Goal: Task Accomplishment & Management: Manage account settings

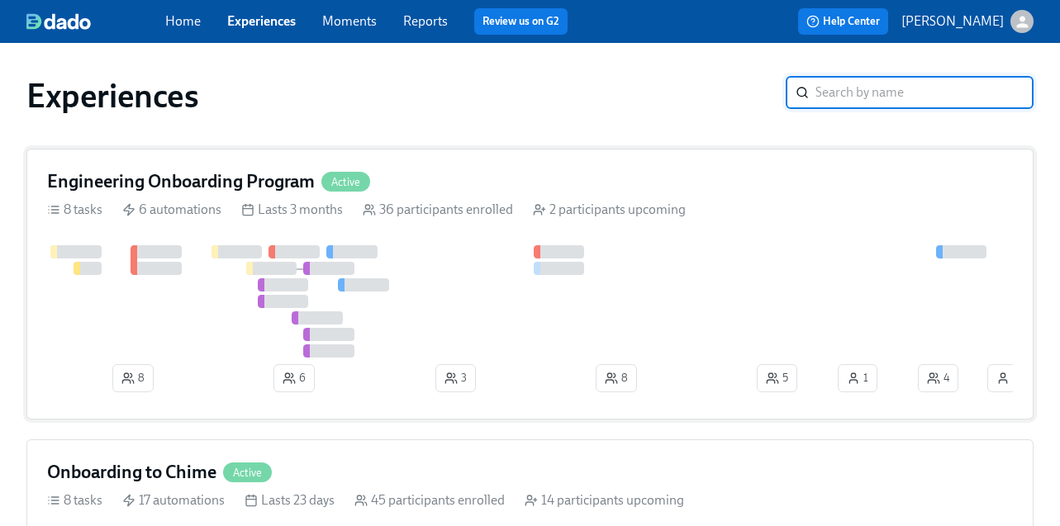
click at [185, 210] on div "6 automations" at bounding box center [171, 210] width 99 height 18
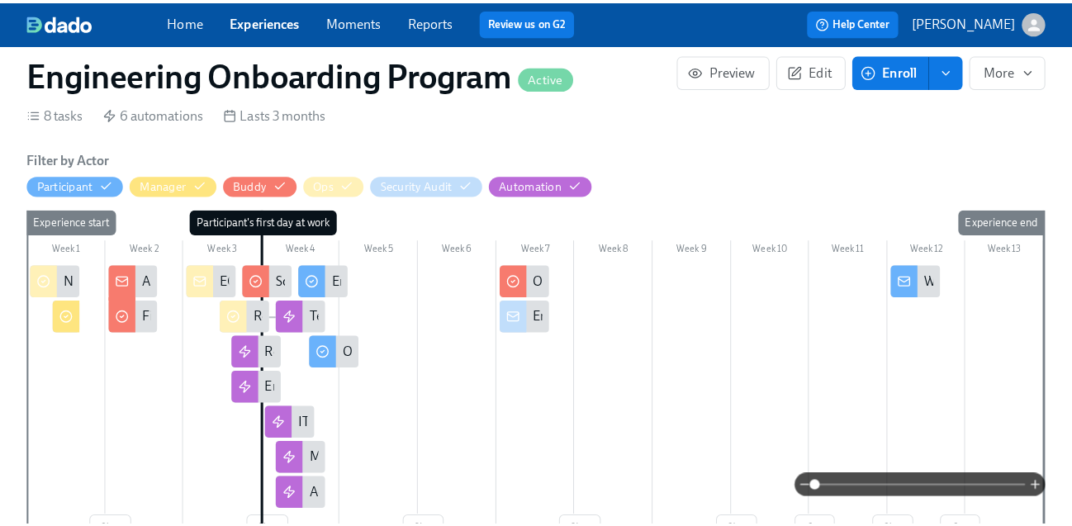
scroll to position [287, 0]
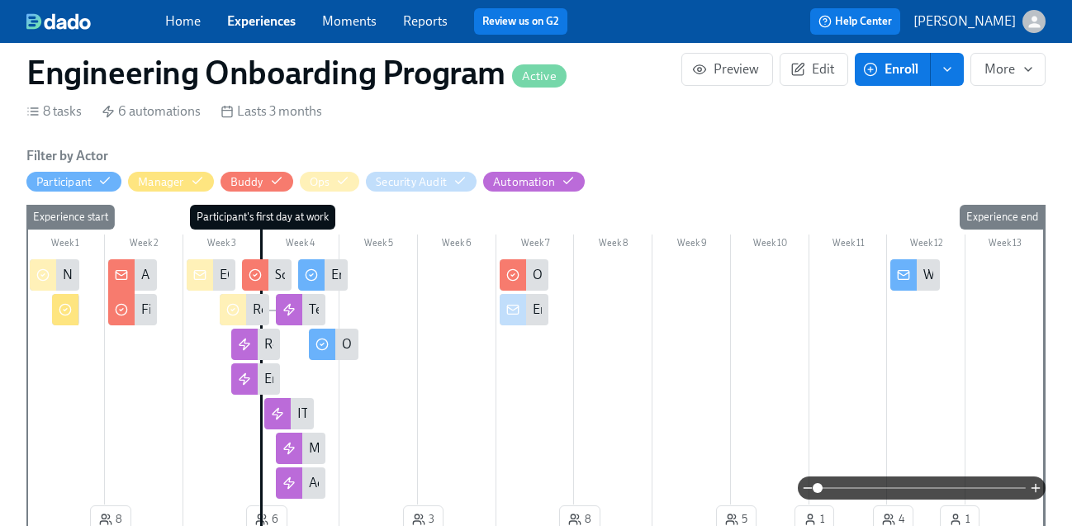
click at [257, 113] on div "Lasts 3 months" at bounding box center [272, 111] width 102 height 18
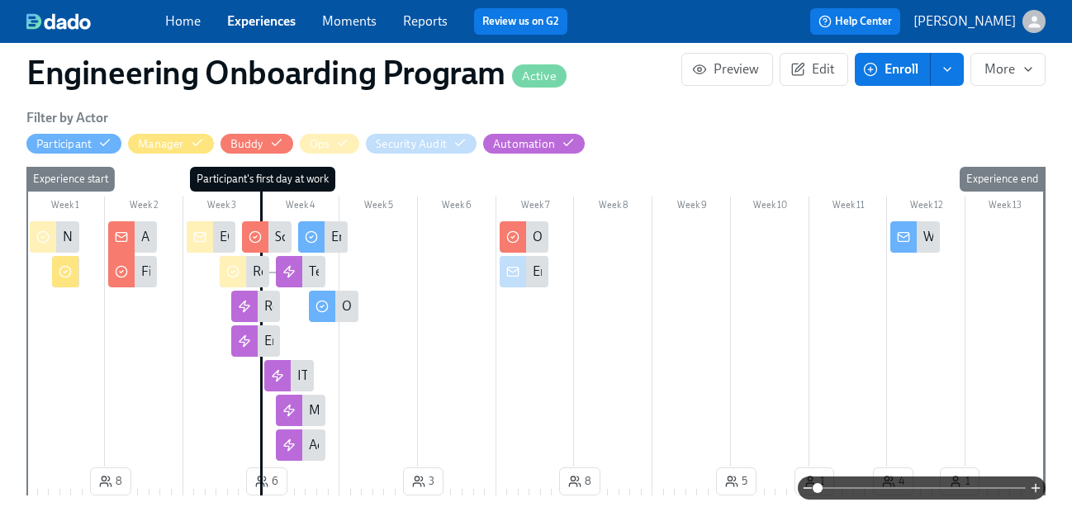
scroll to position [327, 0]
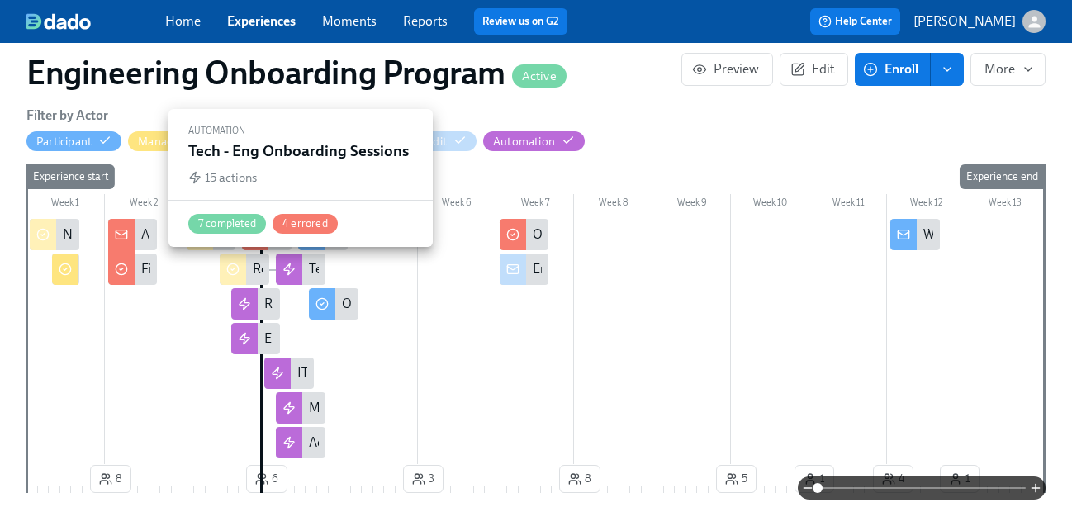
click at [299, 273] on div at bounding box center [289, 269] width 26 height 31
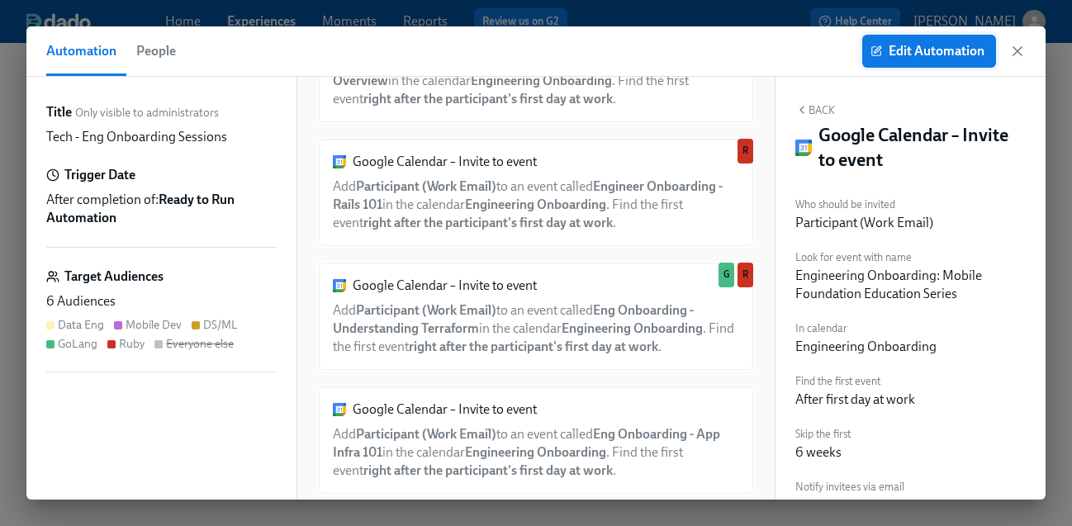
click at [900, 54] on span "Edit Automation" at bounding box center [929, 51] width 111 height 17
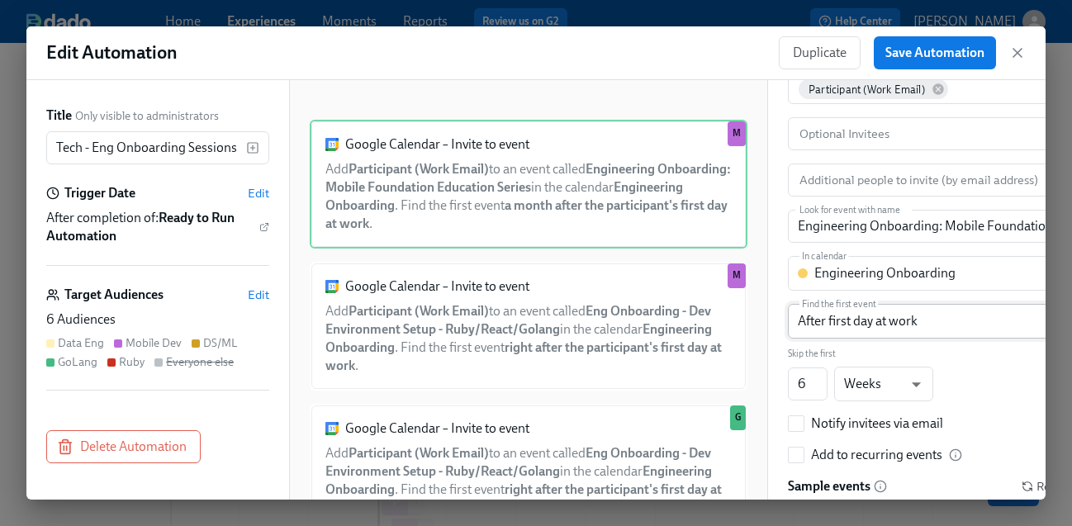
scroll to position [185, 0]
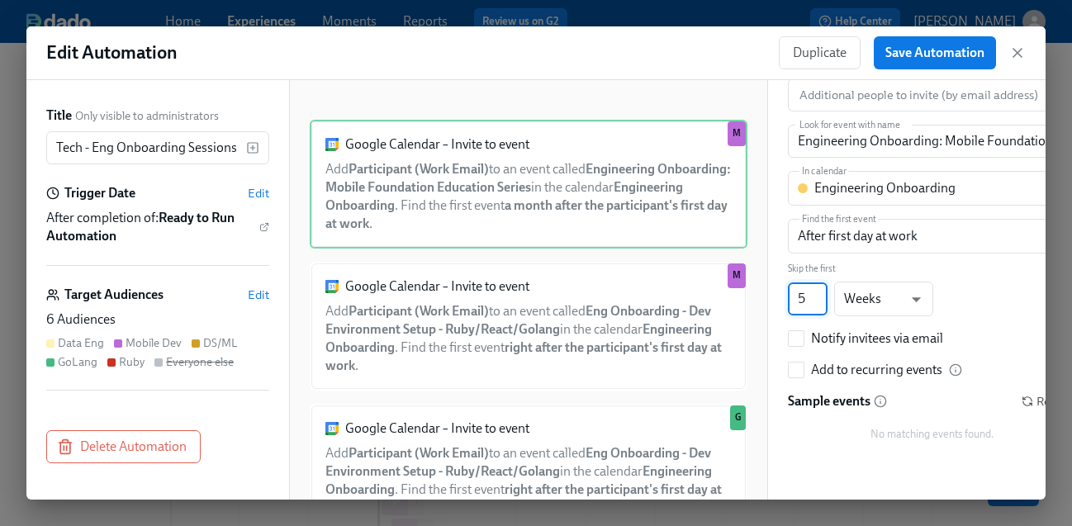
click at [819, 302] on input "5" at bounding box center [808, 299] width 40 height 33
click at [819, 302] on input "4" at bounding box center [808, 299] width 40 height 33
click at [819, 302] on input "3" at bounding box center [808, 299] width 40 height 33
click at [819, 302] on input "2" at bounding box center [808, 299] width 40 height 33
click at [819, 302] on input "1" at bounding box center [808, 299] width 40 height 33
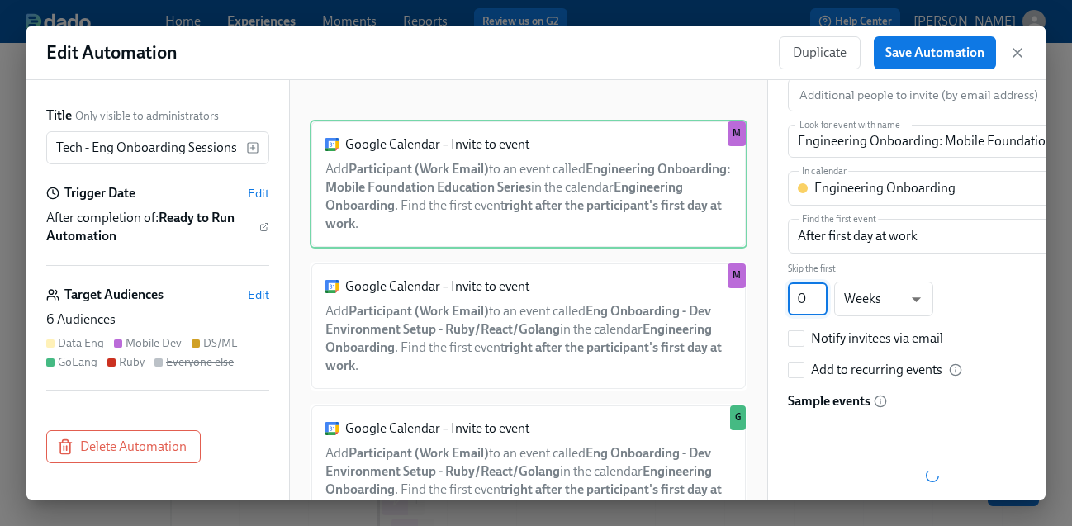
type input "0"
click at [819, 302] on input "0" at bounding box center [808, 299] width 40 height 33
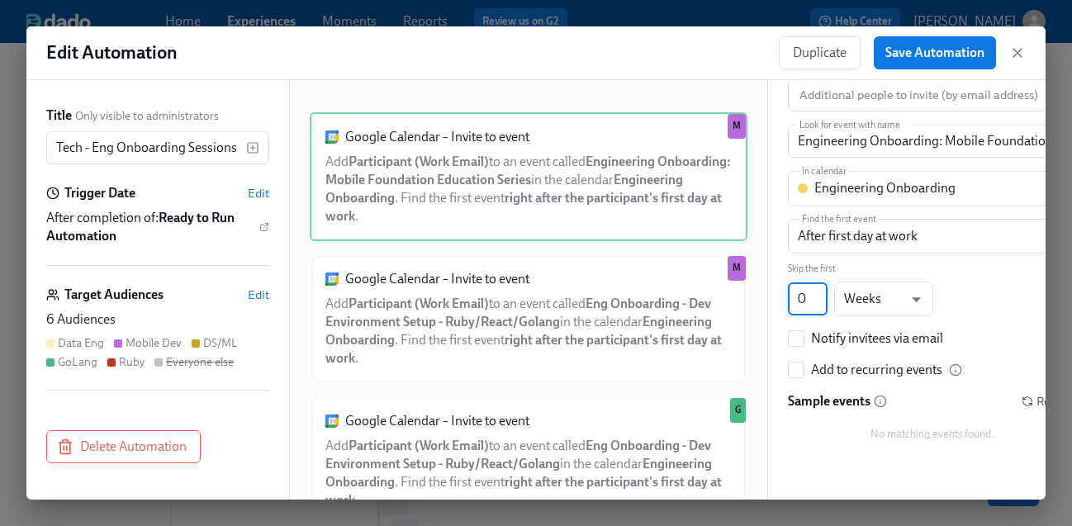
scroll to position [9, 0]
click at [800, 338] on input "Notify invitees via email" at bounding box center [796, 338] width 15 height 15
checkbox input "true"
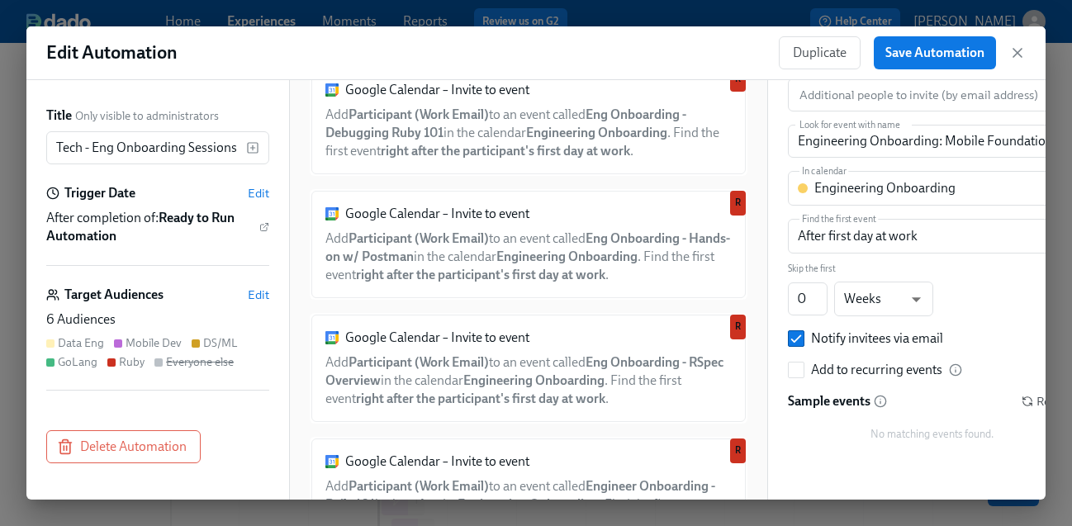
scroll to position [1156, 0]
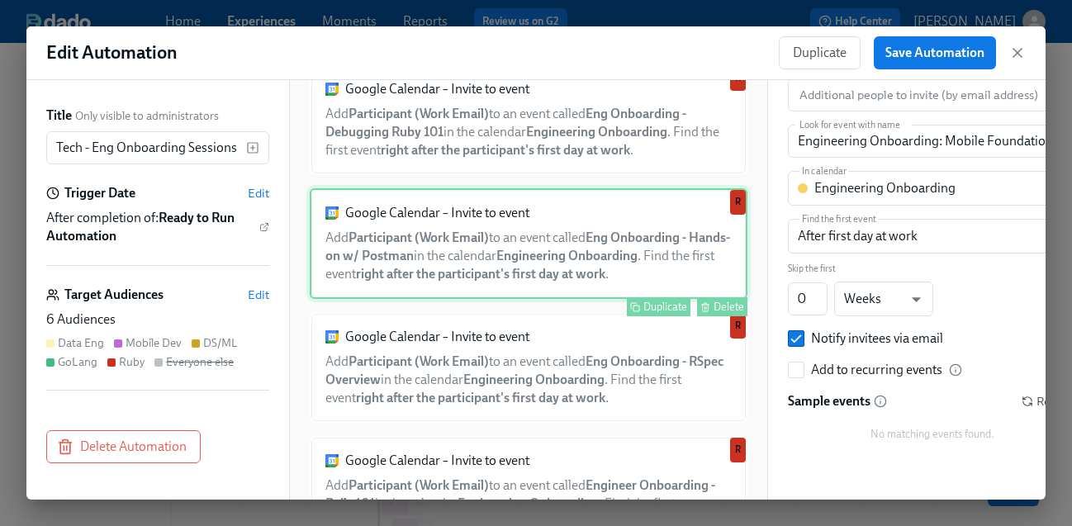
click at [719, 304] on div "Delete" at bounding box center [729, 307] width 31 height 12
type input "Eng Onboarding - Hands-on w/ Postman"
checkbox input "false"
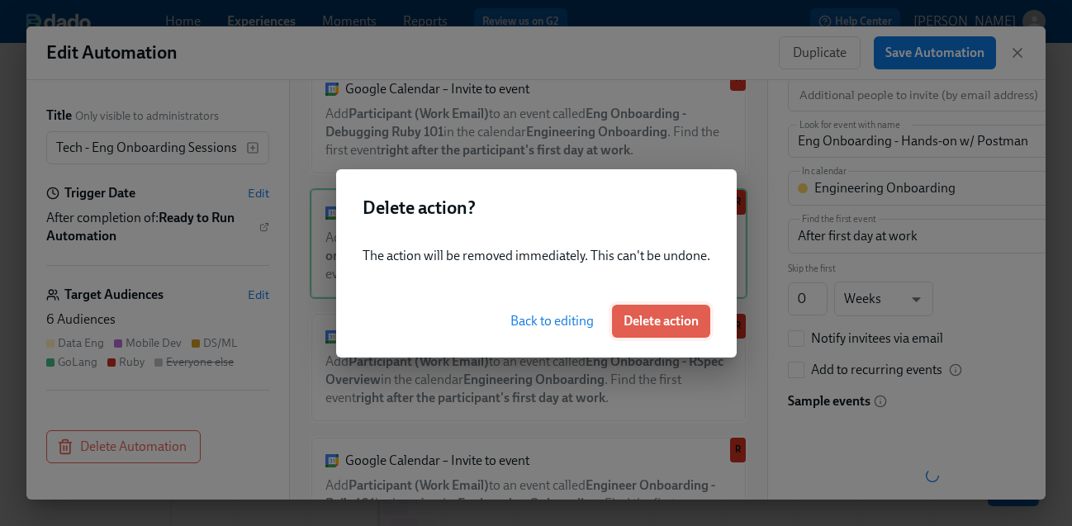
click at [663, 316] on span "Delete action" at bounding box center [661, 321] width 75 height 17
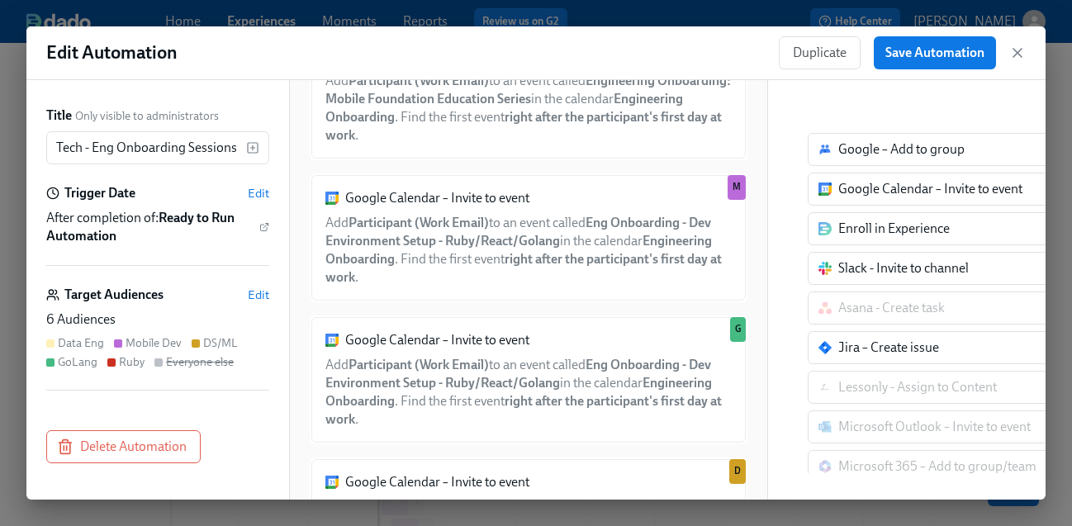
scroll to position [0, 0]
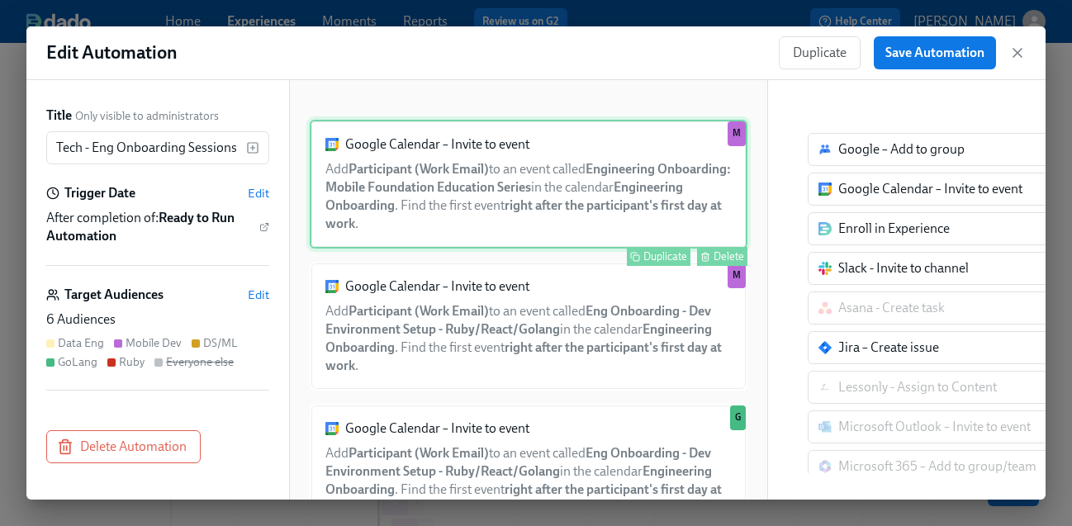
click at [719, 259] on div "Delete" at bounding box center [729, 256] width 31 height 12
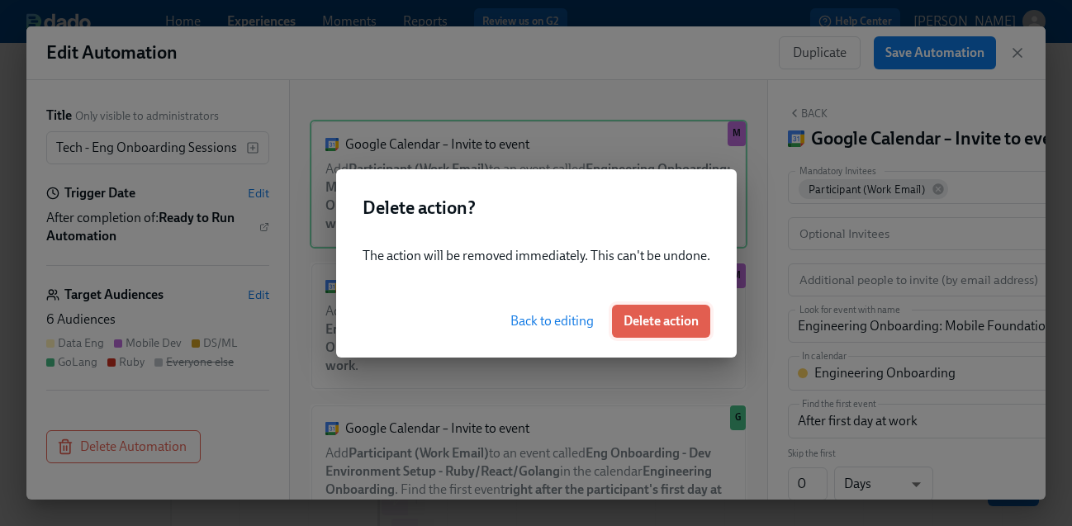
click at [677, 311] on button "Delete action" at bounding box center [661, 321] width 98 height 33
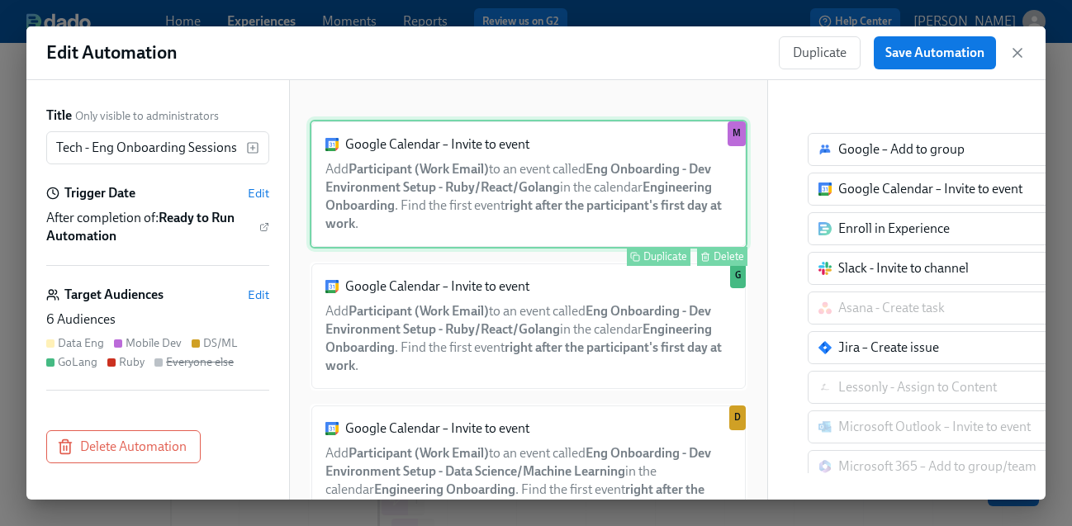
click at [703, 192] on div "Google Calendar – Invite to event Add Participant (Work Email) to an event call…" at bounding box center [529, 184] width 438 height 129
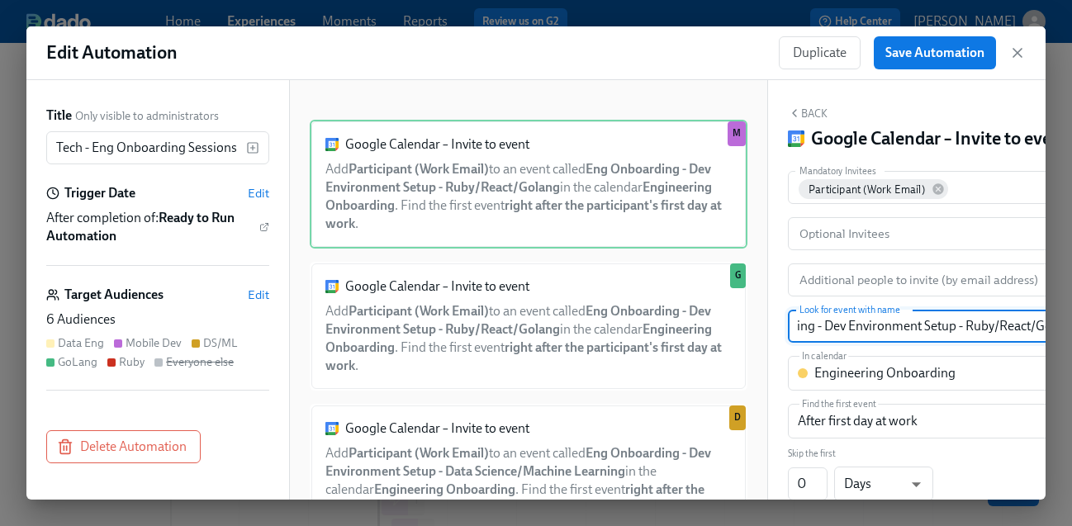
scroll to position [0, 50]
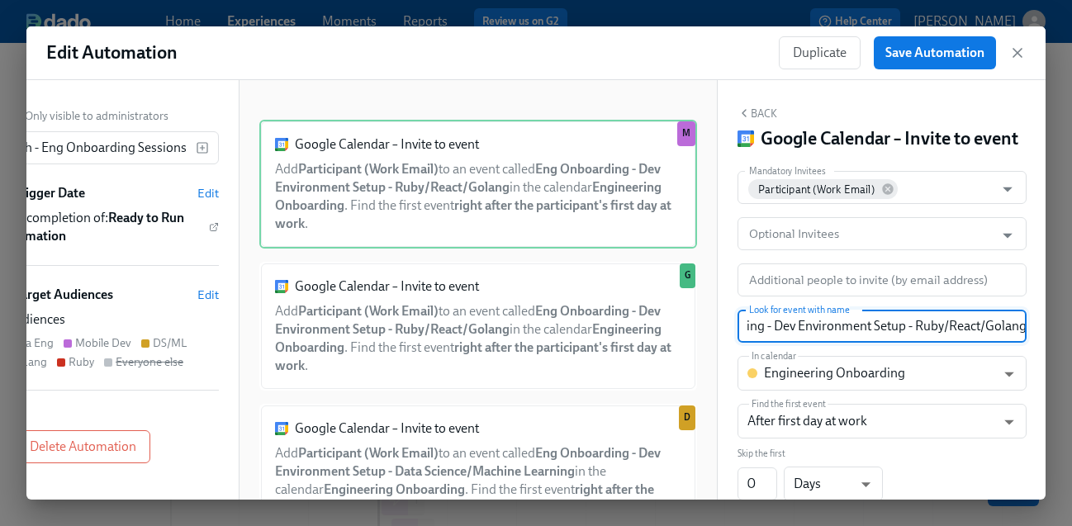
drag, startPoint x: 823, startPoint y: 324, endPoint x: 1091, endPoint y: 322, distance: 268.5
click at [1059, 322] on html "Home Experiences Moments Reports Review us on G2 Help Center [PERSON_NAME] Back…" at bounding box center [536, 371] width 1072 height 743
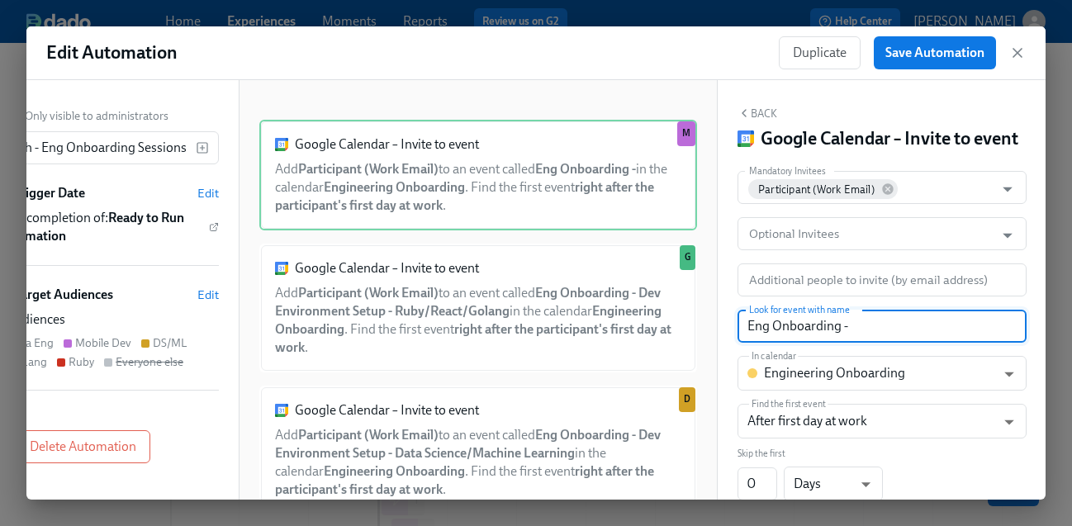
paste input "- Environment Setup (Self-Paced)"
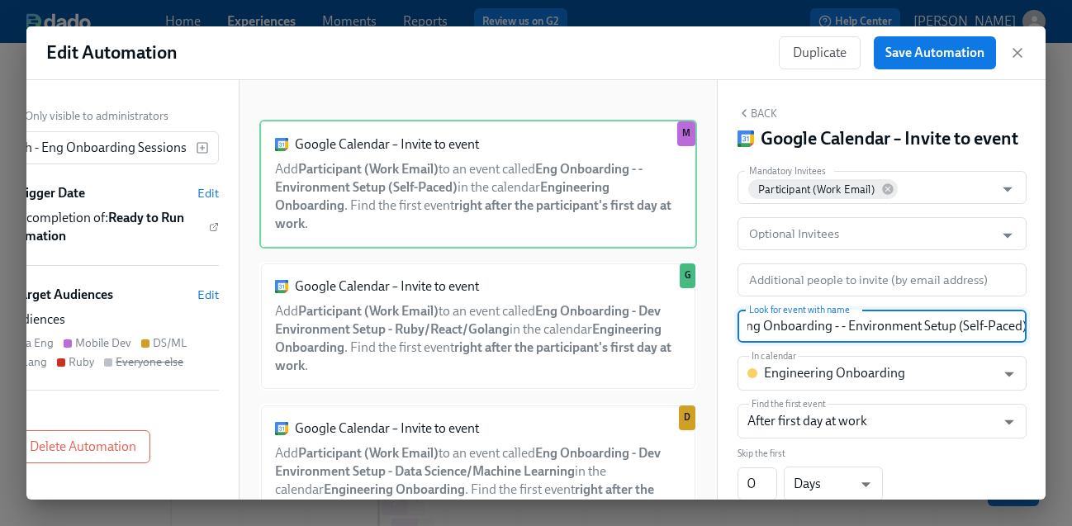
click at [849, 325] on input "Eng Onboarding - - Environment Setup (Self-Paced)" at bounding box center [882, 326] width 289 height 33
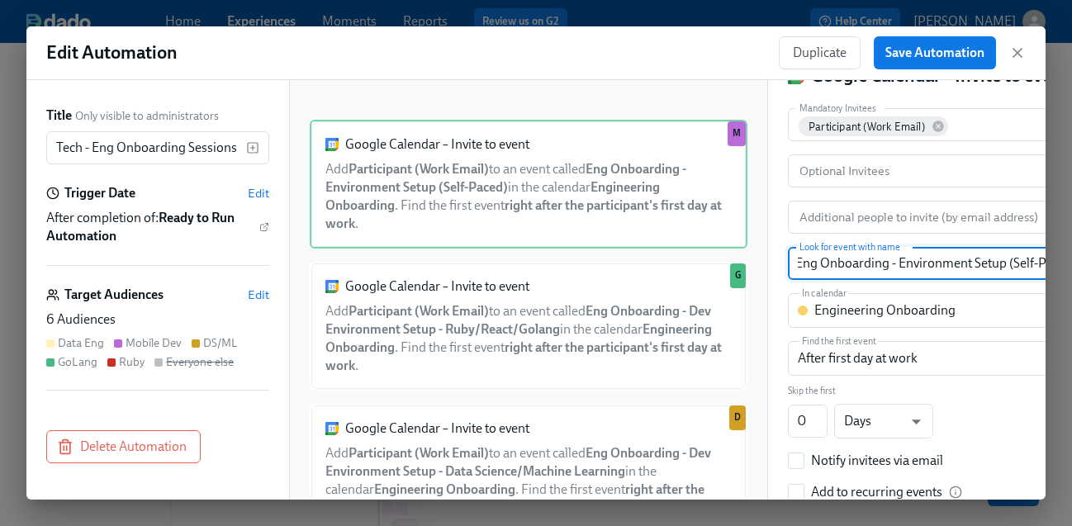
scroll to position [0, 0]
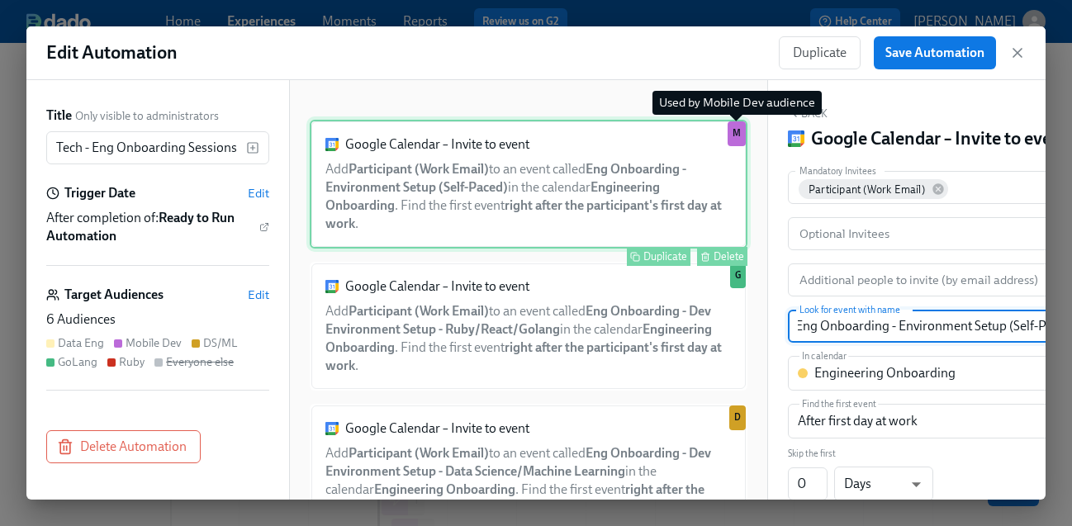
click at [736, 132] on div "M" at bounding box center [737, 133] width 18 height 25
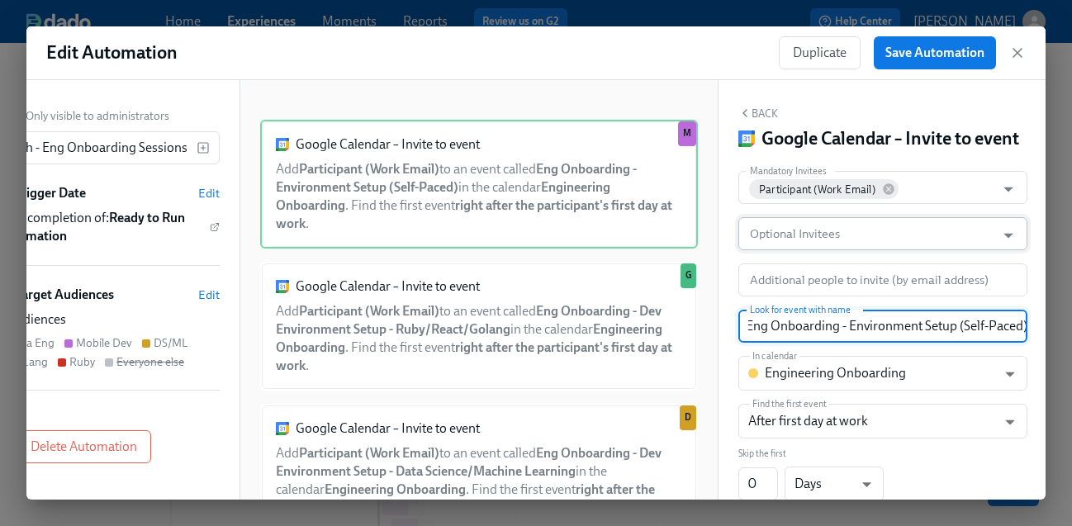
type input "Eng Onboarding - Environment Setup (Self-Paced)"
click at [936, 243] on input "Optional Invitees" at bounding box center [867, 233] width 241 height 33
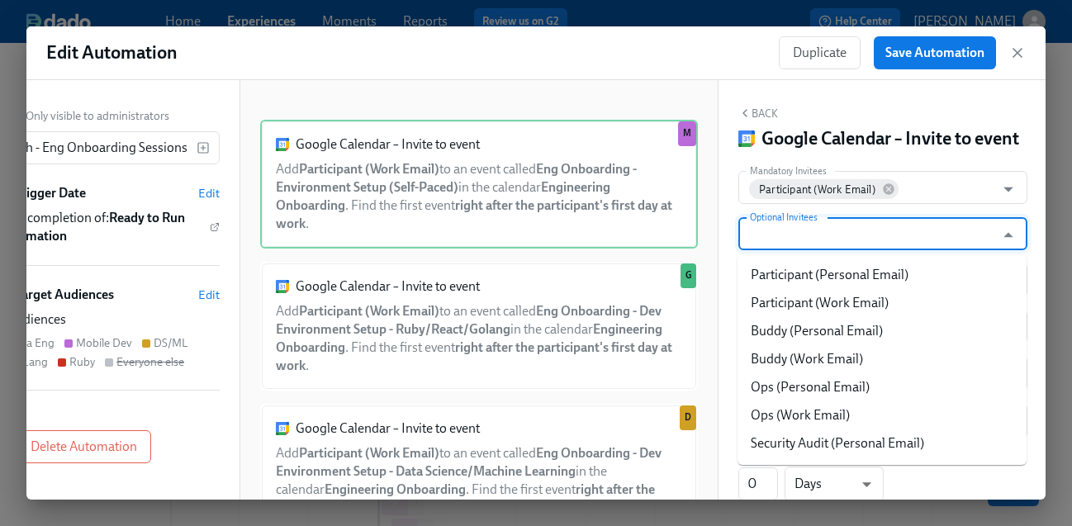
click at [936, 243] on input "Optional Invitees" at bounding box center [867, 233] width 241 height 33
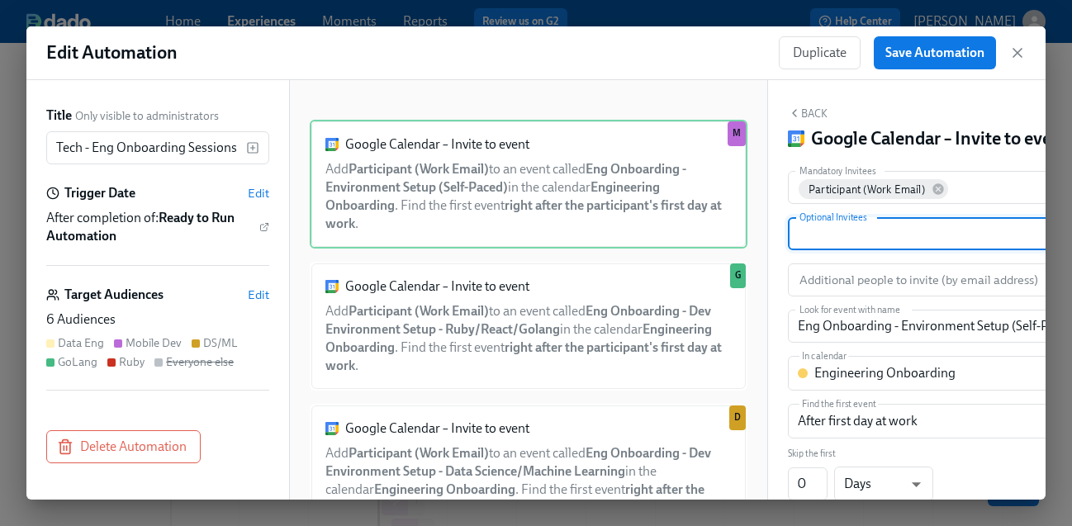
click at [69, 340] on div "Data Eng" at bounding box center [81, 343] width 46 height 16
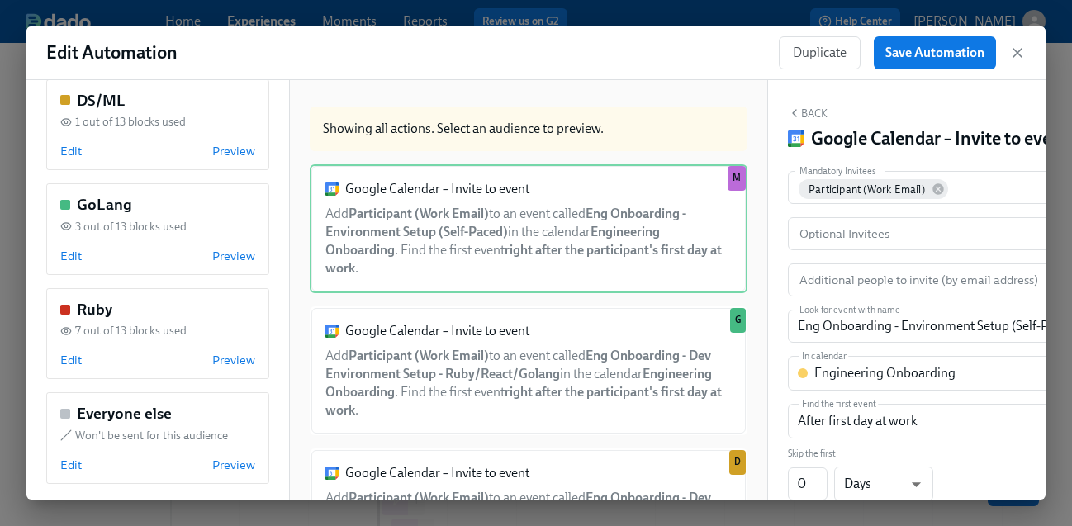
scroll to position [394, 0]
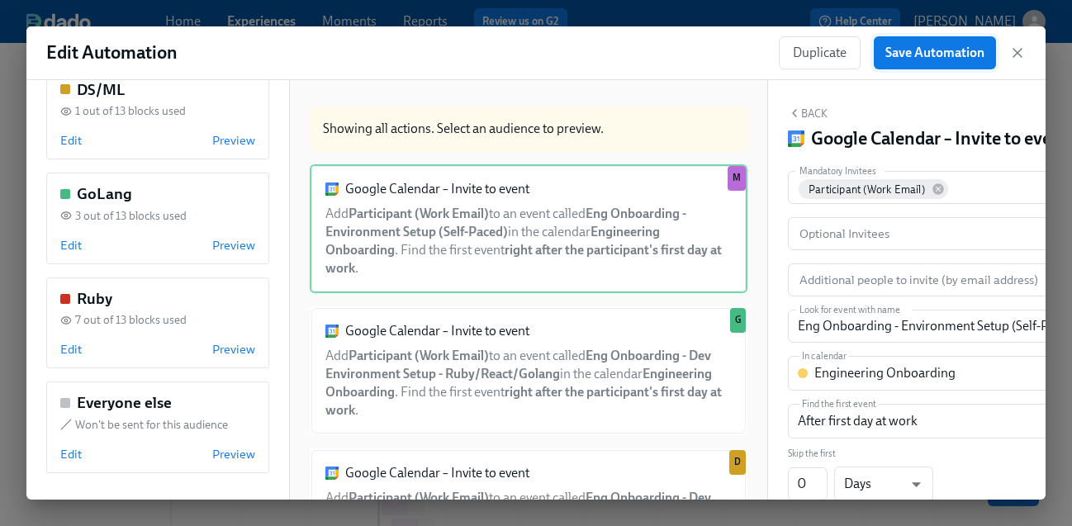
click at [919, 56] on span "Save Automation" at bounding box center [935, 53] width 99 height 17
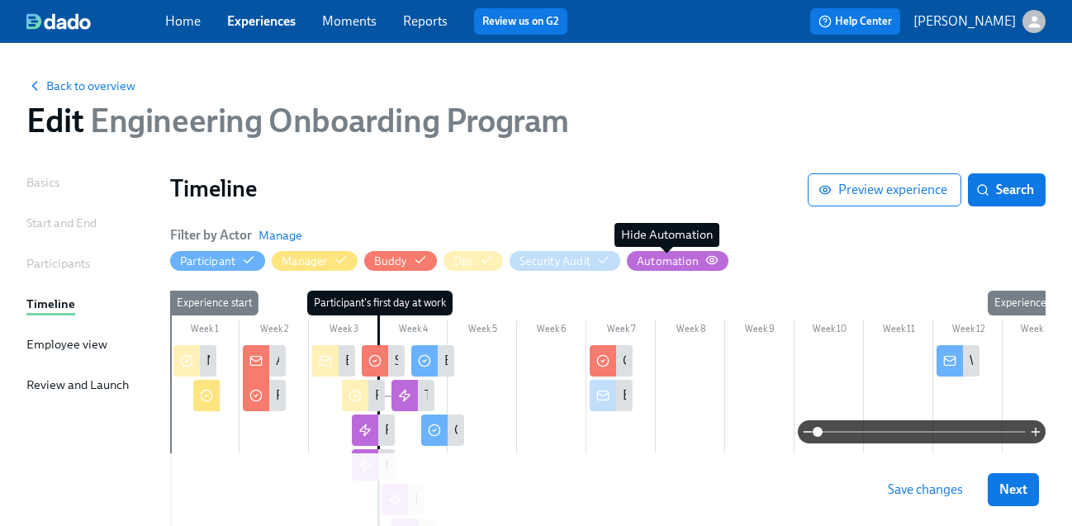
click at [648, 257] on div "Automation" at bounding box center [668, 262] width 62 height 16
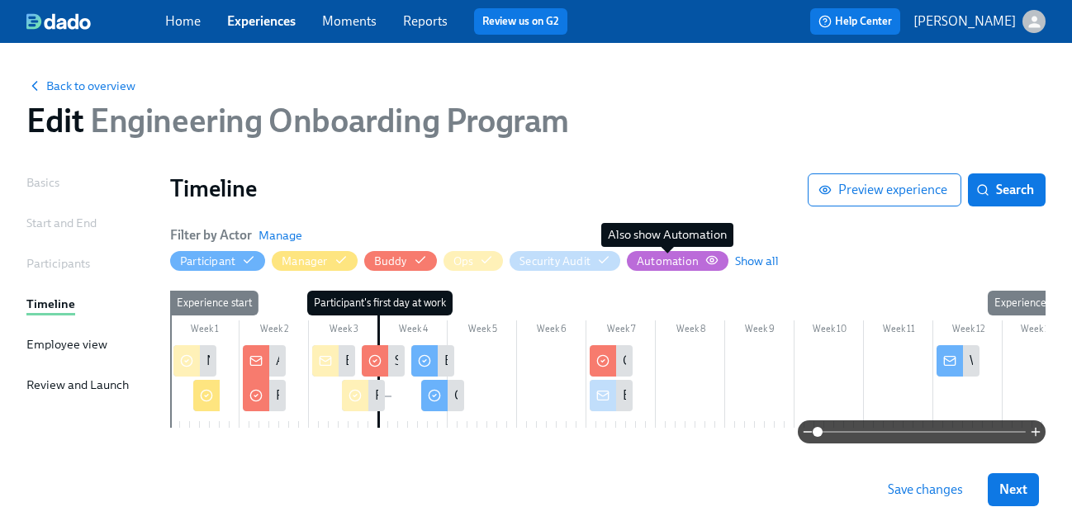
click at [653, 266] on div "Automation" at bounding box center [668, 262] width 62 height 16
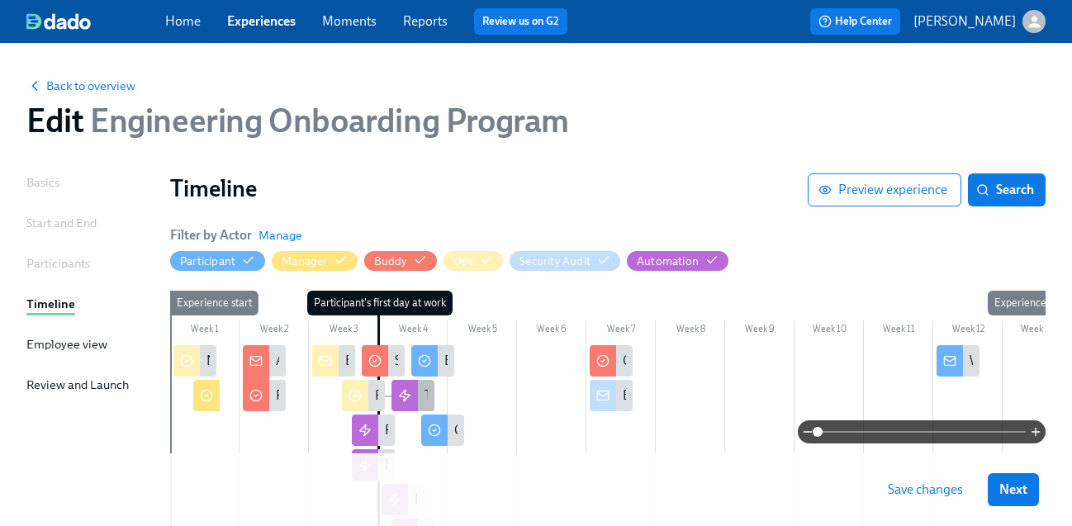
click at [414, 397] on div at bounding box center [405, 395] width 26 height 31
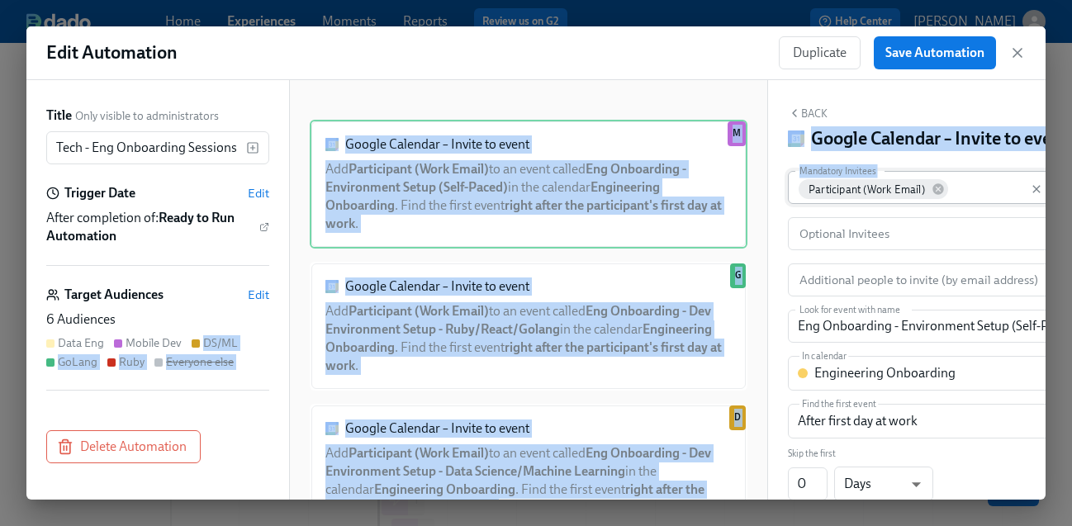
drag, startPoint x: 202, startPoint y: 341, endPoint x: 847, endPoint y: 173, distance: 666.0
click at [847, 173] on div "Title Only visible to administrators Tech - Eng Onboarding Sessions ​ Trigger D…" at bounding box center [535, 290] width 1019 height 420
click at [686, 178] on div "Google Calendar – Invite to event Add Participant (Work Email) to an event call…" at bounding box center [529, 184] width 438 height 129
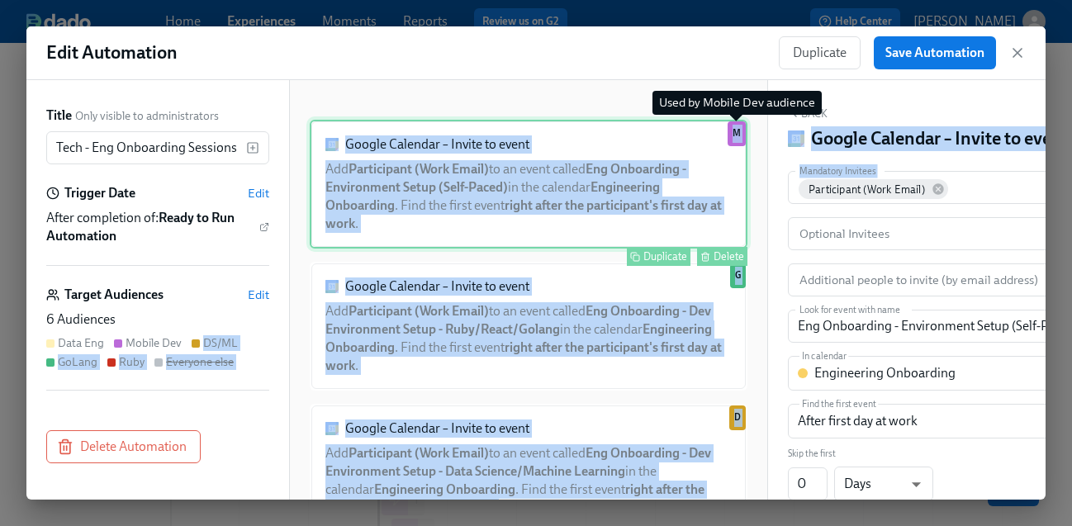
click at [742, 132] on div "M" at bounding box center [737, 133] width 18 height 25
click at [709, 207] on div "Google Calendar – Invite to event Add Participant (Work Email) to an event call…" at bounding box center [529, 184] width 438 height 129
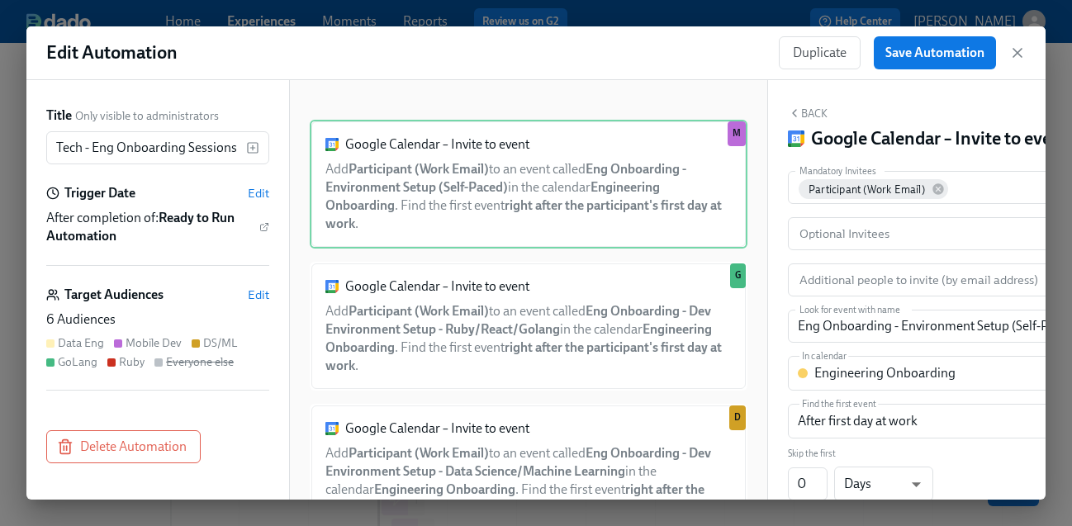
click at [811, 107] on div "Back Google Calendar – Invite to event" at bounding box center [932, 129] width 289 height 45
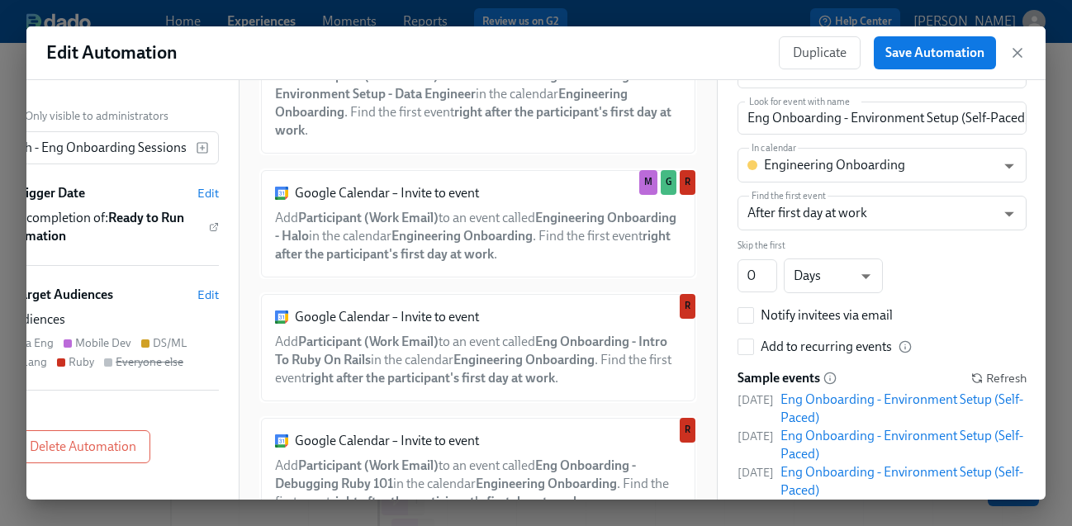
scroll to position [660, 0]
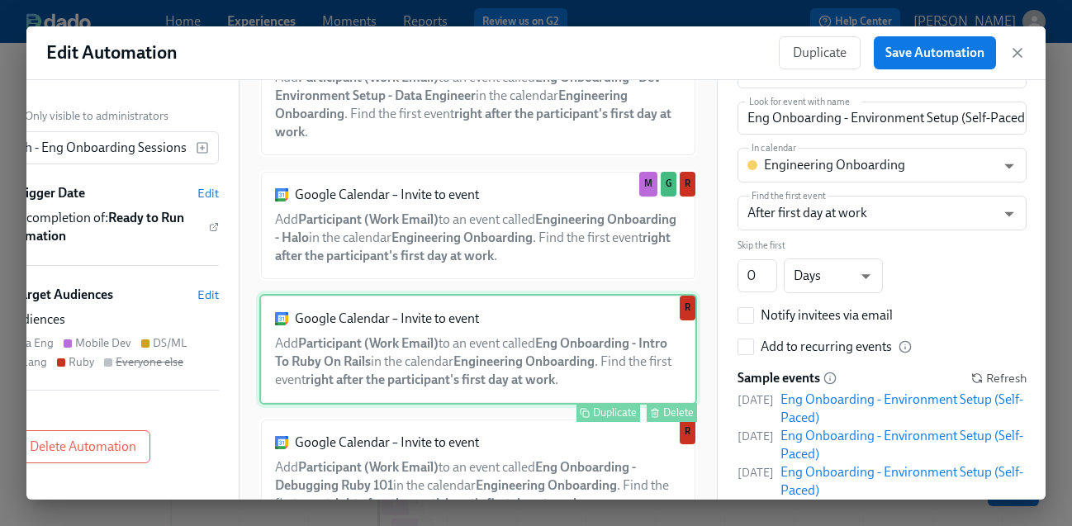
click at [415, 377] on div "Google Calendar – Invite to event Add Participant (Work Email) to an event call…" at bounding box center [478, 349] width 438 height 111
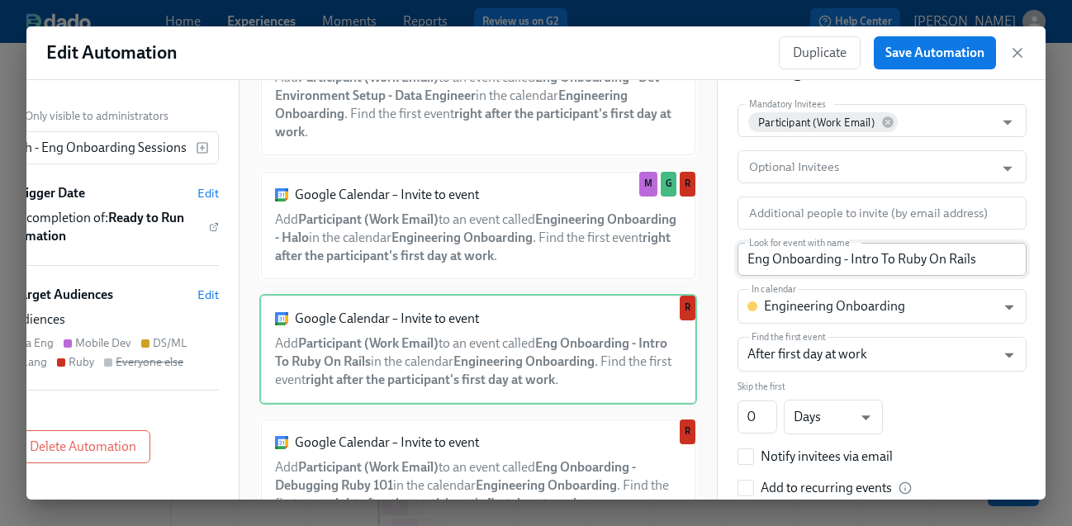
scroll to position [66, 0]
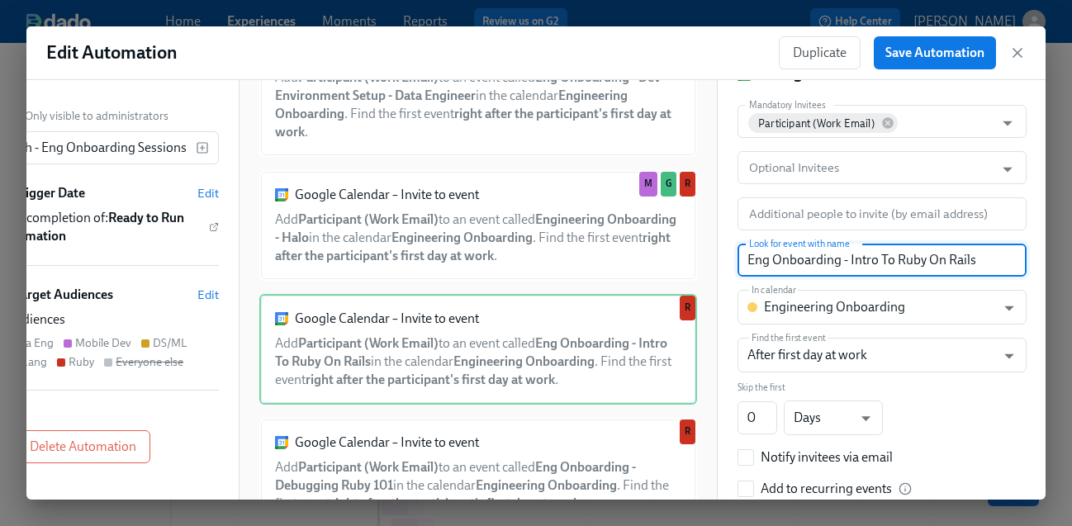
drag, startPoint x: 990, startPoint y: 266, endPoint x: 849, endPoint y: 260, distance: 140.5
click at [849, 260] on input "Eng Onboarding - Intro To Ruby On Rails" at bounding box center [882, 260] width 289 height 33
paste input "text"
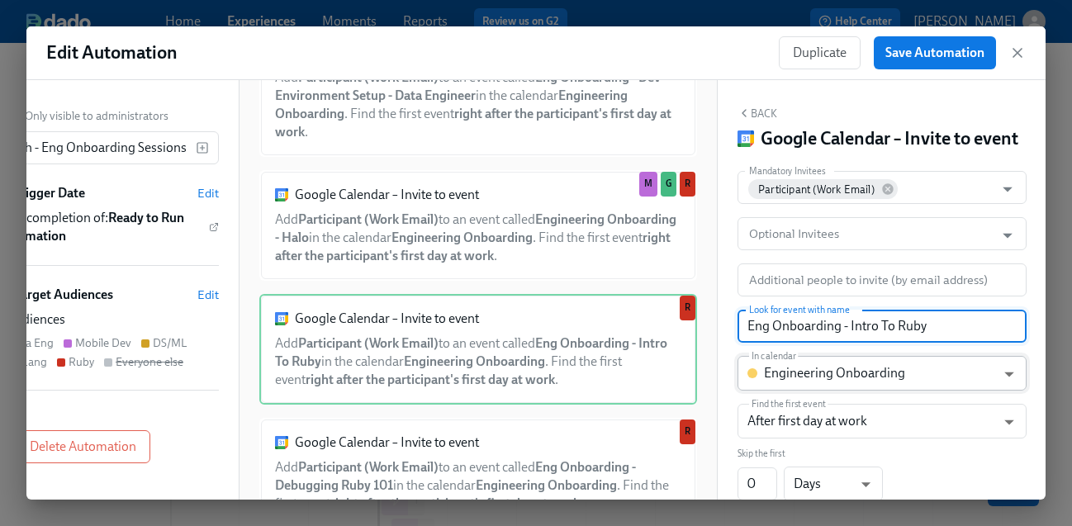
scroll to position [1, 0]
type input "Eng Onboarding - Intro To Ruby"
click at [966, 278] on input "Additional people to invite (by email address)" at bounding box center [870, 279] width 249 height 33
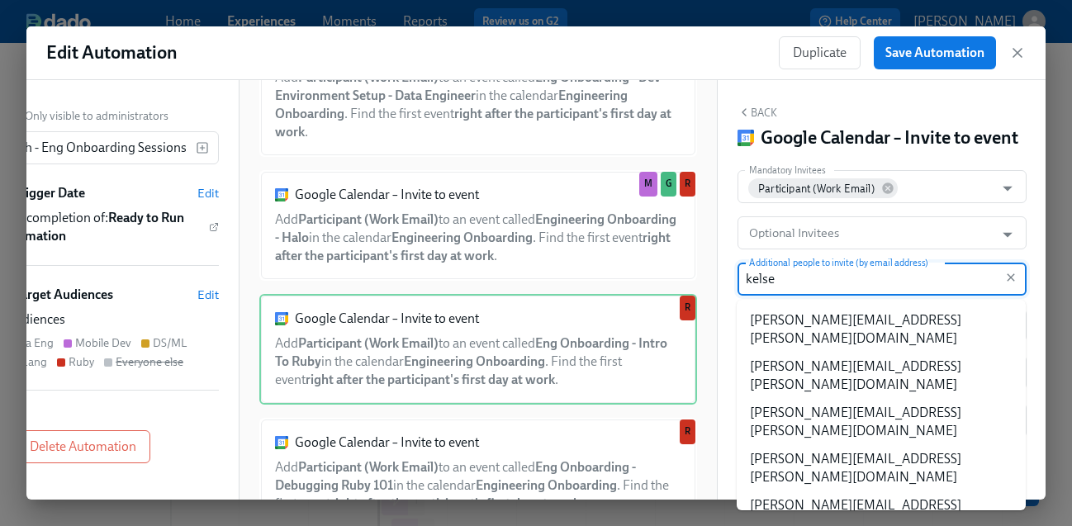
type input "kelsey"
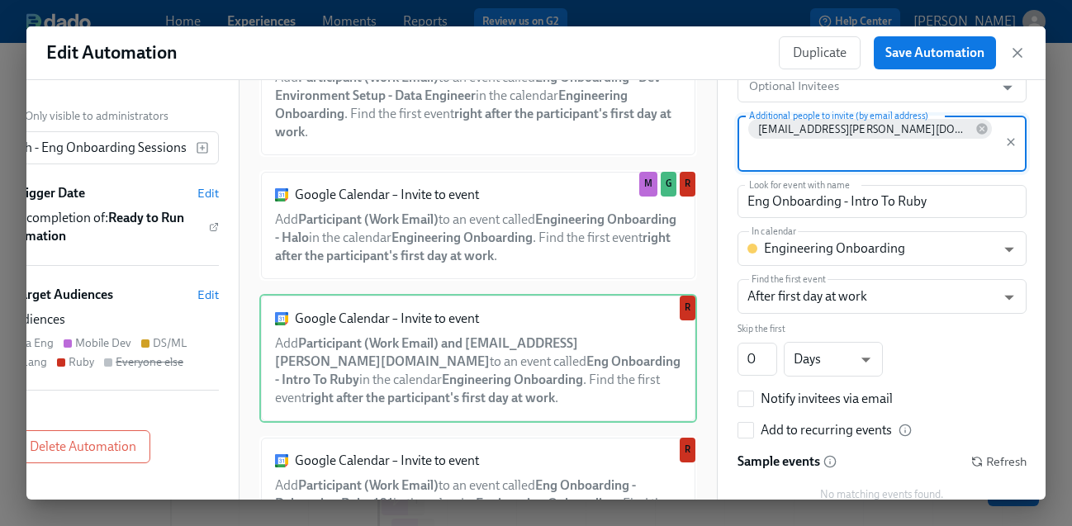
scroll to position [185, 0]
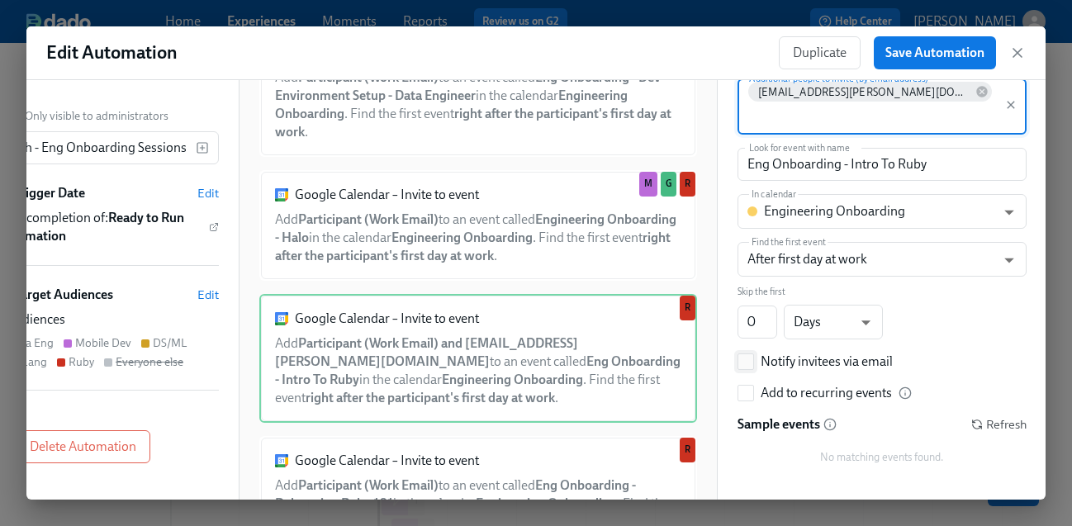
click at [871, 353] on div "Notify invitees via email" at bounding box center [827, 362] width 132 height 18
click at [753, 354] on input "Notify invitees via email" at bounding box center [745, 361] width 15 height 15
checkbox input "true"
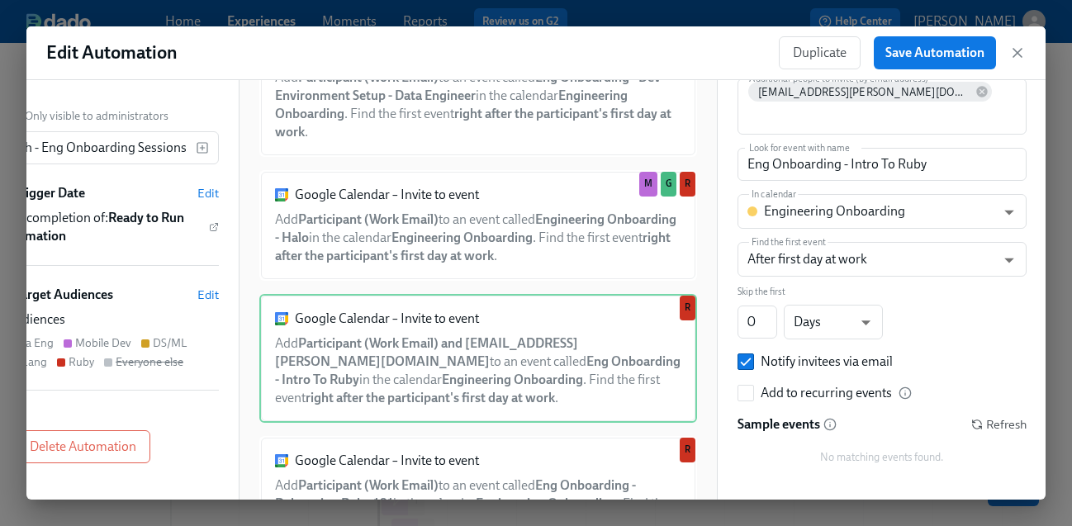
scroll to position [0, 0]
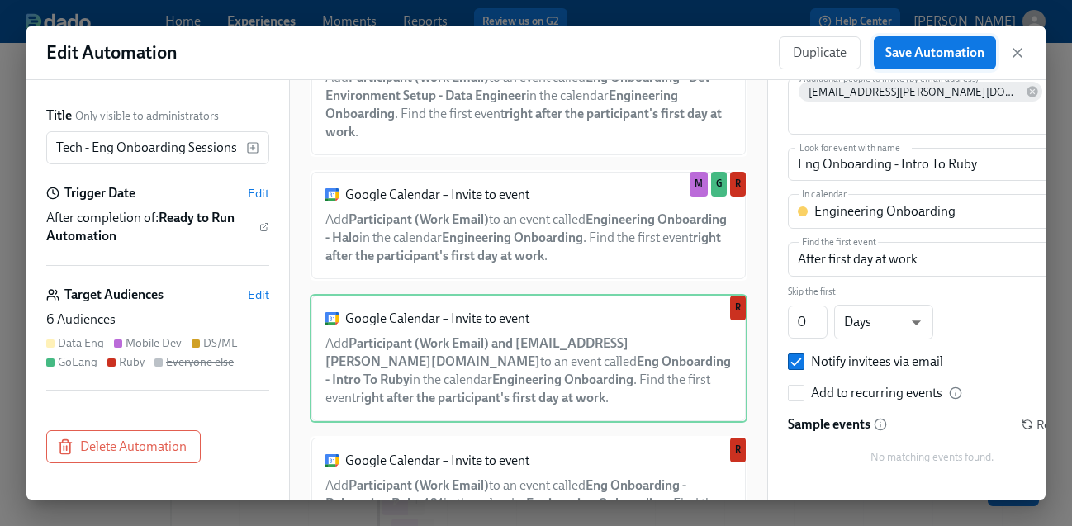
click at [925, 50] on span "Save Automation" at bounding box center [935, 53] width 99 height 17
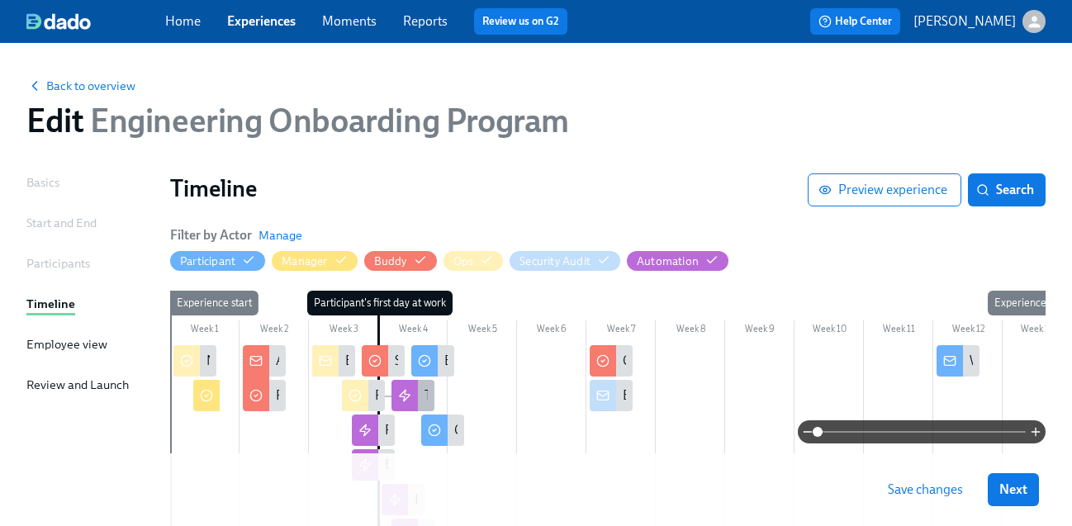
click at [415, 397] on div at bounding box center [405, 395] width 26 height 31
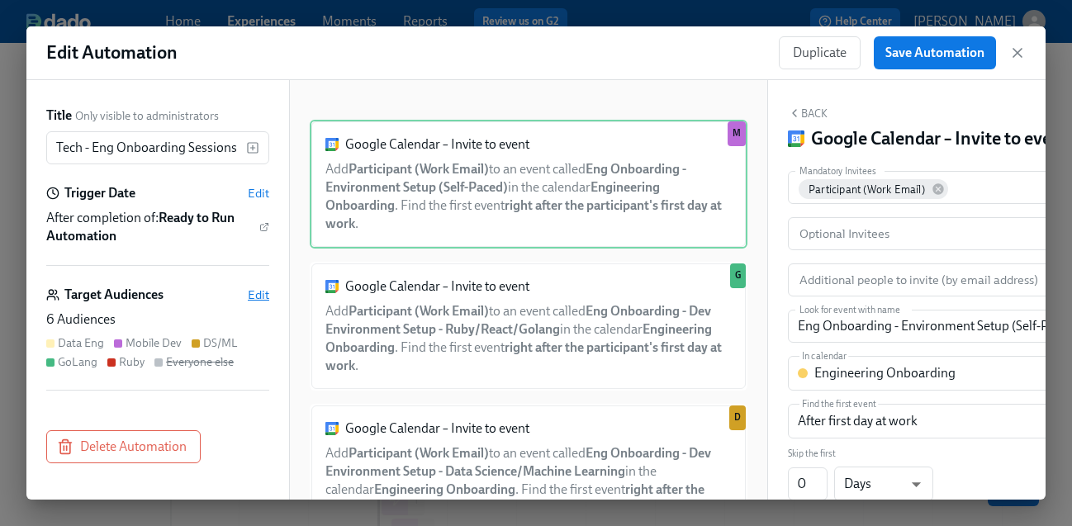
click at [262, 294] on span "Edit" at bounding box center [258, 295] width 21 height 17
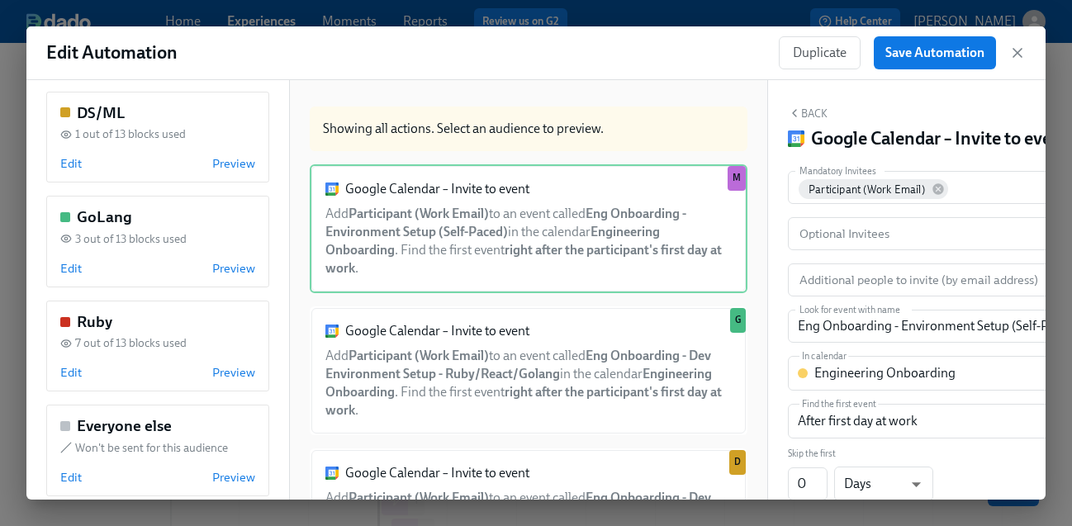
scroll to position [394, 0]
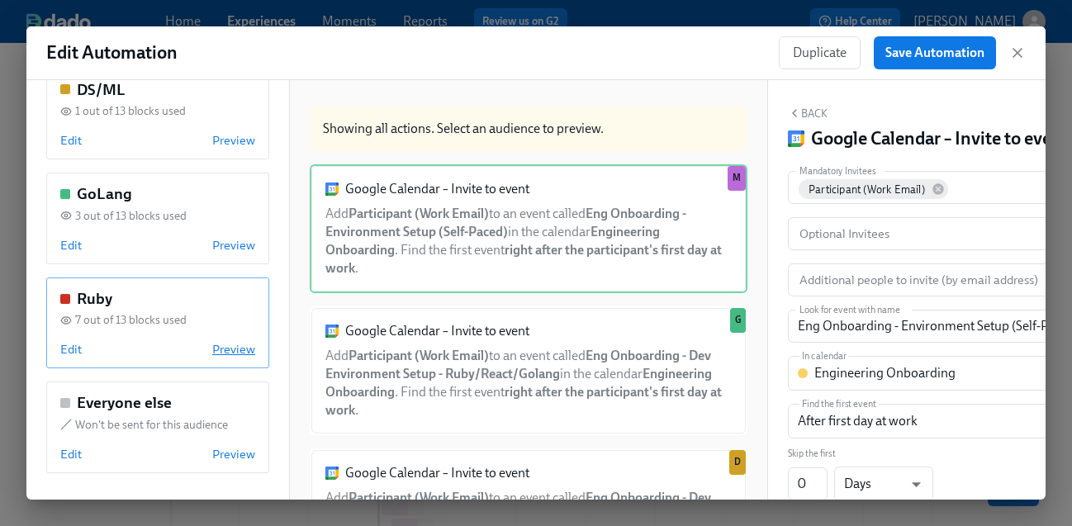
click at [230, 351] on span "Preview" at bounding box center [233, 349] width 43 height 17
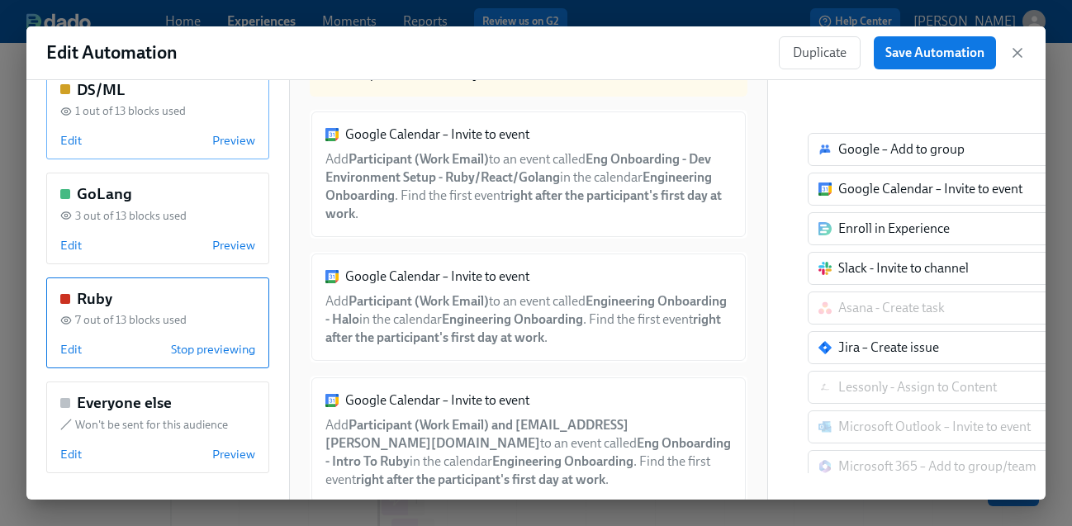
scroll to position [0, 0]
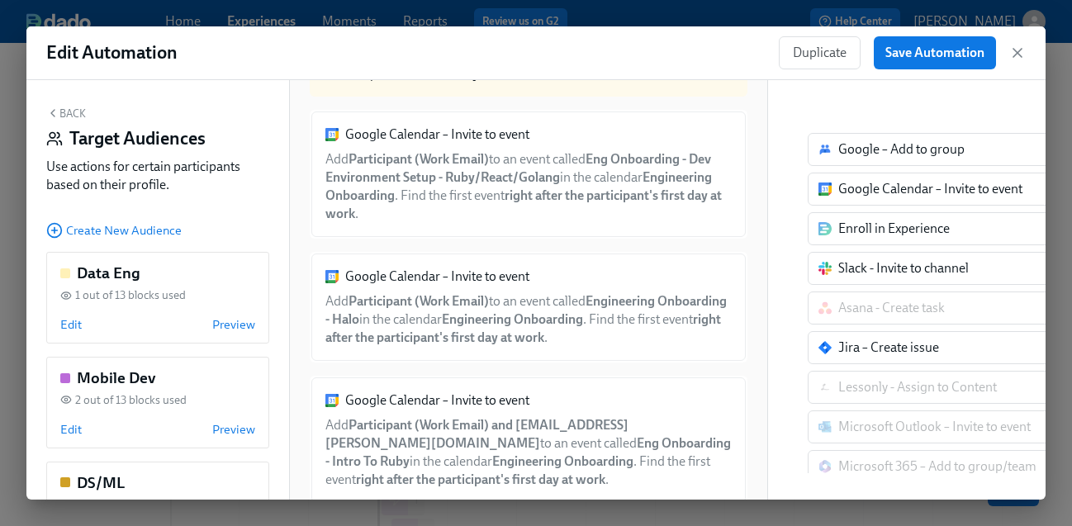
click at [70, 112] on button "Back" at bounding box center [66, 113] width 40 height 13
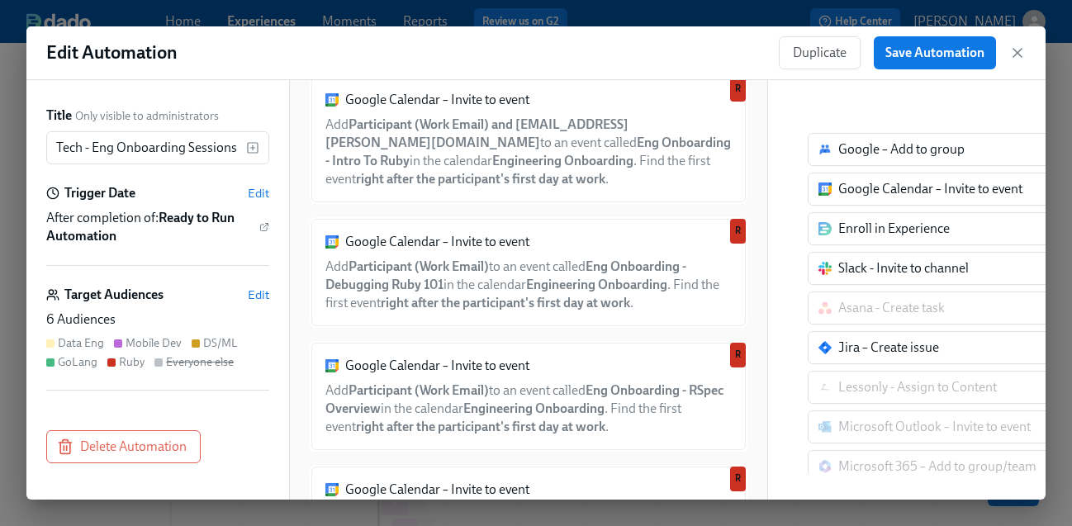
scroll to position [1366, 0]
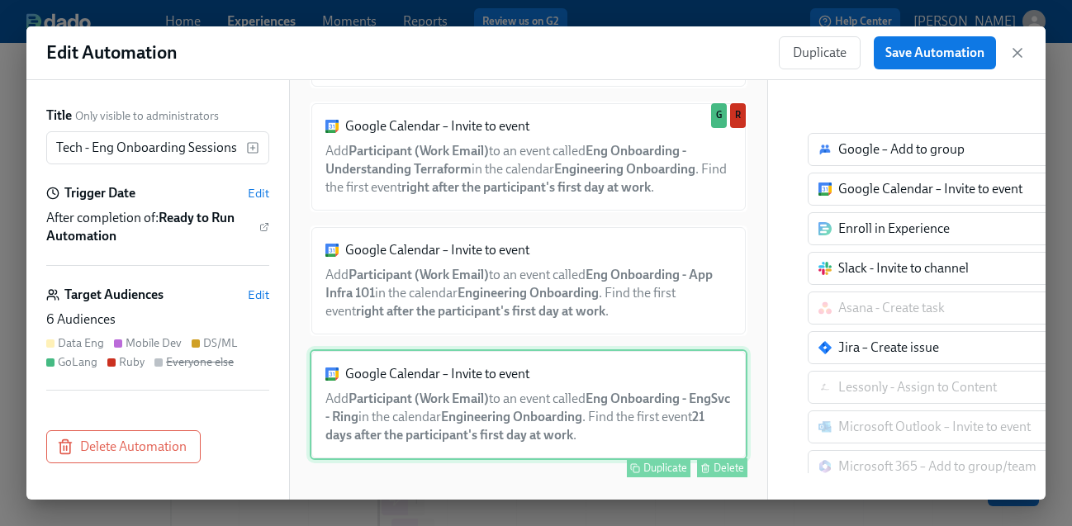
click at [718, 470] on div "Delete" at bounding box center [729, 468] width 31 height 12
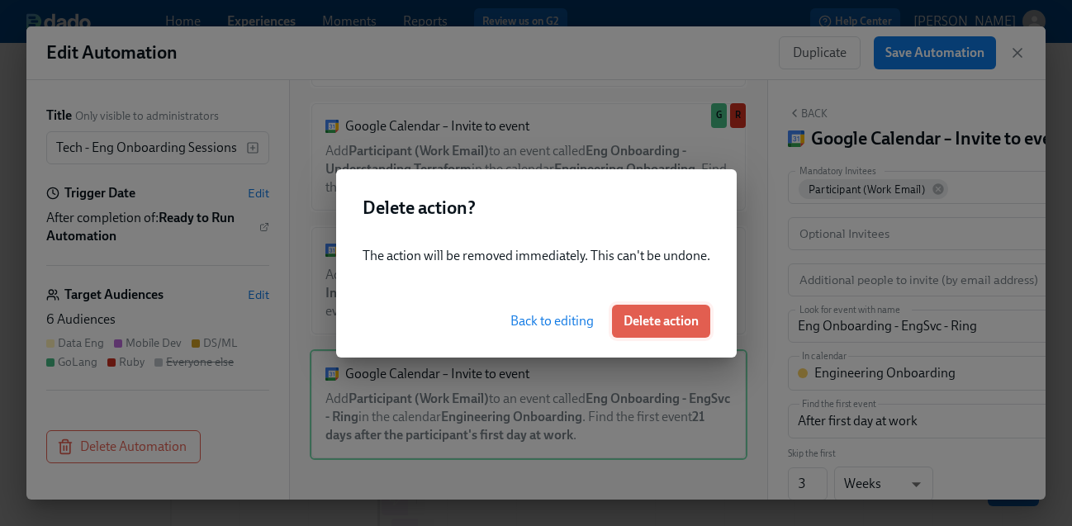
click at [668, 326] on span "Delete action" at bounding box center [661, 321] width 75 height 17
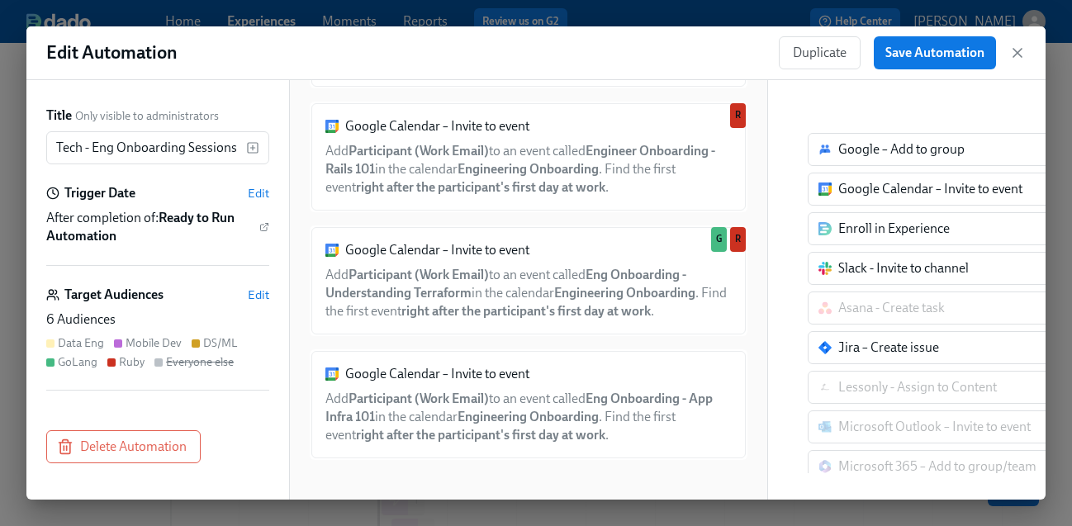
scroll to position [1242, 0]
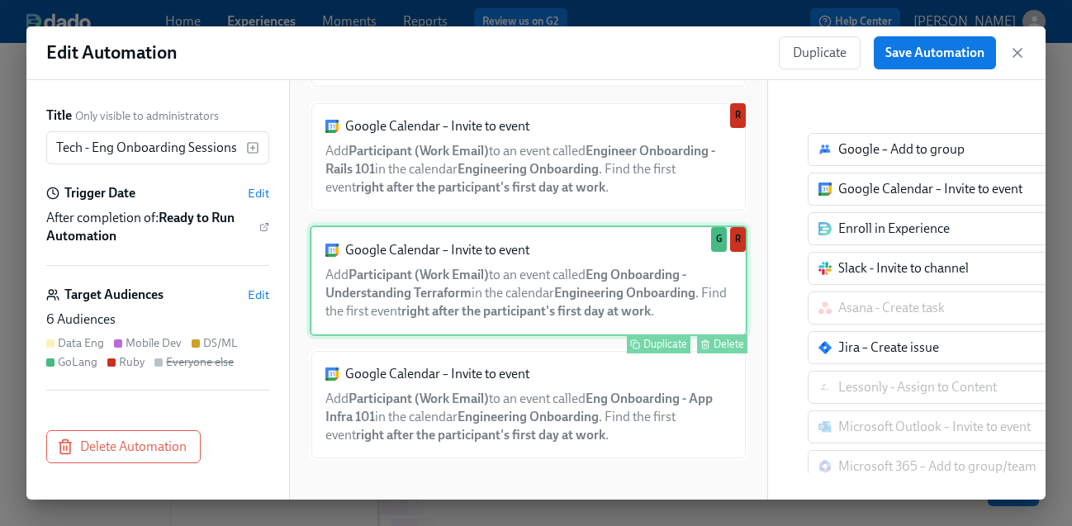
click at [581, 290] on div "Google Calendar – Invite to event Add Participant (Work Email) to an event call…" at bounding box center [529, 281] width 438 height 111
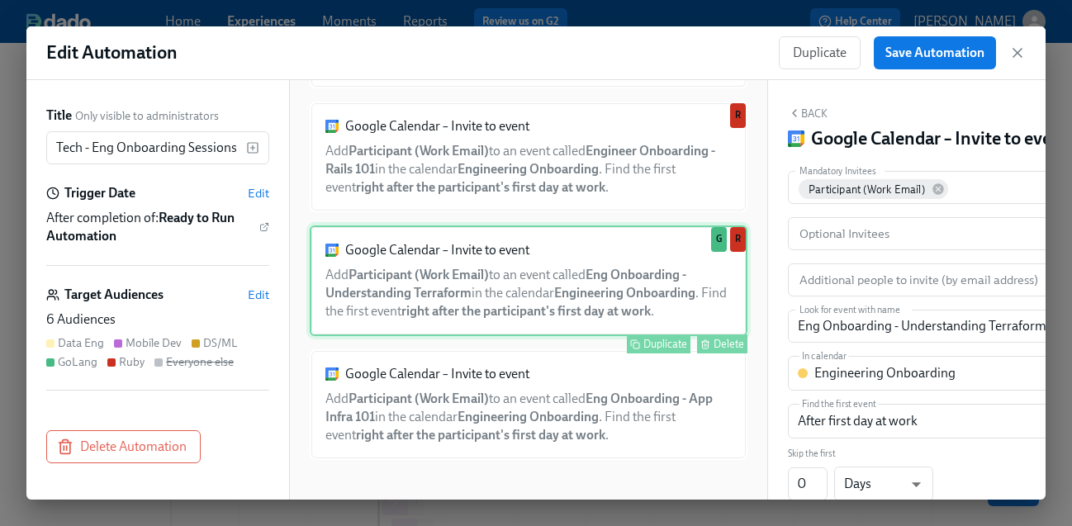
click at [671, 264] on div "Google Calendar – Invite to event Add Participant (Work Email) to an event call…" at bounding box center [529, 281] width 438 height 111
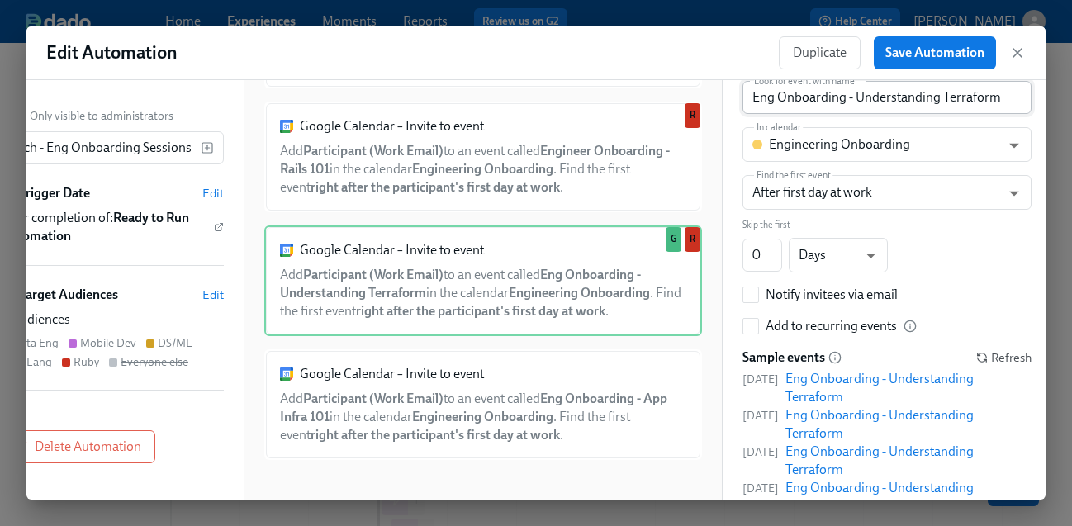
scroll to position [325, 0]
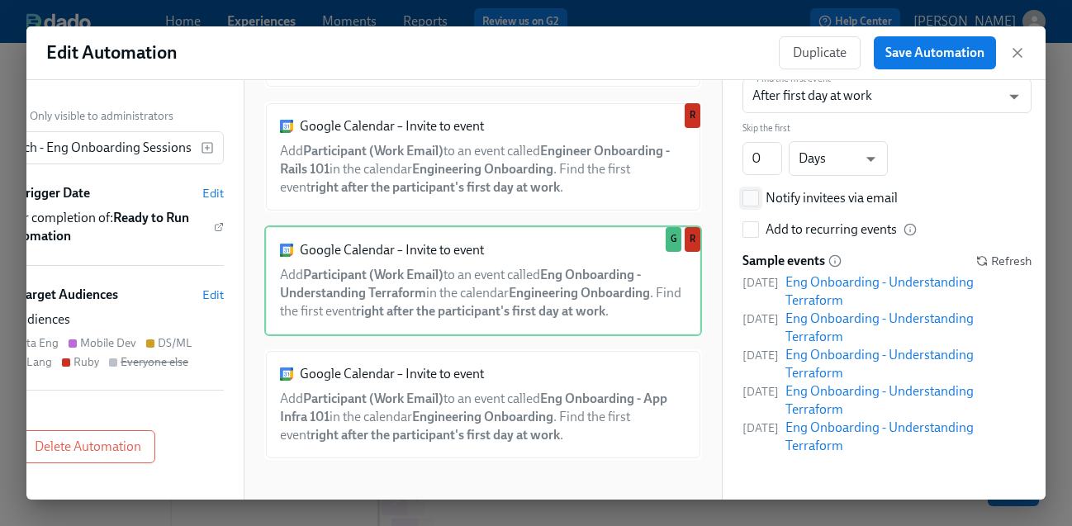
click at [840, 197] on div "Notify invitees via email" at bounding box center [832, 198] width 132 height 18
click at [758, 197] on input "Notify invitees via email" at bounding box center [750, 198] width 15 height 15
checkbox input "true"
click at [920, 54] on span "Save Automation" at bounding box center [935, 53] width 99 height 17
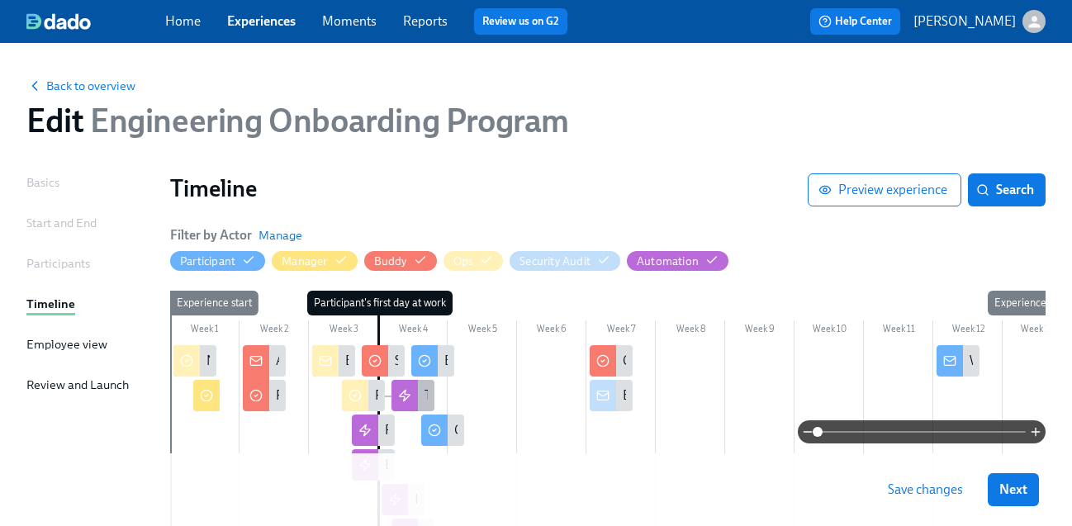
click at [407, 395] on icon at bounding box center [405, 396] width 10 height 11
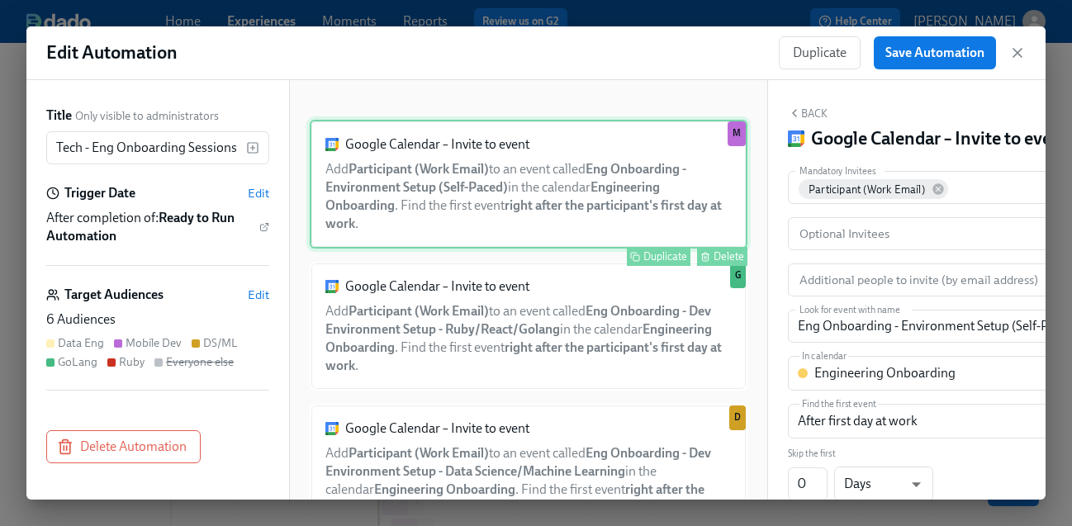
click at [551, 185] on div "Google Calendar – Invite to event Add Participant (Work Email) to an event call…" at bounding box center [529, 184] width 438 height 129
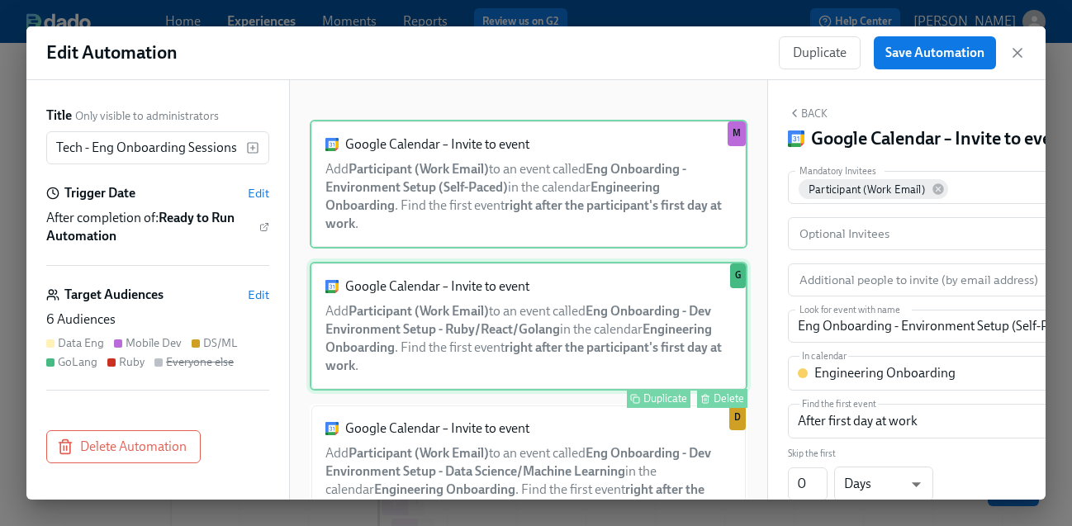
click at [541, 324] on div "Google Calendar – Invite to event Add Participant (Work Email) to an event call…" at bounding box center [529, 326] width 438 height 129
type input "Eng Onboarding - Dev Environment Setup - Ruby/React/Golang"
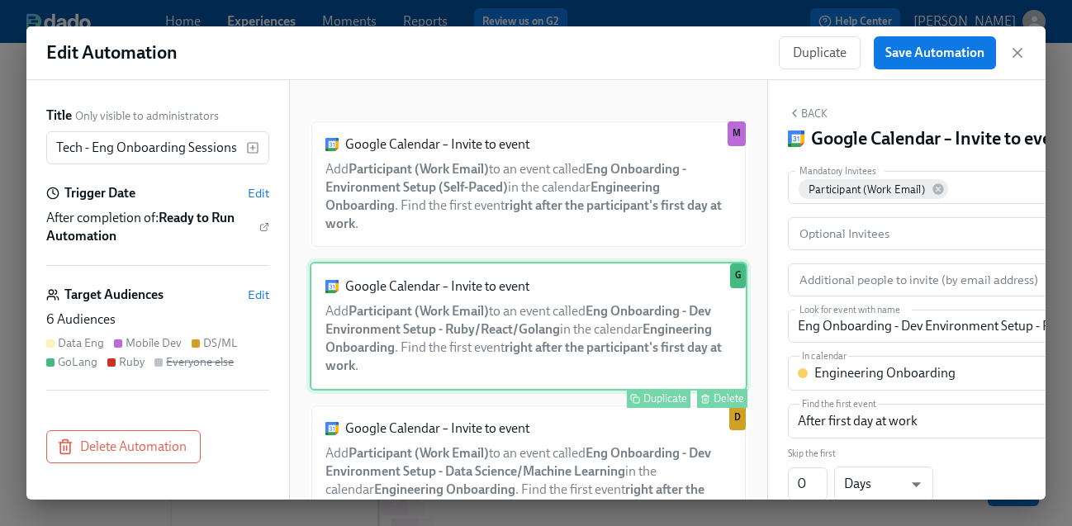
click at [731, 396] on div "Delete" at bounding box center [729, 398] width 31 height 12
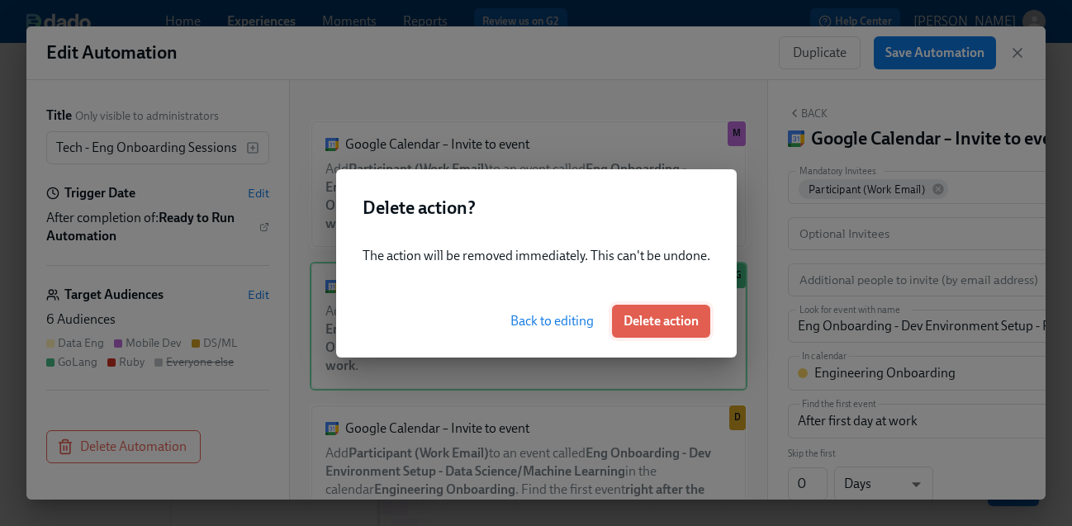
click at [629, 311] on button "Delete action" at bounding box center [661, 321] width 98 height 33
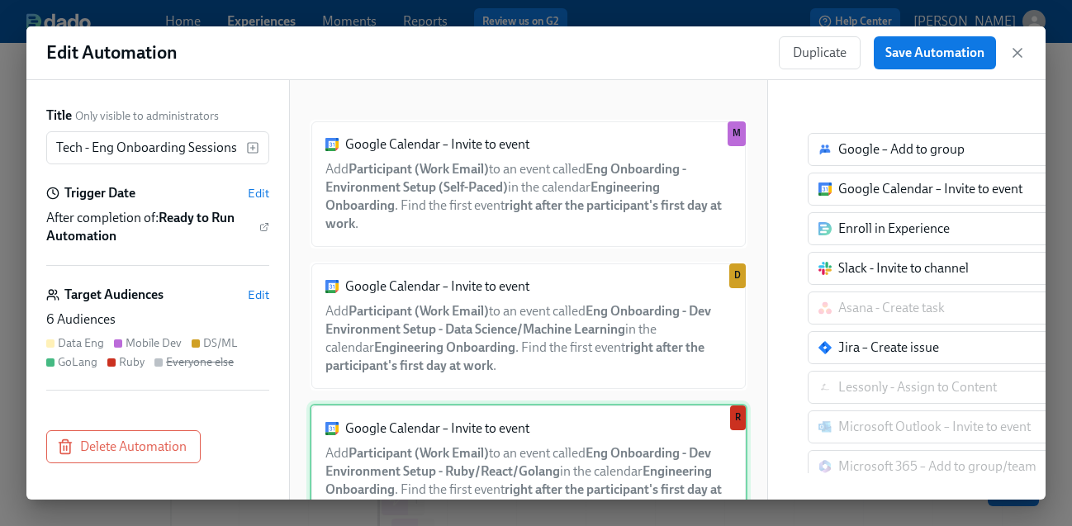
click at [498, 432] on div "Google Calendar – Invite to event Add Participant (Work Email) to an event call…" at bounding box center [529, 468] width 438 height 129
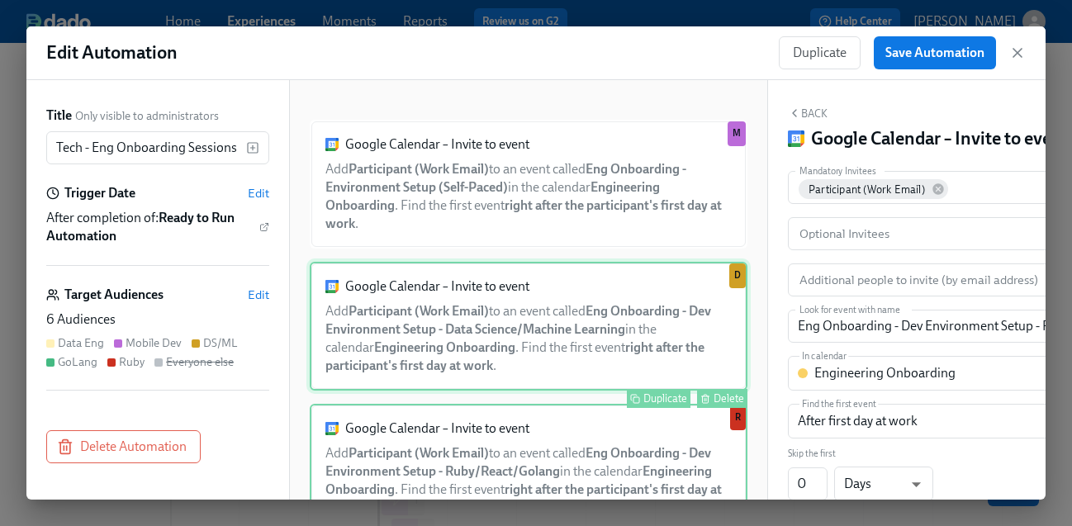
click at [501, 333] on div "Google Calendar – Invite to event Add Participant (Work Email) to an event call…" at bounding box center [529, 326] width 438 height 129
type input "Eng Onboarding - Dev Environment Setup - Data Science/Machine Learning"
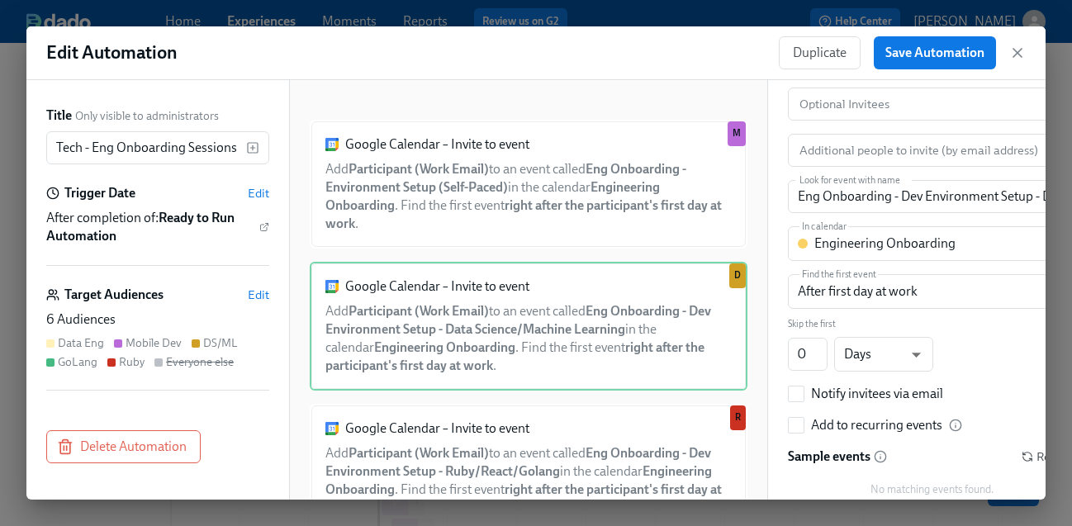
scroll to position [173, 0]
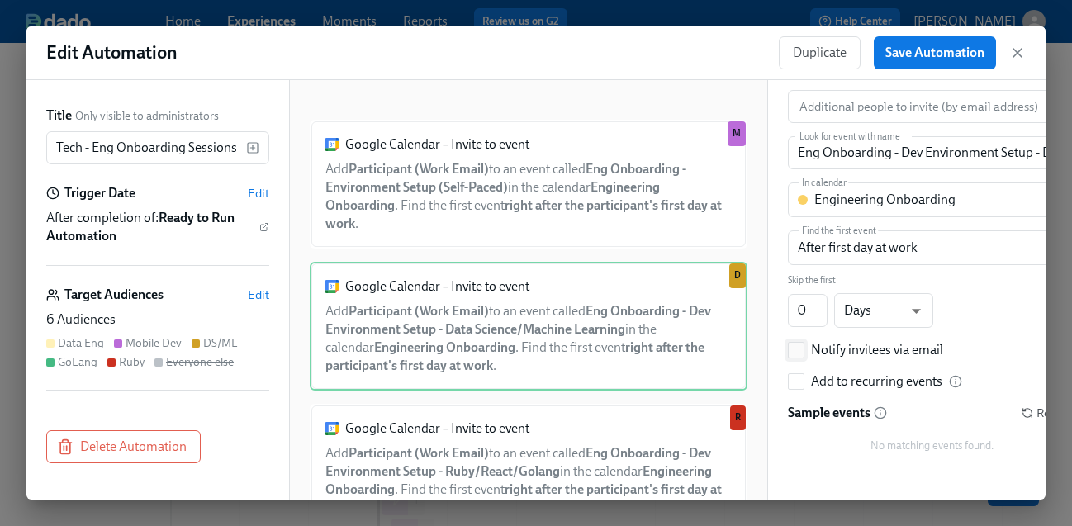
click at [857, 352] on div "Notify invitees via email" at bounding box center [877, 350] width 132 height 18
click at [804, 352] on input "Notify invitees via email" at bounding box center [796, 350] width 15 height 15
checkbox input "true"
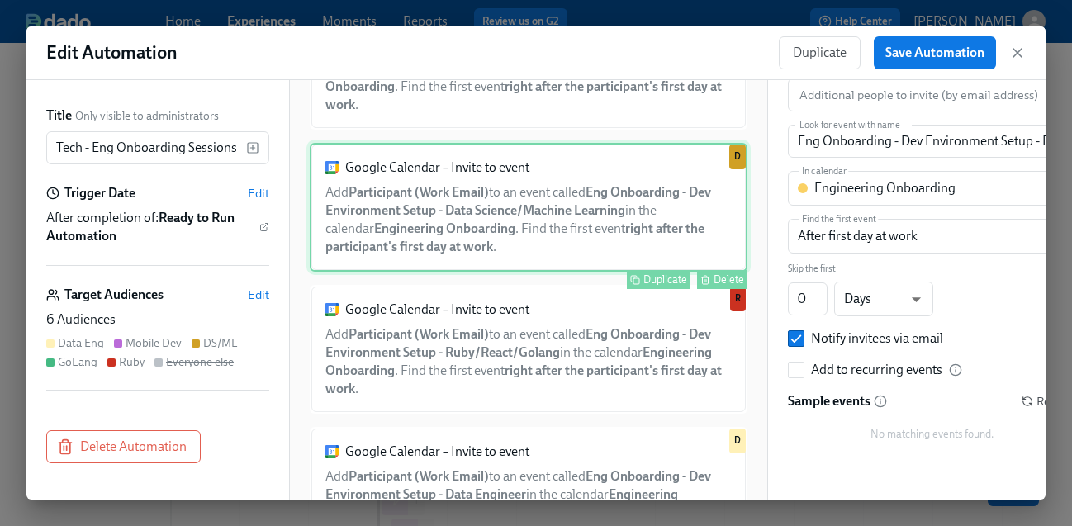
scroll to position [121, 0]
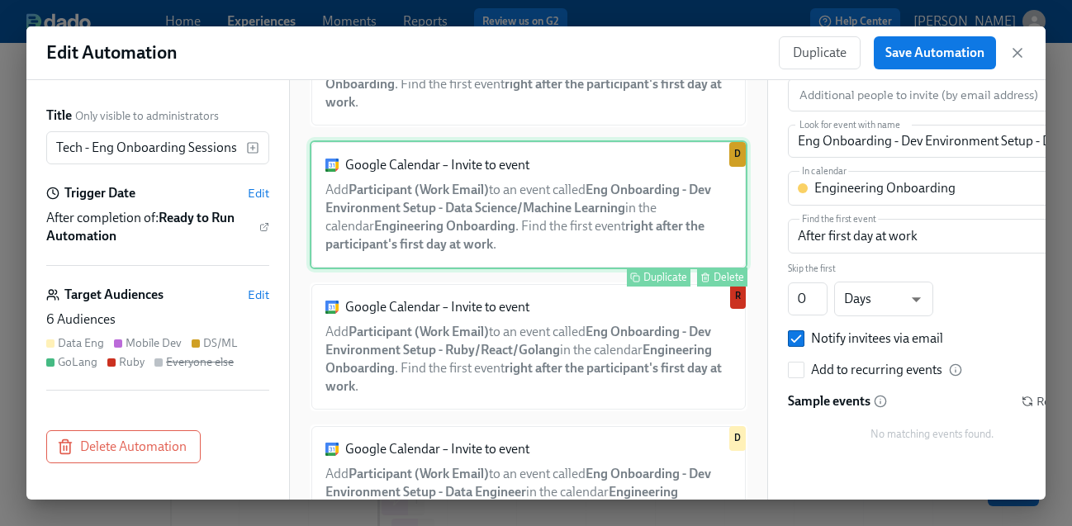
click at [723, 274] on div "Delete" at bounding box center [729, 277] width 31 height 12
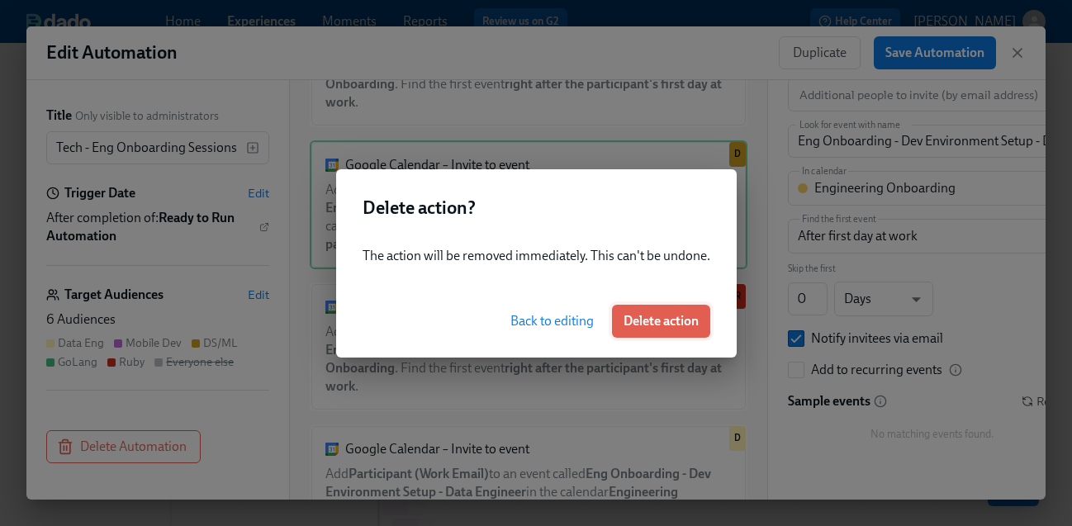
click at [667, 313] on span "Delete action" at bounding box center [661, 321] width 75 height 17
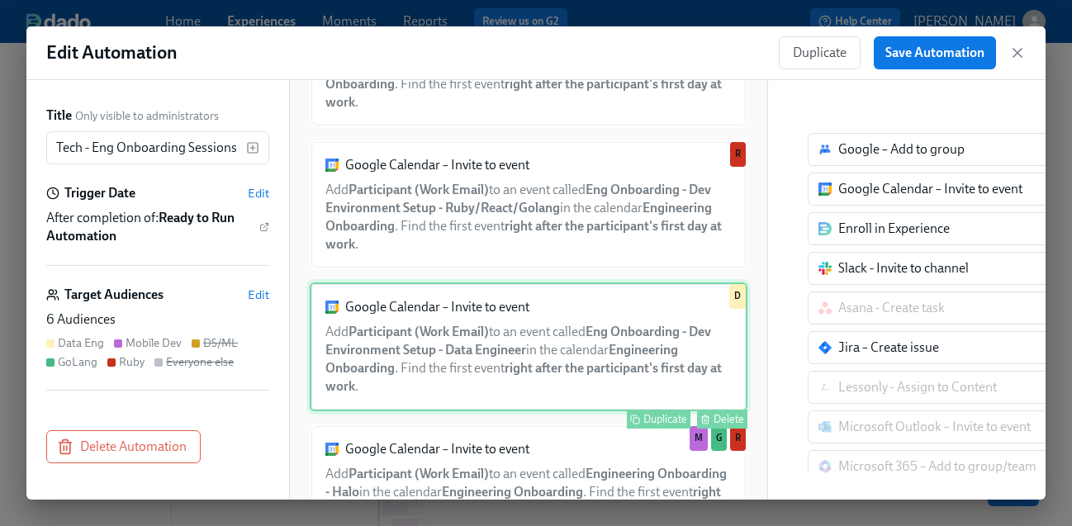
click at [484, 357] on div "Google Calendar – Invite to event Add Participant (Work Email) to an event call…" at bounding box center [529, 347] width 438 height 129
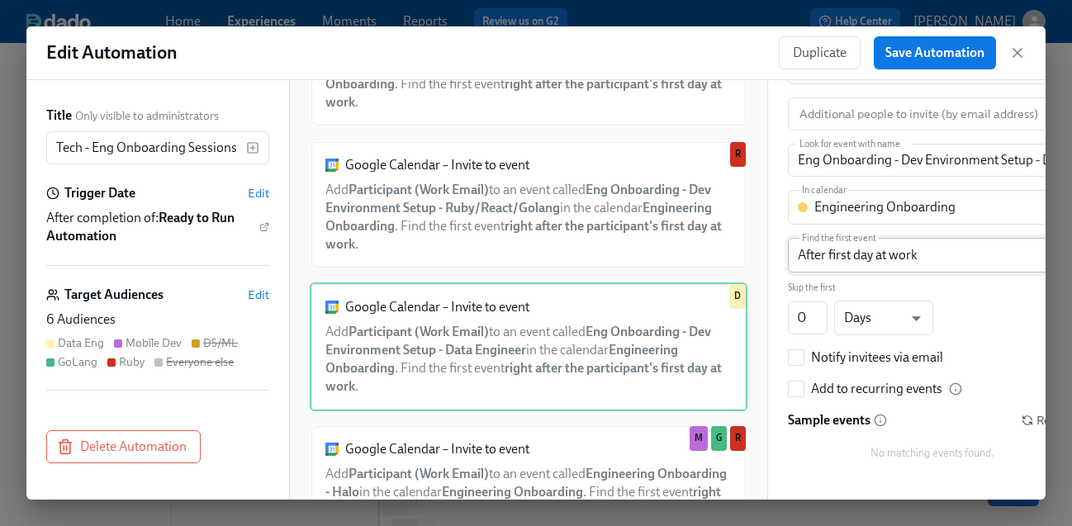
scroll to position [185, 0]
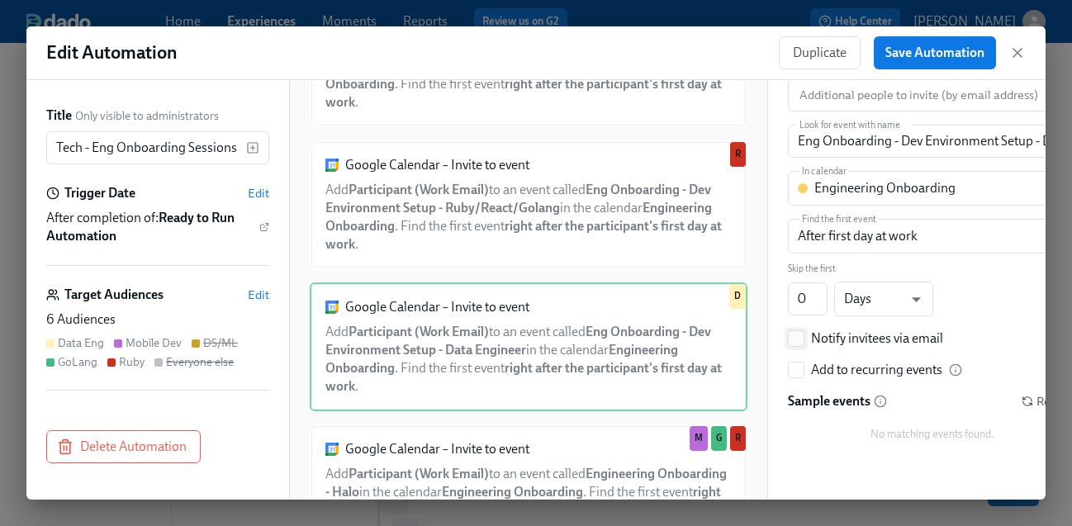
click at [858, 333] on div "Notify invitees via email" at bounding box center [877, 339] width 132 height 18
click at [804, 333] on input "Notify invitees via email" at bounding box center [796, 338] width 15 height 15
checkbox input "true"
click at [936, 44] on button "Save Automation" at bounding box center [935, 52] width 122 height 33
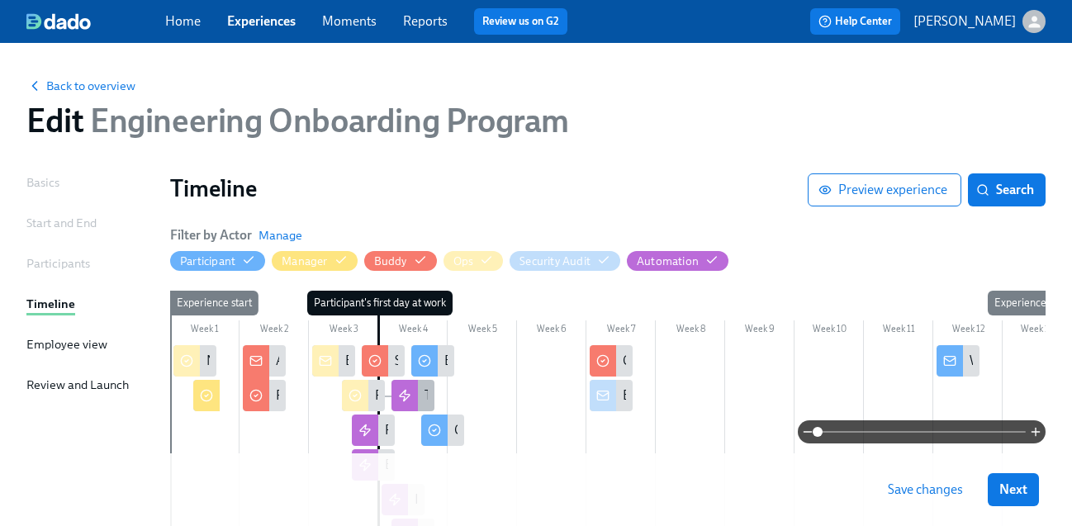
click at [411, 398] on div at bounding box center [405, 395] width 26 height 31
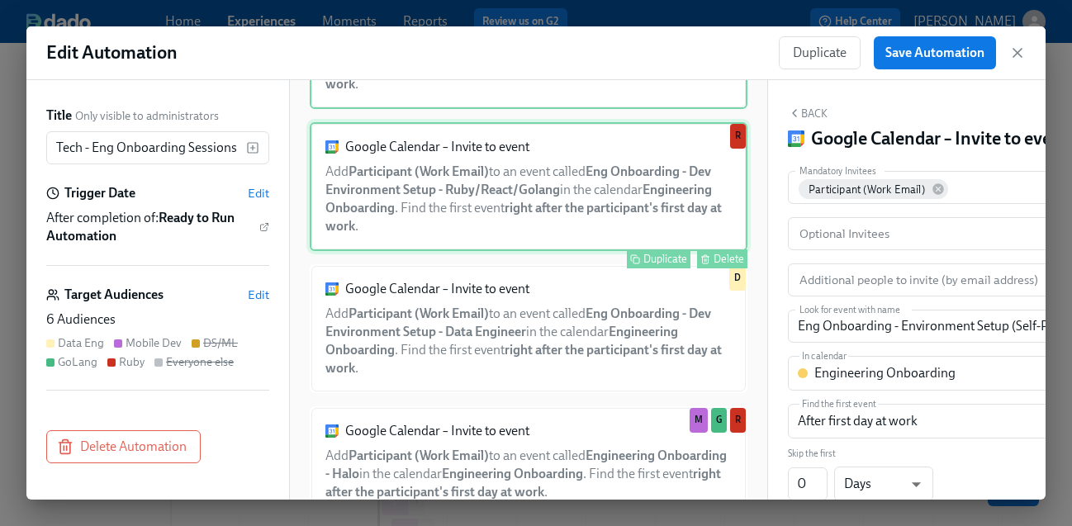
scroll to position [141, 0]
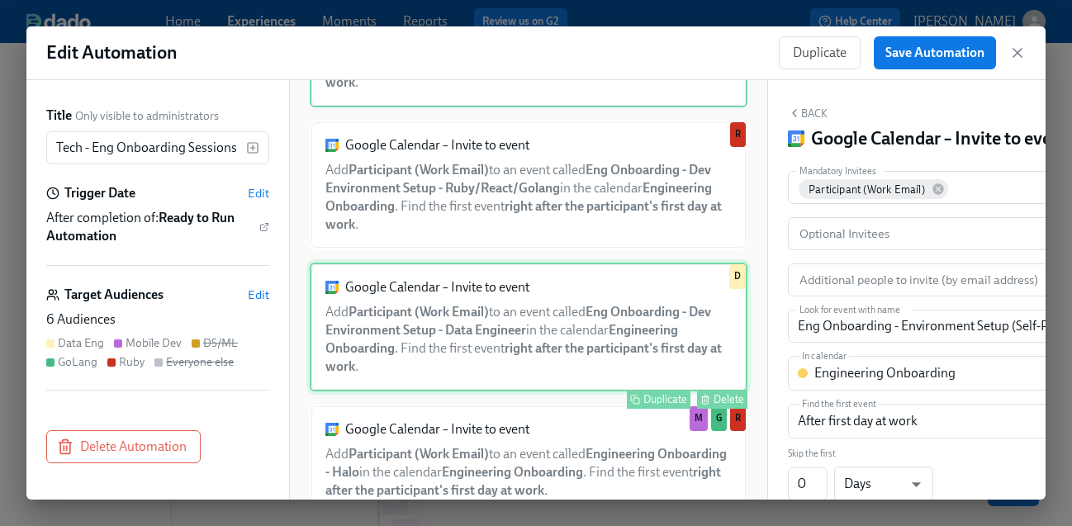
click at [612, 330] on div "Google Calendar – Invite to event Add Participant (Work Email) to an event call…" at bounding box center [529, 327] width 438 height 129
type input "Eng Onboarding - Dev Environment Setup - Data Engineer"
checkbox input "true"
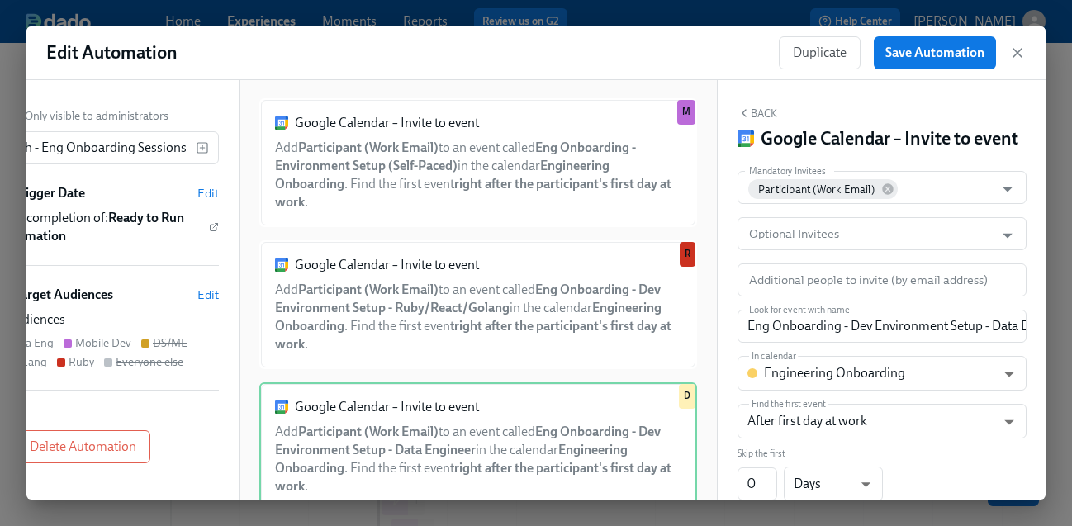
scroll to position [21, 0]
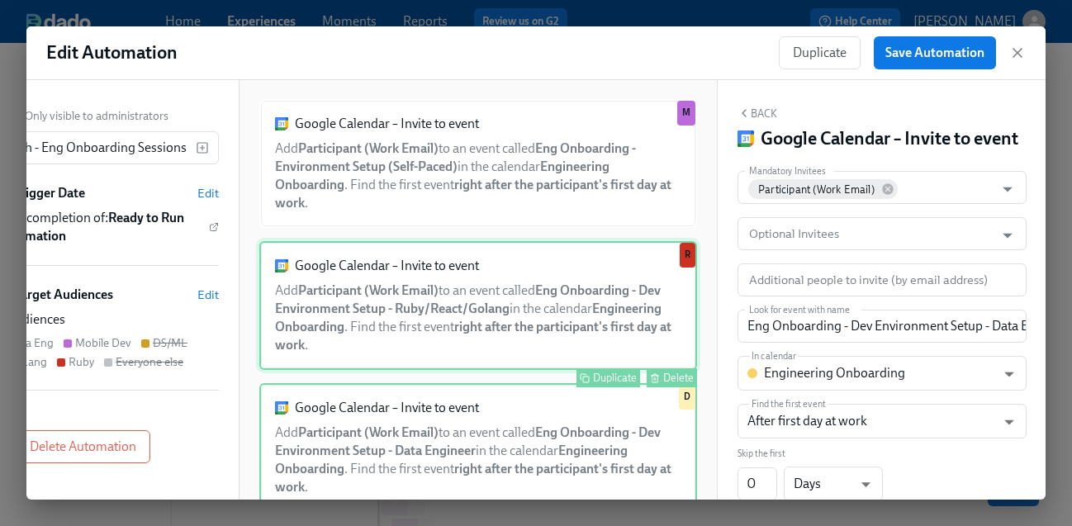
click at [544, 302] on div "Google Calendar – Invite to event Add Participant (Work Email) to an event call…" at bounding box center [478, 305] width 438 height 129
type input "Eng Onboarding - Dev Environment Setup - Ruby/React/Golang"
checkbox input "false"
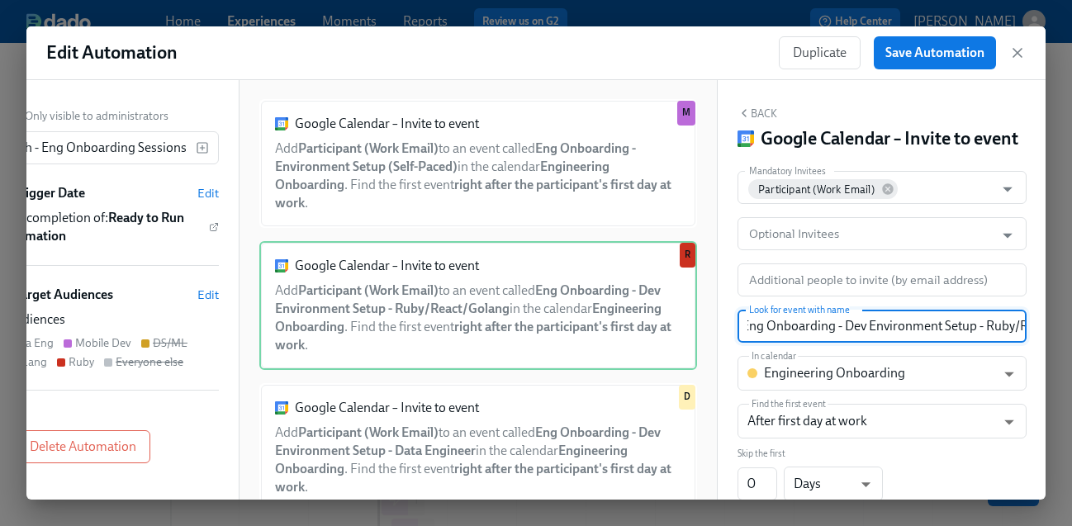
scroll to position [0, 78]
drag, startPoint x: 843, startPoint y: 329, endPoint x: 1079, endPoint y: 319, distance: 235.6
click at [1059, 319] on html "Home Experiences Moments Reports Review us on G2 Help Center [PERSON_NAME] Back…" at bounding box center [536, 371] width 1072 height 743
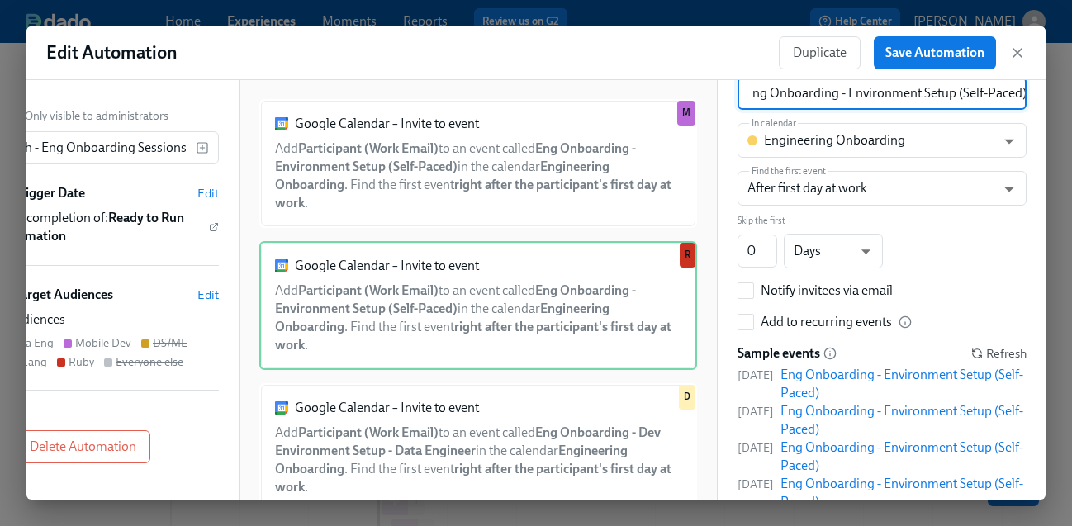
scroll to position [325, 0]
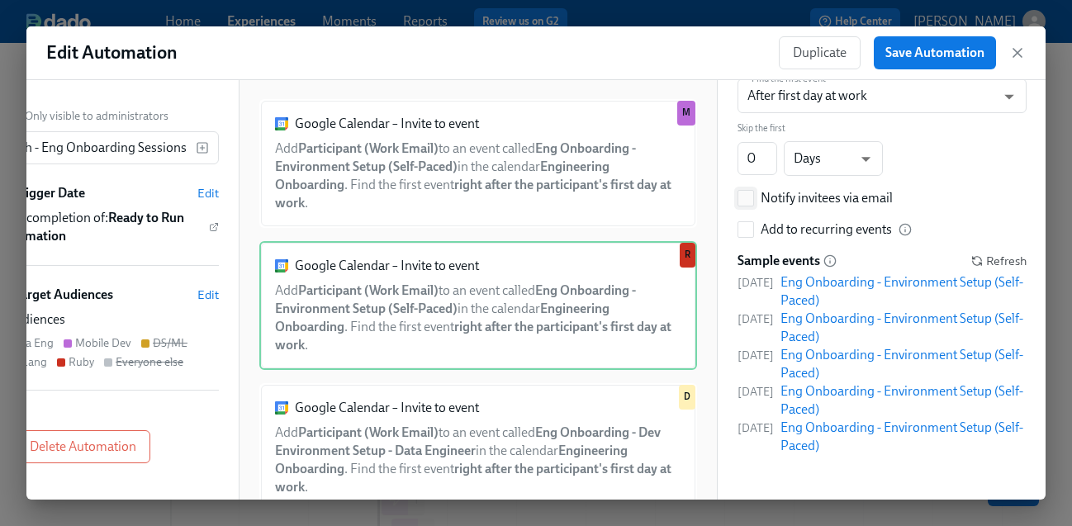
type input "Eng Onboarding - Environment Setup (Self-Paced)"
click at [837, 202] on div "Notify invitees via email" at bounding box center [827, 198] width 132 height 18
click at [753, 202] on input "Notify invitees via email" at bounding box center [745, 198] width 15 height 15
checkbox input "true"
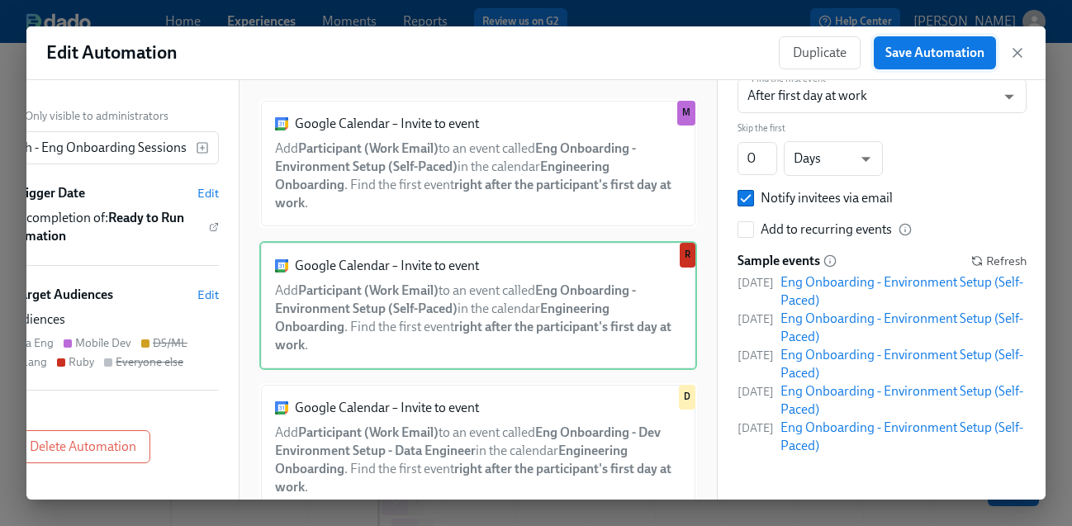
click at [958, 54] on span "Save Automation" at bounding box center [935, 53] width 99 height 17
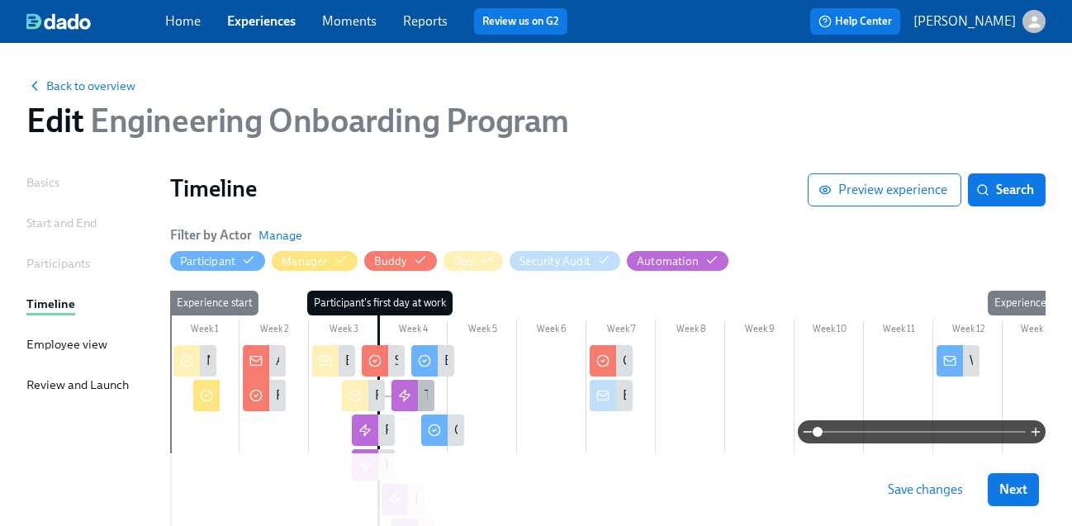
click at [406, 398] on icon at bounding box center [404, 395] width 13 height 13
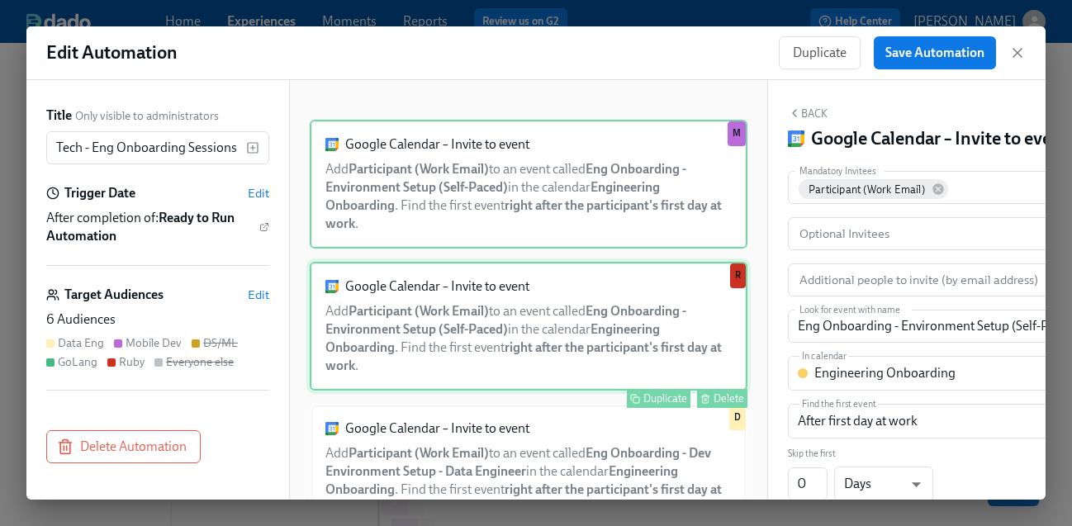
click at [494, 380] on div "Google Calendar – Invite to event Add Participant (Work Email) to an event call…" at bounding box center [529, 326] width 438 height 129
checkbox input "true"
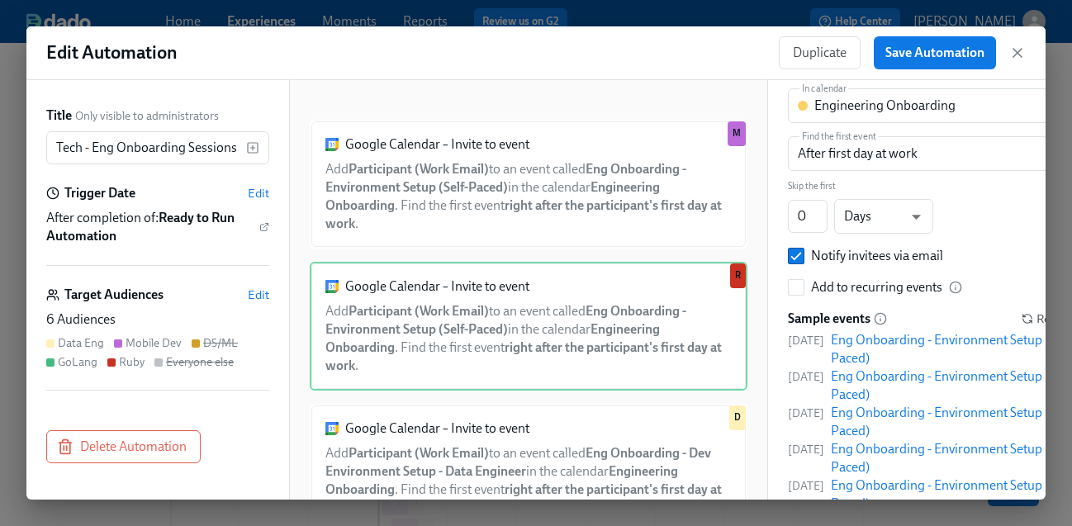
scroll to position [325, 0]
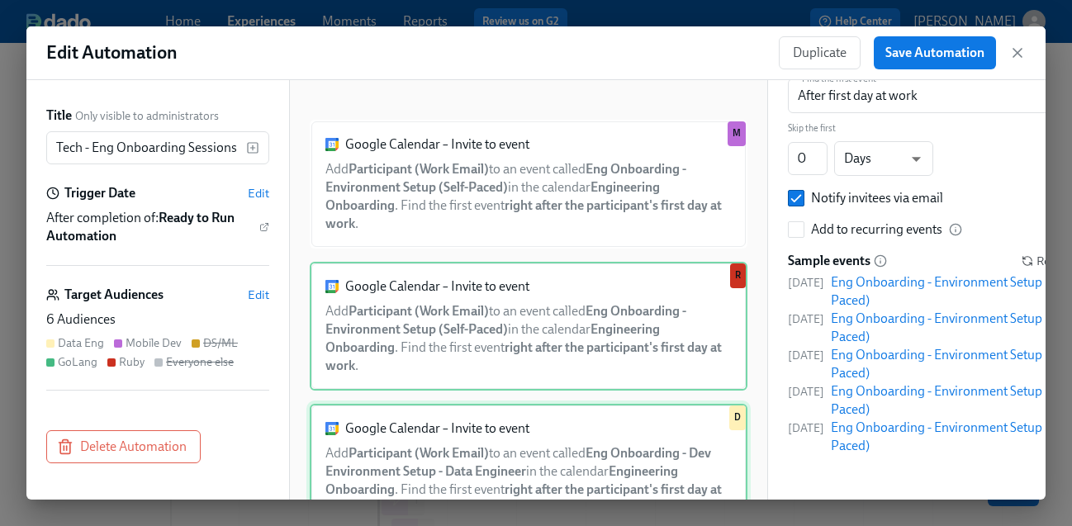
click at [500, 454] on div "Google Calendar – Invite to event Add Participant (Work Email) to an event call…" at bounding box center [529, 468] width 438 height 129
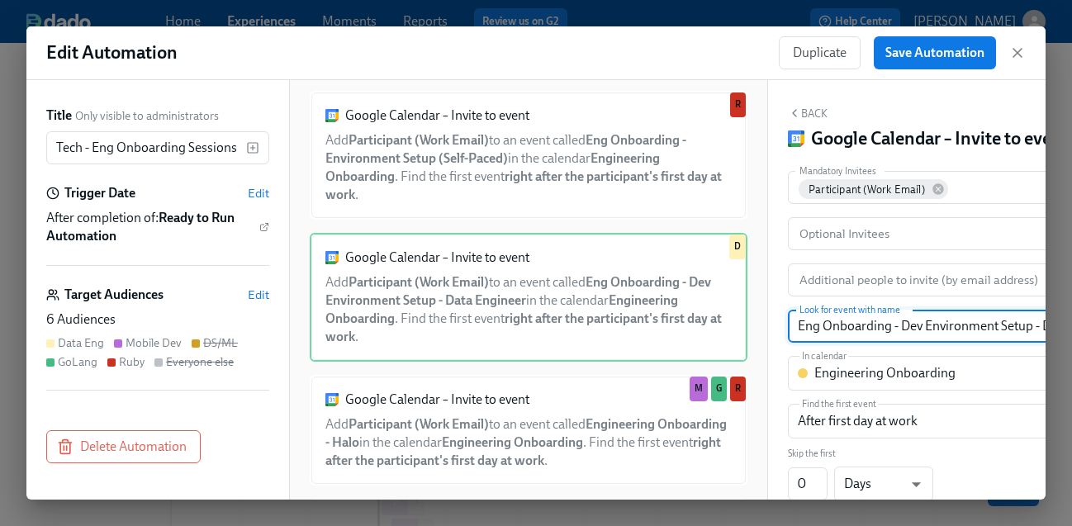
scroll to position [0, 47]
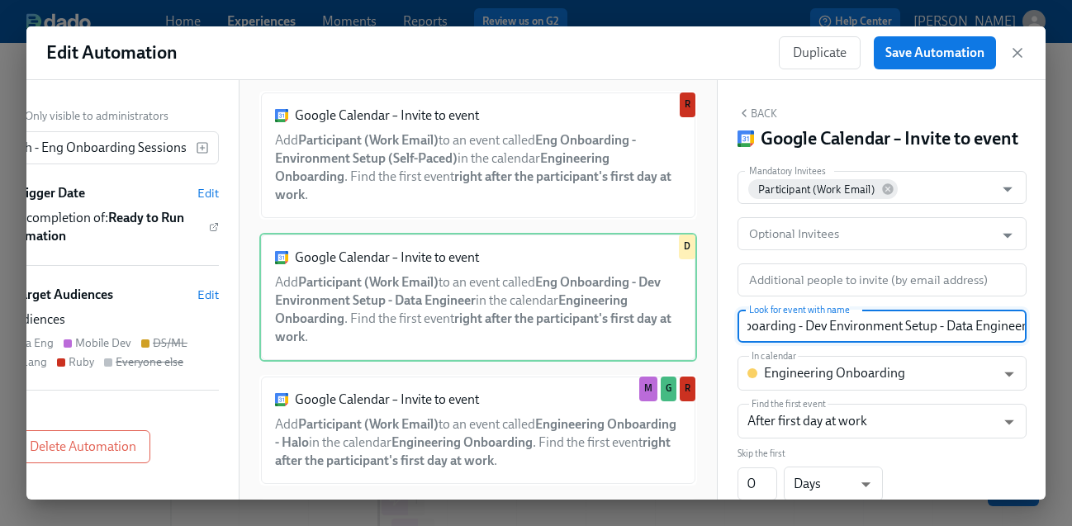
drag, startPoint x: 901, startPoint y: 330, endPoint x: 1122, endPoint y: 330, distance: 220.6
click at [1059, 330] on html "Home Experiences Moments Reports Review us on G2 Help Center [PERSON_NAME] Back…" at bounding box center [536, 371] width 1072 height 743
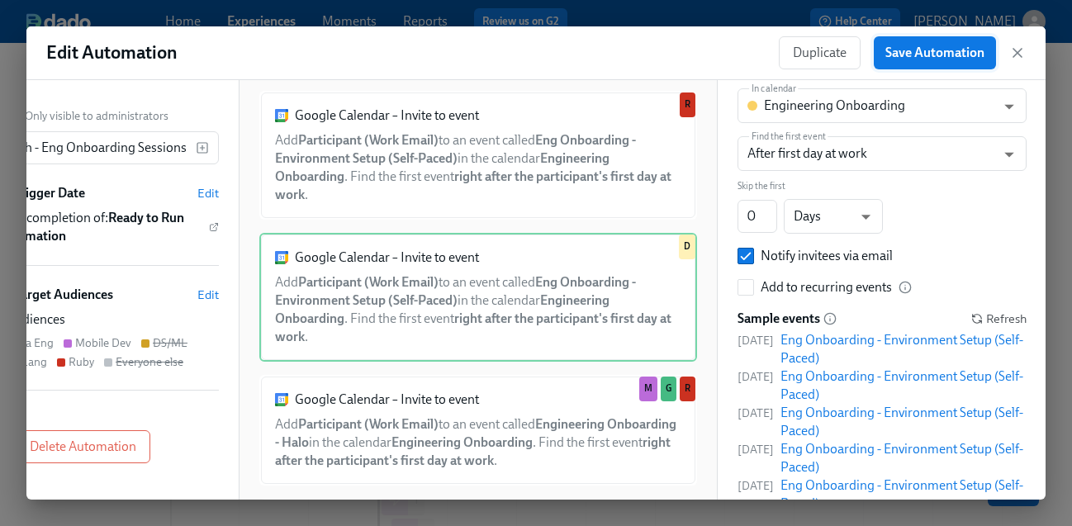
type input "Eng Onboarding - Environment Setup (Self-Paced)"
click at [938, 63] on button "Save Automation" at bounding box center [935, 52] width 122 height 33
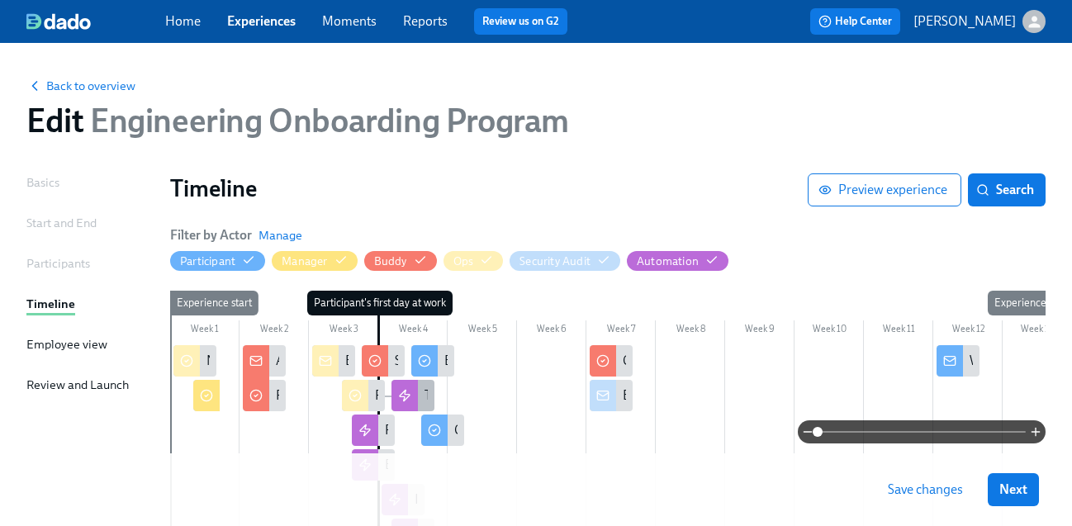
click at [406, 394] on icon at bounding box center [404, 395] width 13 height 13
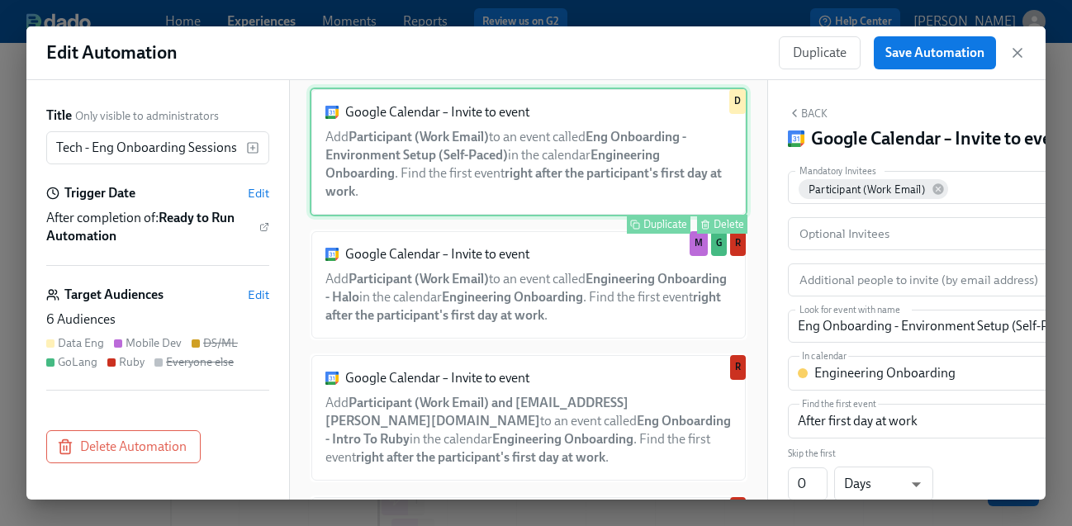
scroll to position [351, 0]
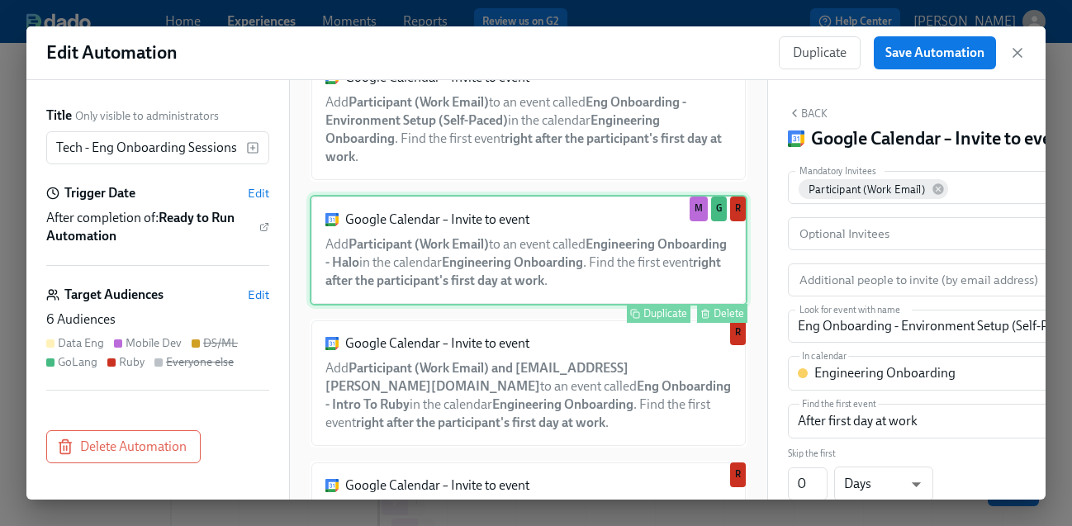
click at [524, 283] on div "Google Calendar – Invite to event Add Participant (Work Email) to an event call…" at bounding box center [529, 250] width 438 height 111
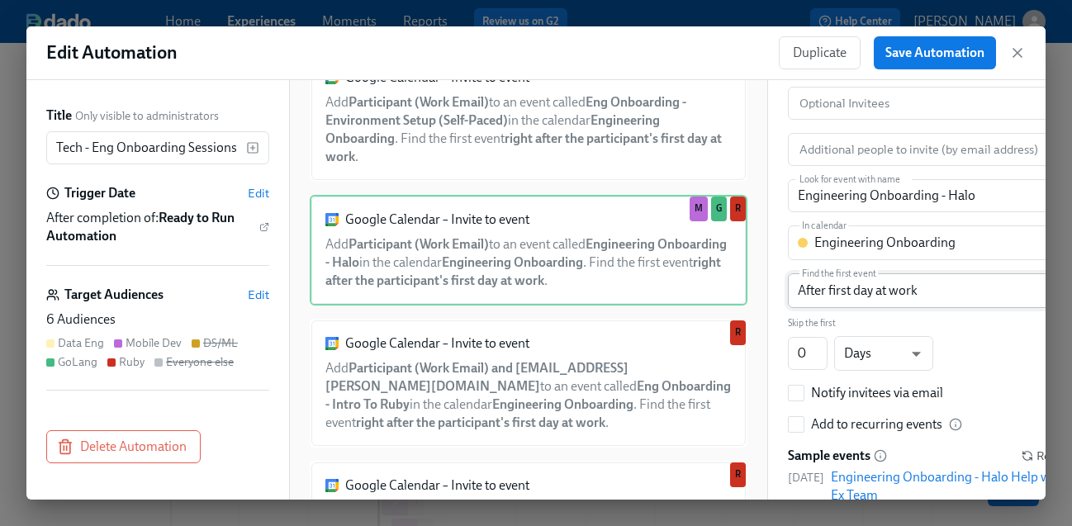
scroll to position [119, 0]
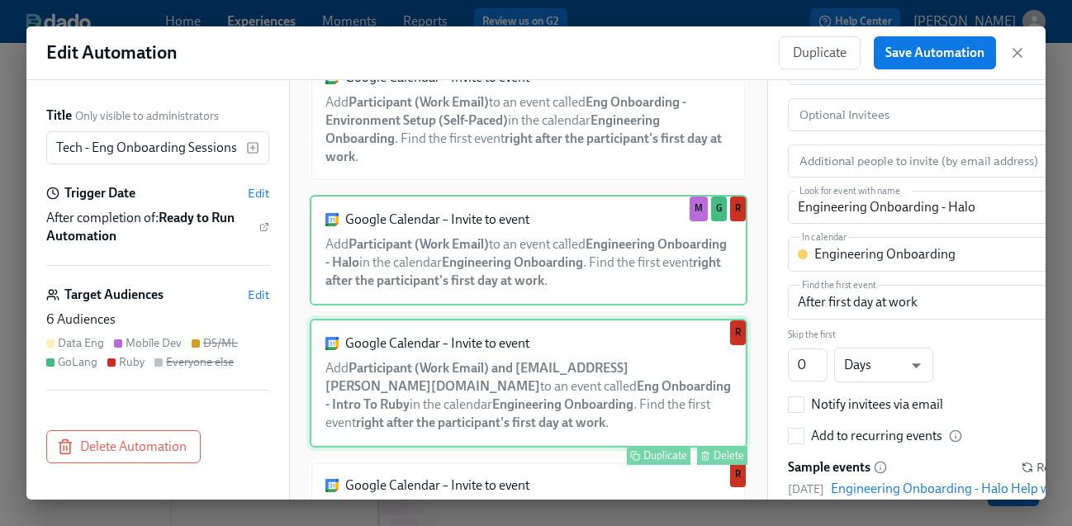
click at [525, 403] on div "Google Calendar – Invite to event Add Participant (Work Email) and [EMAIL_ADDRE…" at bounding box center [529, 383] width 438 height 129
type input "Eng Onboarding - Intro To Ruby"
checkbox input "true"
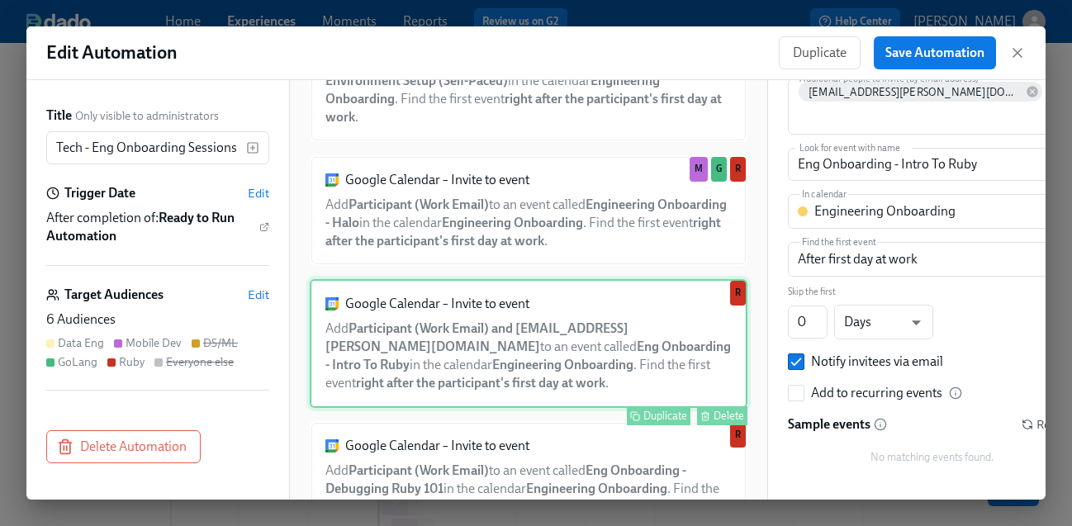
scroll to position [400, 0]
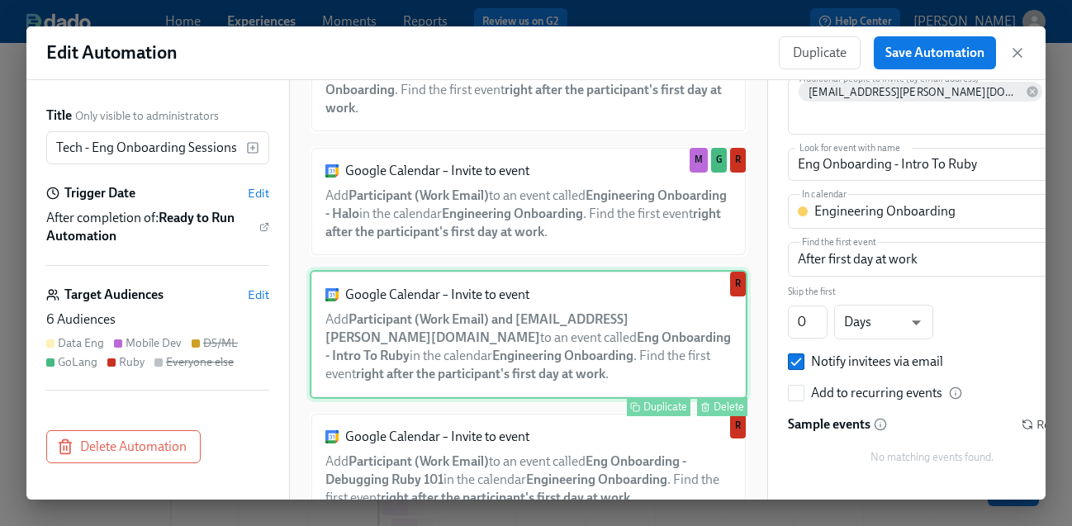
click at [646, 408] on div "Duplicate" at bounding box center [665, 407] width 44 height 12
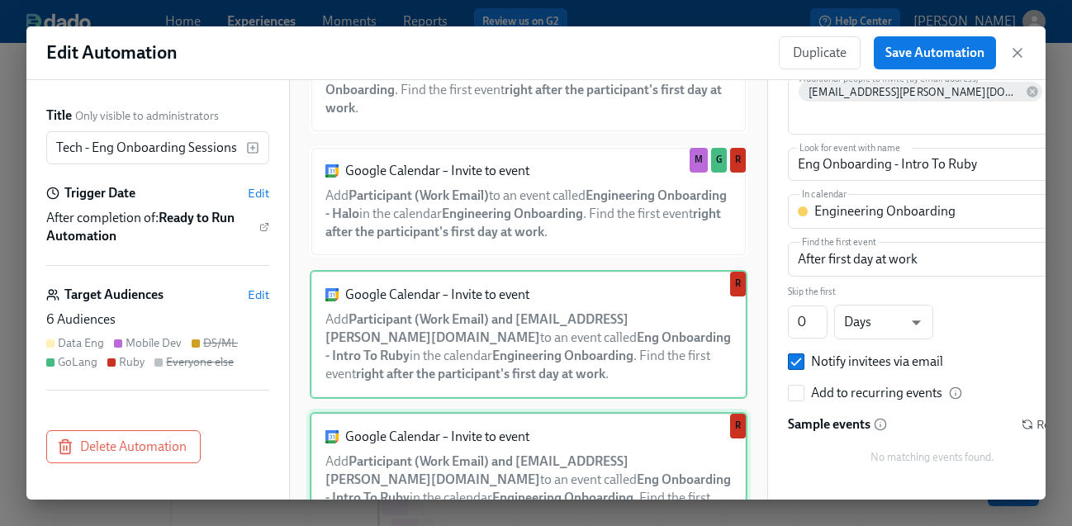
click at [540, 469] on div "Google Calendar – Invite to event Add Participant (Work Email) and [EMAIL_ADDRE…" at bounding box center [529, 476] width 438 height 129
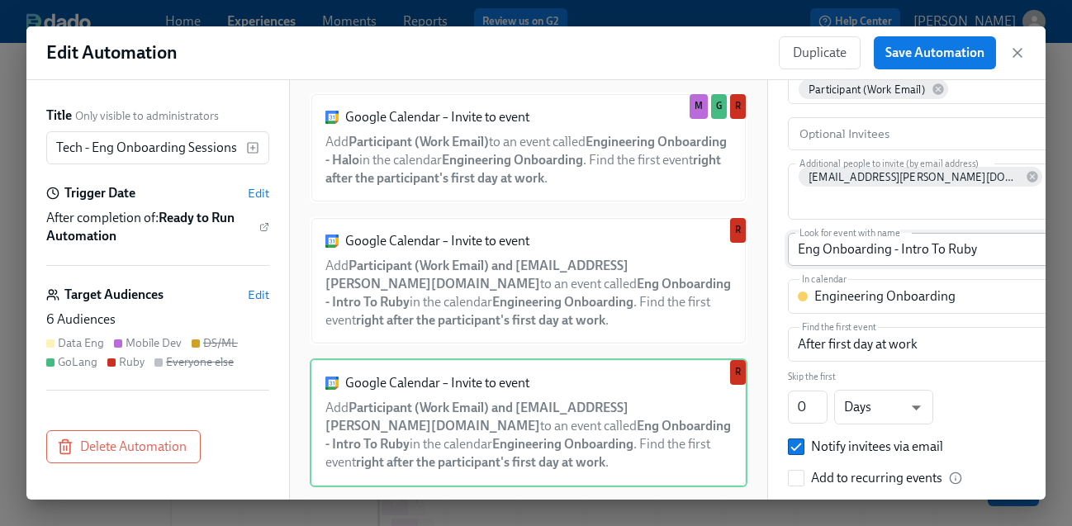
scroll to position [101, 0]
click at [897, 232] on input "Eng Onboarding - Intro To Ruby" at bounding box center [932, 248] width 289 height 33
drag, startPoint x: 976, startPoint y: 227, endPoint x: 902, endPoint y: 226, distance: 74.3
click at [902, 232] on input "Eng Onboarding - Intro To Ruby" at bounding box center [932, 248] width 289 height 33
paste input "Rails 101"
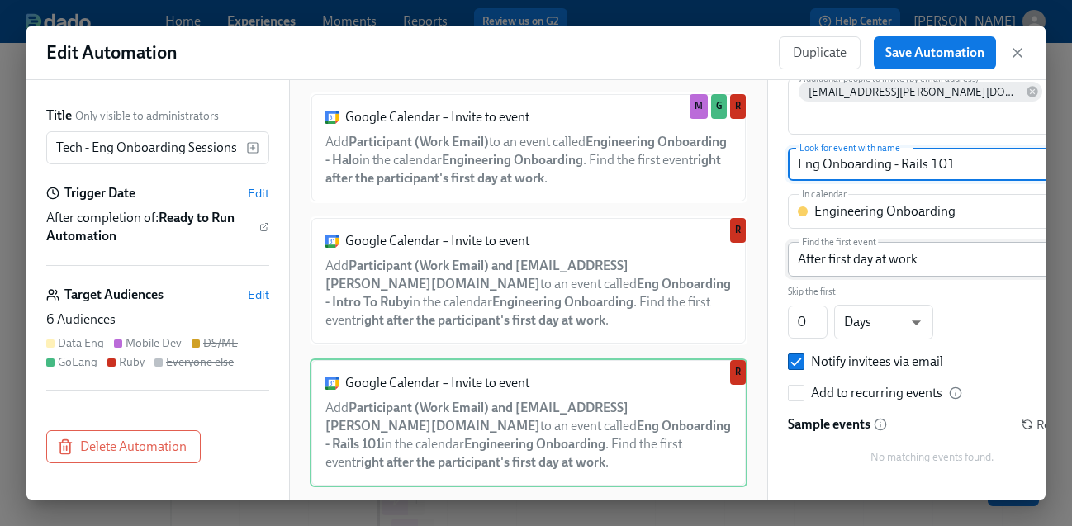
scroll to position [0, 0]
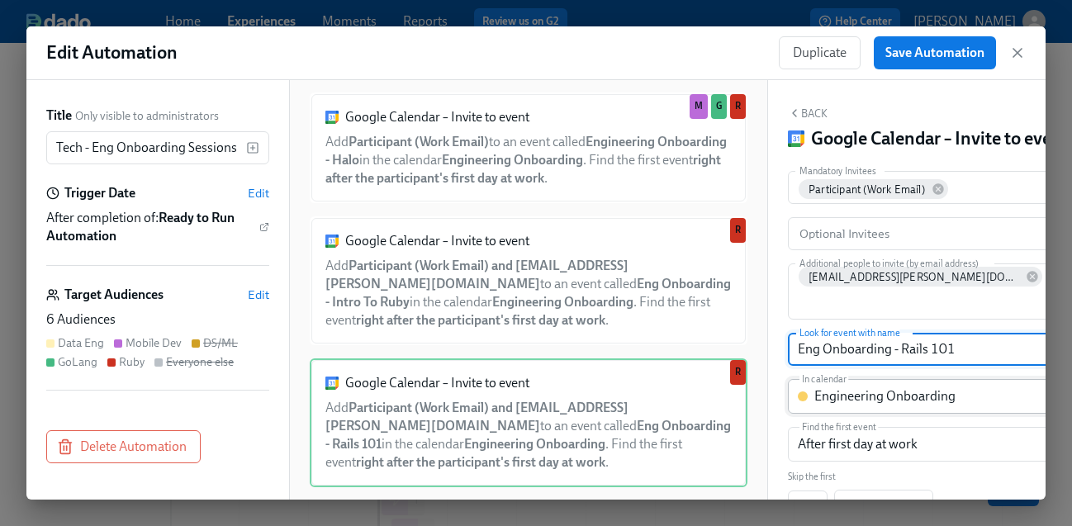
type input "Eng Onboarding - Rails 101"
click at [996, 358] on body "Home Experiences Moments Reports Review us on G2 Help Center [PERSON_NAME] Back…" at bounding box center [536, 371] width 1072 height 743
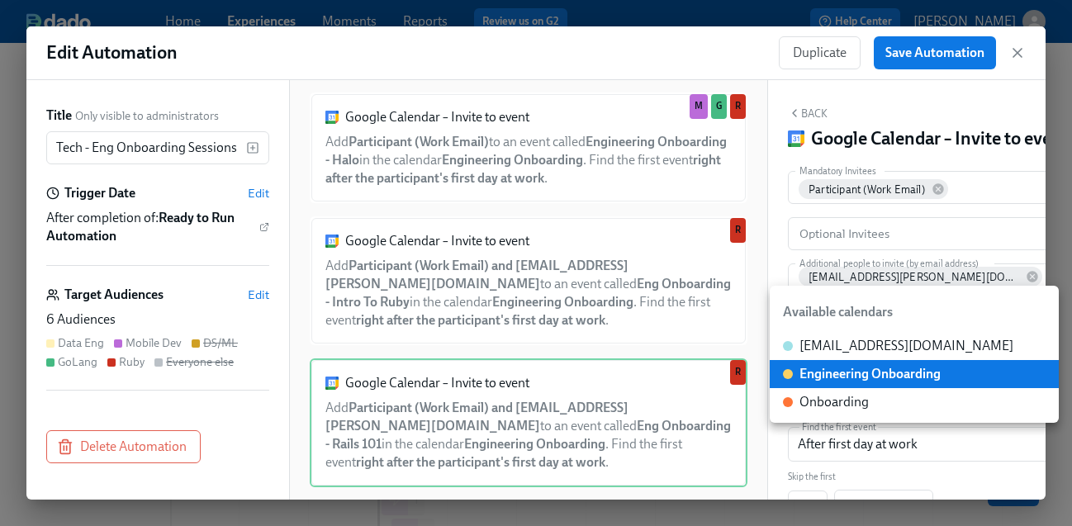
click at [980, 372] on li "Engineering Onboarding" at bounding box center [914, 374] width 289 height 28
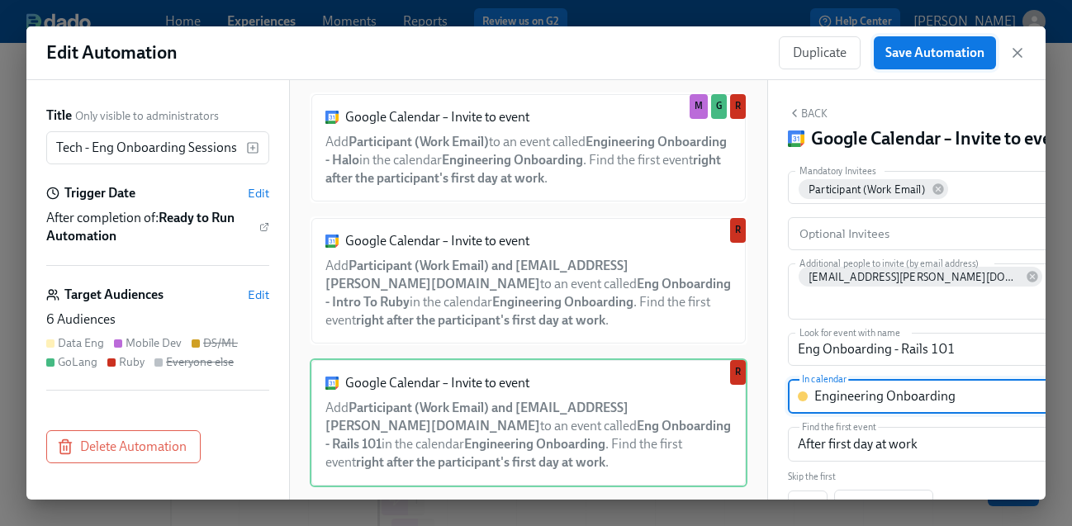
click at [919, 45] on span "Save Automation" at bounding box center [935, 53] width 99 height 17
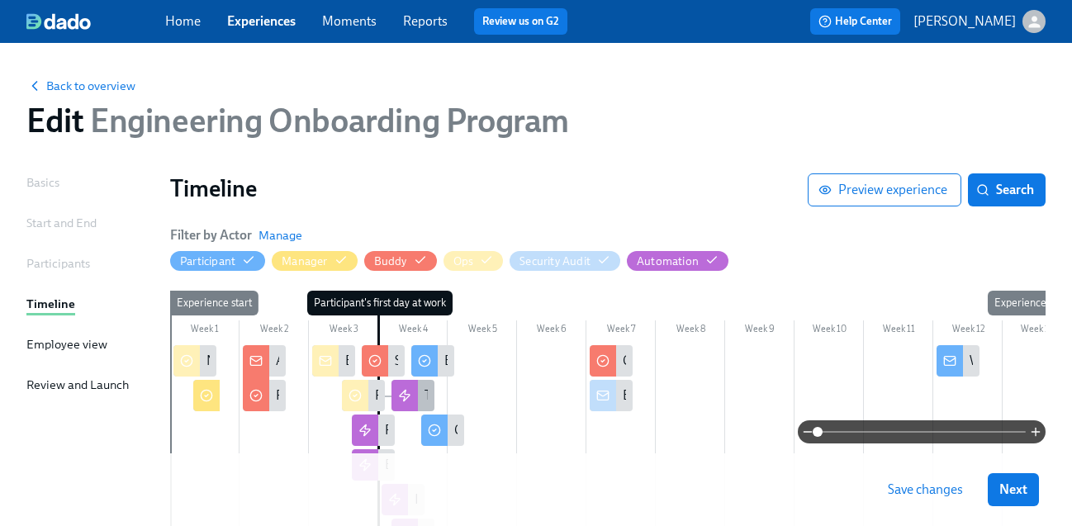
click at [423, 395] on div "Tech - Eng Onboarding Sessions" at bounding box center [413, 395] width 43 height 31
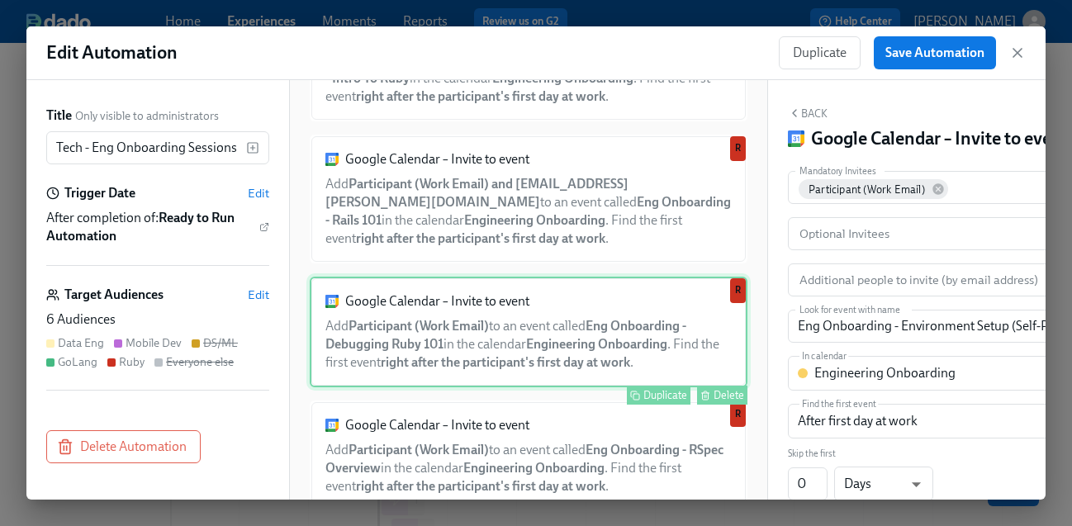
scroll to position [685, 0]
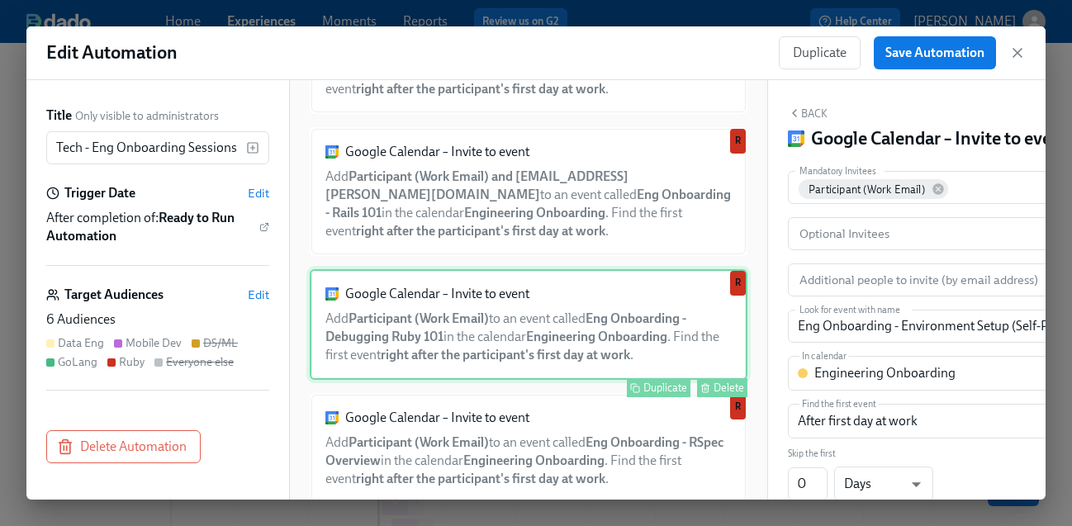
click at [486, 334] on div "Google Calendar – Invite to event Add Participant (Work Email) to an event call…" at bounding box center [529, 324] width 438 height 111
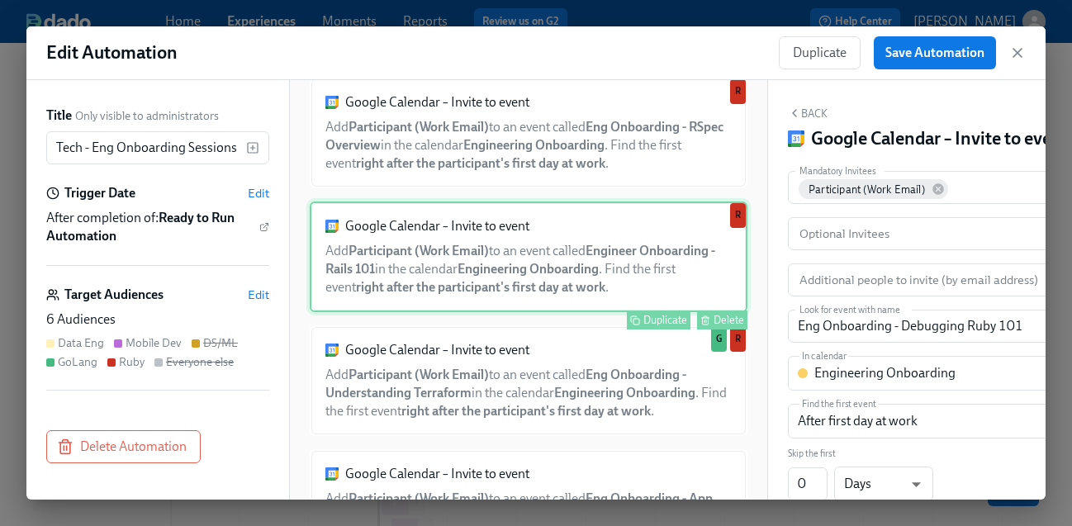
scroll to position [1100, 0]
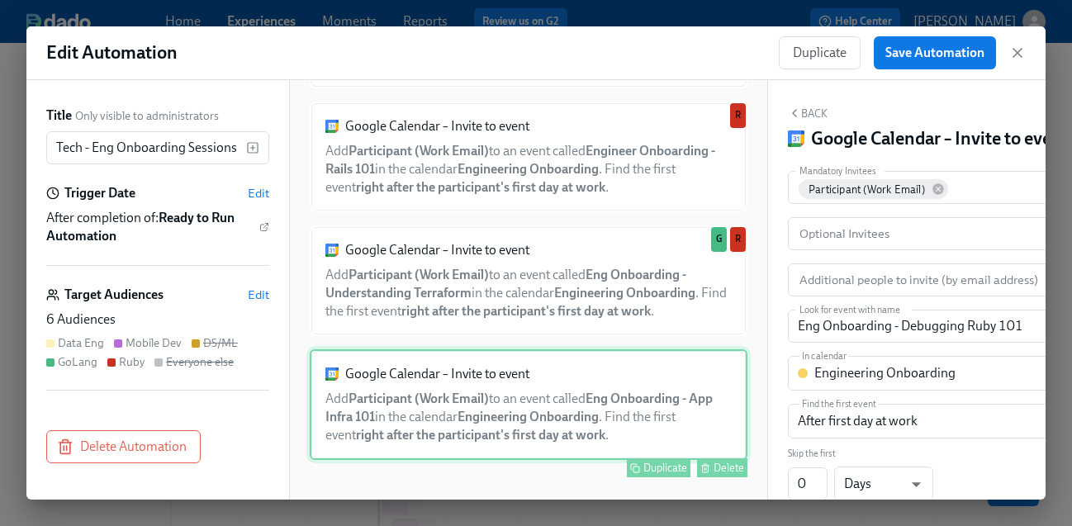
click at [494, 377] on div "Google Calendar – Invite to event Add Participant (Work Email) to an event call…" at bounding box center [529, 404] width 438 height 111
click at [651, 471] on div "Duplicate" at bounding box center [665, 468] width 44 height 12
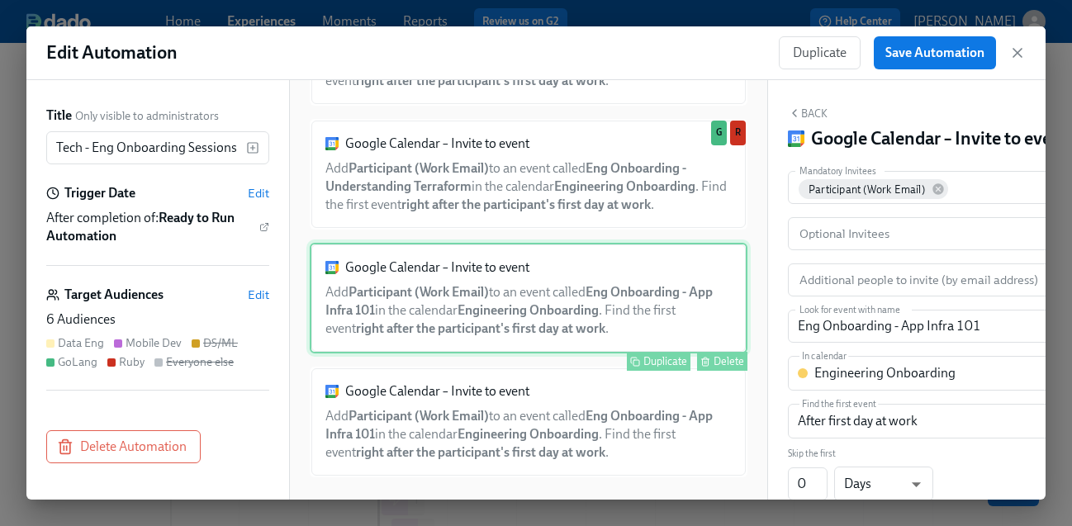
scroll to position [1224, 0]
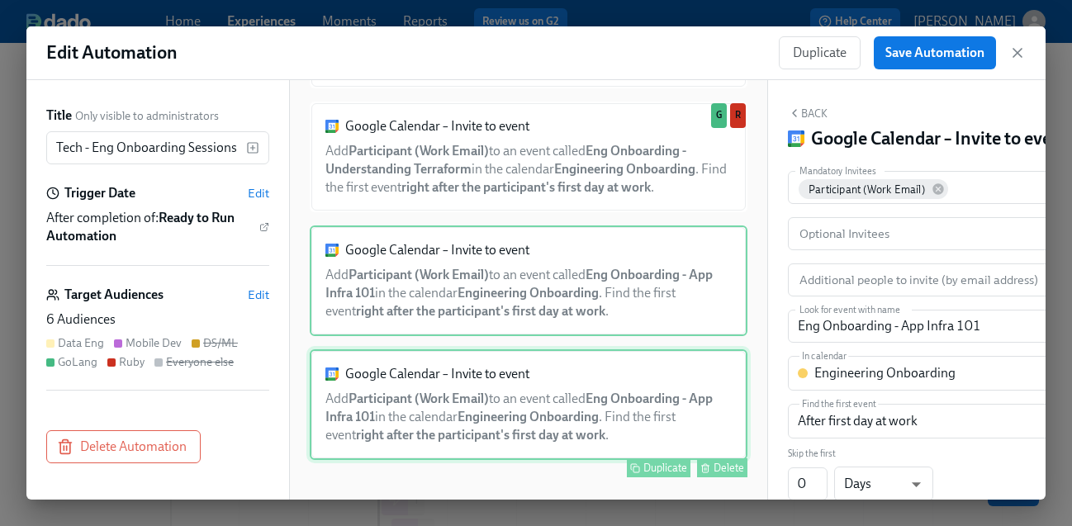
click at [620, 430] on div "Google Calendar – Invite to event Add Participant (Work Email) to an event call…" at bounding box center [529, 404] width 438 height 111
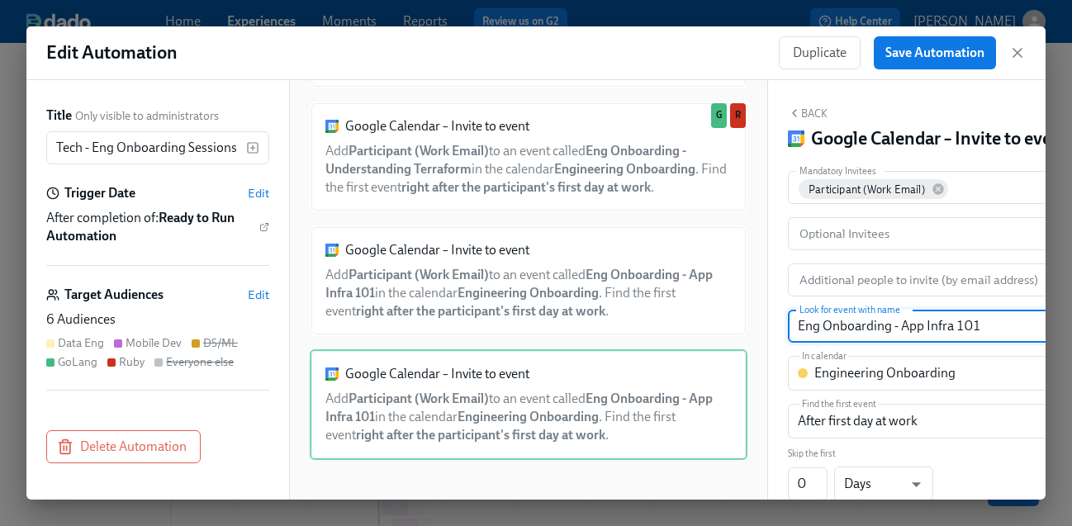
drag, startPoint x: 902, startPoint y: 329, endPoint x: 998, endPoint y: 327, distance: 95.8
click at [998, 327] on input "Eng Onboarding - App Infra 101" at bounding box center [932, 326] width 289 height 33
type input "Eng Onboarding - Understanding Terraform"
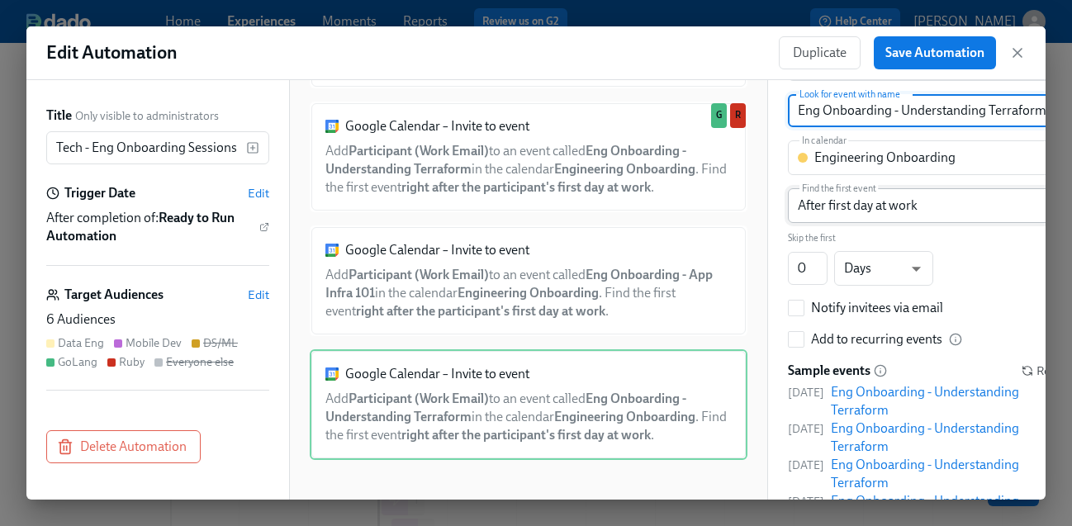
scroll to position [325, 0]
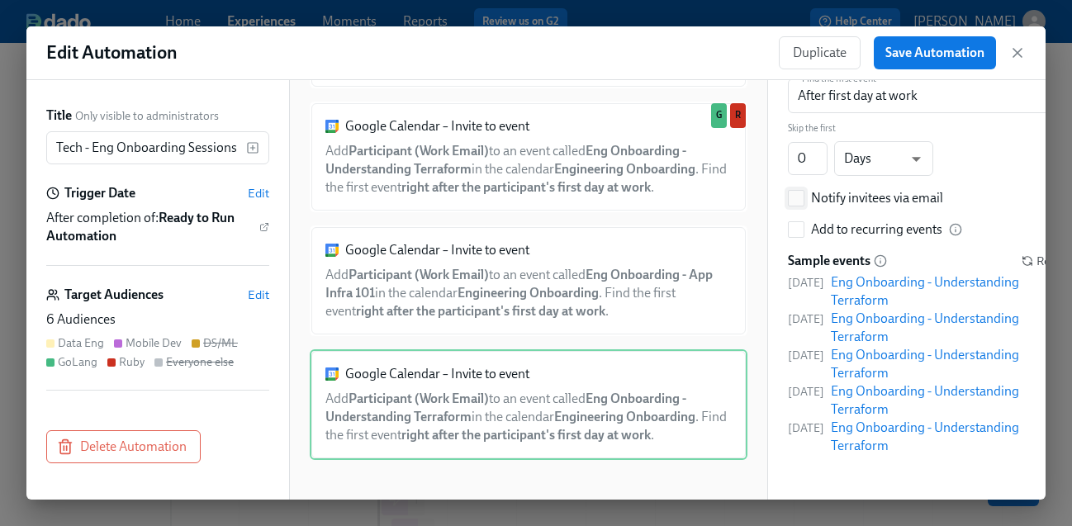
click at [857, 192] on div "Notify invitees via email" at bounding box center [877, 198] width 132 height 18
click at [804, 192] on input "Notify invitees via email" at bounding box center [796, 198] width 15 height 15
checkbox input "true"
click at [911, 47] on span "Save Automation" at bounding box center [935, 53] width 99 height 17
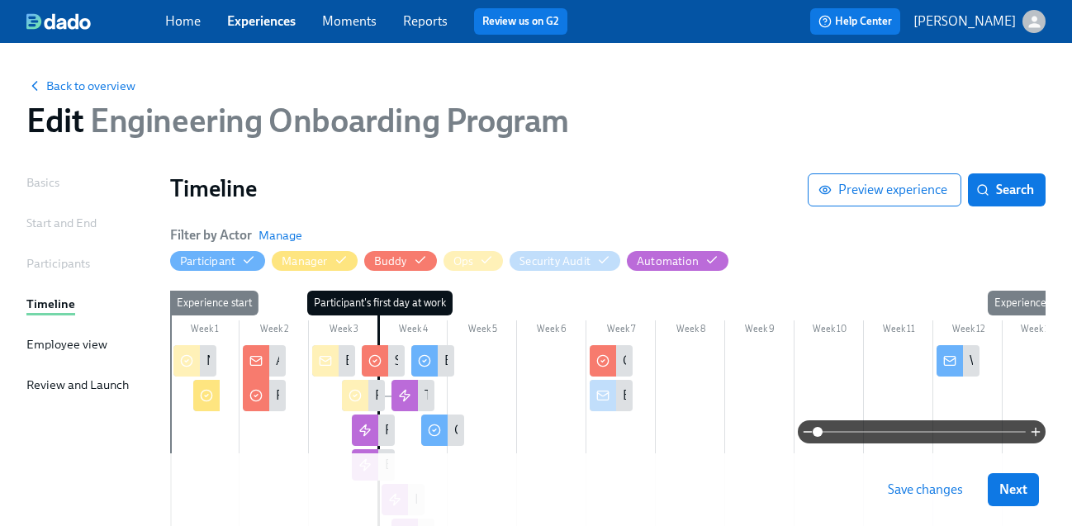
click at [368, 430] on div at bounding box center [608, 431] width 876 height 23
click at [382, 430] on div at bounding box center [608, 431] width 876 height 23
click at [425, 407] on div "Tech - Eng Onboarding Sessions" at bounding box center [413, 395] width 43 height 31
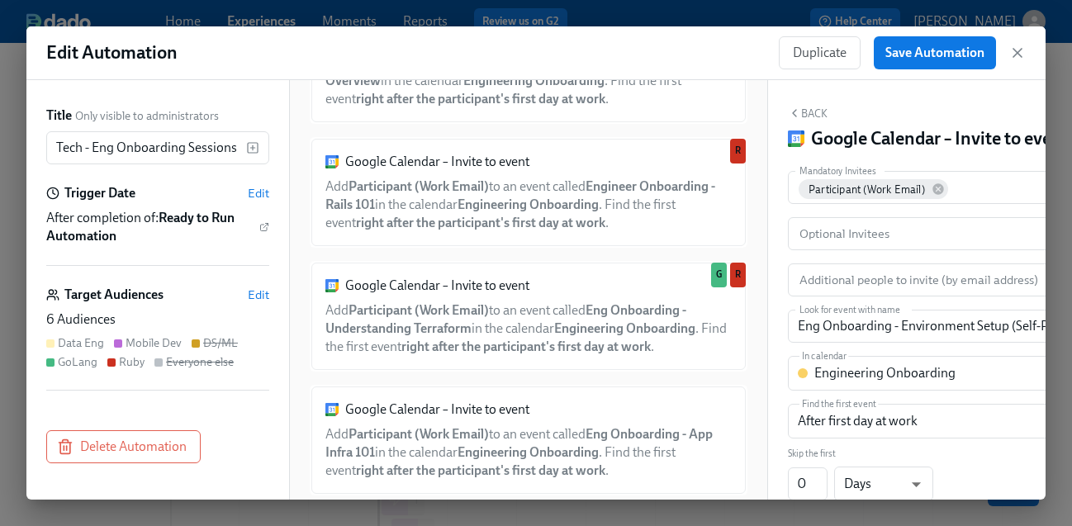
scroll to position [1224, 0]
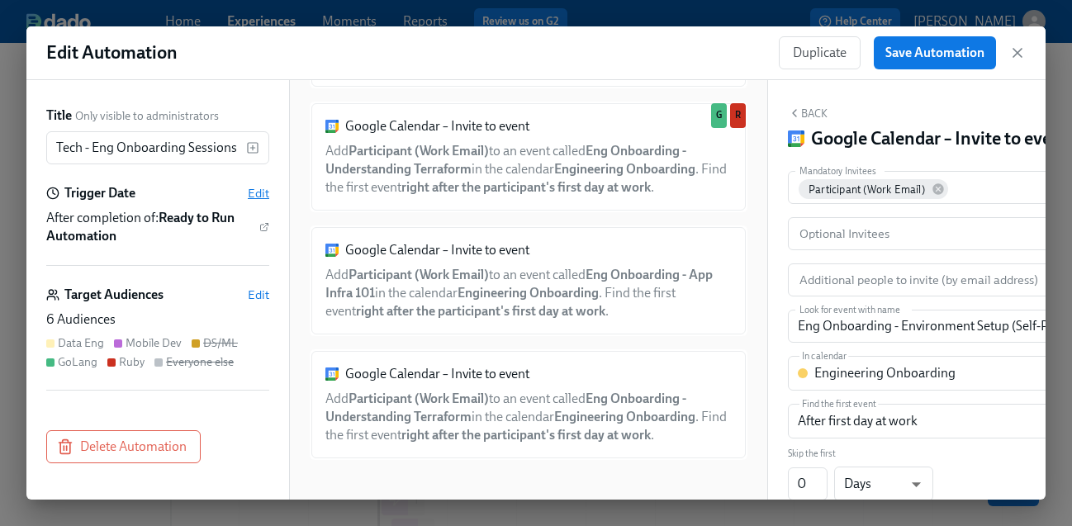
click at [257, 188] on span "Edit" at bounding box center [258, 193] width 21 height 17
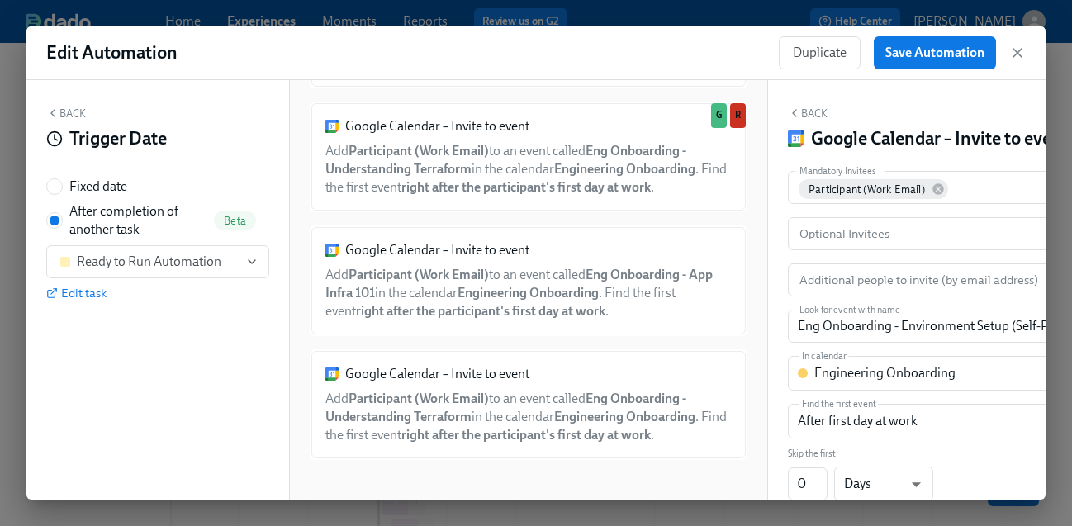
click at [60, 110] on button "Back" at bounding box center [66, 113] width 40 height 13
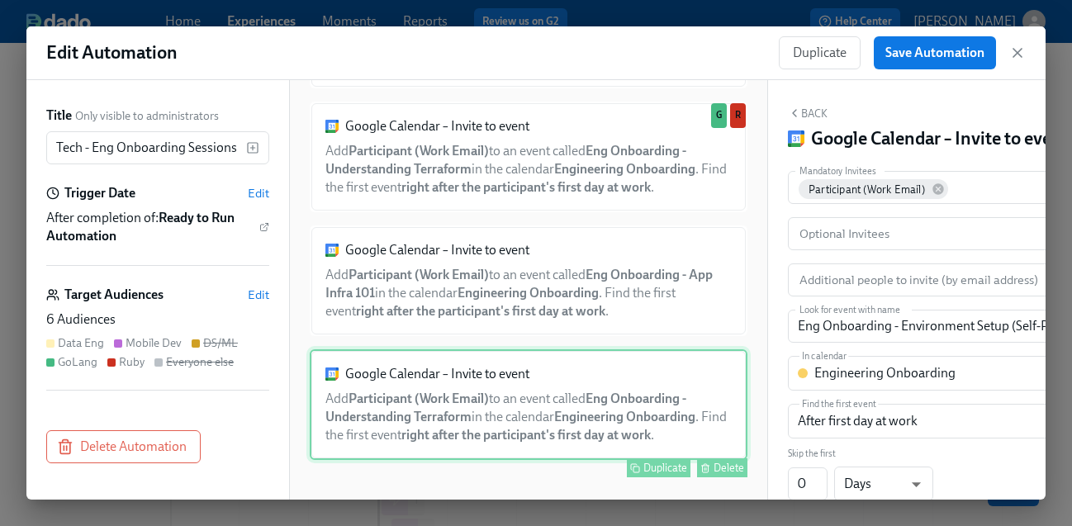
click at [503, 389] on div "Google Calendar – Invite to event Add Participant (Work Email) to an event call…" at bounding box center [529, 404] width 438 height 111
type input "Eng Onboarding - Understanding Terraform"
checkbox input "true"
click at [671, 470] on div "Duplicate" at bounding box center [665, 468] width 44 height 12
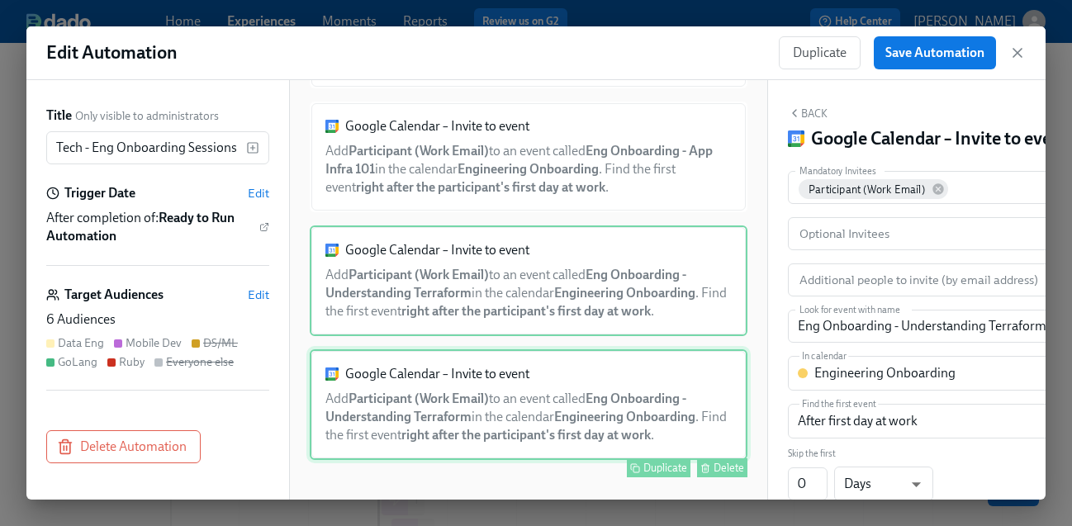
click at [476, 441] on div "Google Calendar – Invite to event Add Participant (Work Email) to an event call…" at bounding box center [529, 404] width 438 height 111
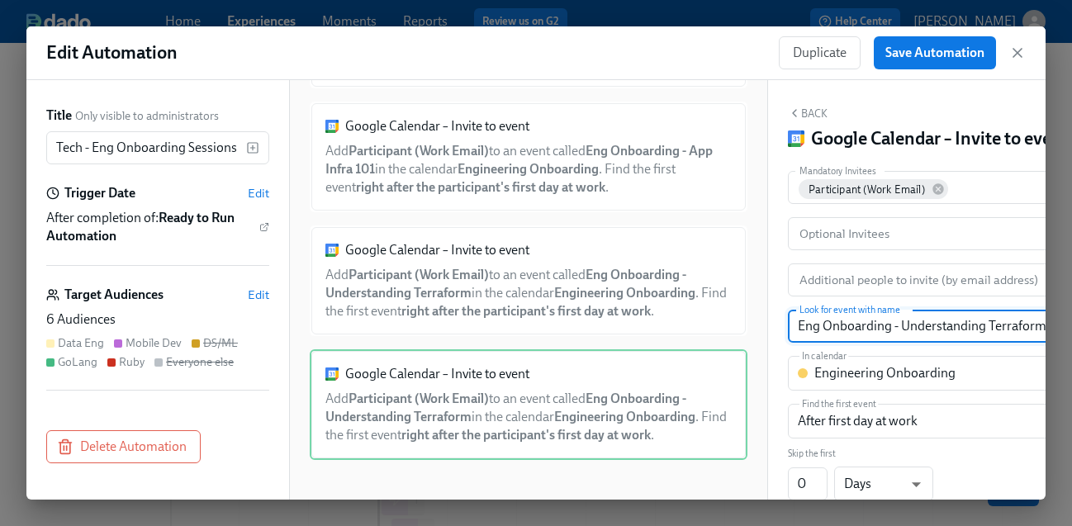
scroll to position [0, 50]
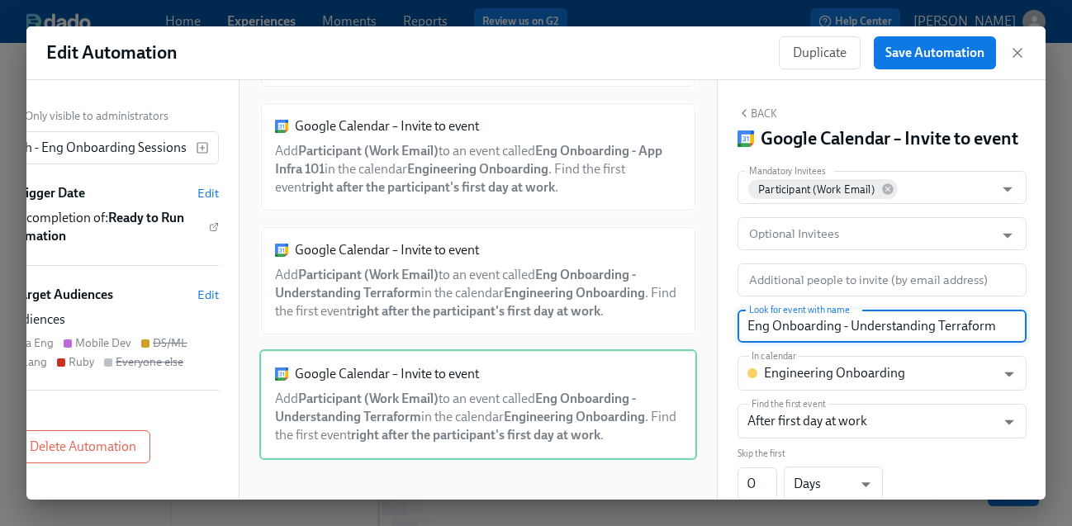
drag, startPoint x: 902, startPoint y: 325, endPoint x: 1114, endPoint y: 325, distance: 212.3
click at [1059, 325] on html "Home Experiences Moments Reports Review us on G2 Help Center [PERSON_NAME] Back…" at bounding box center [536, 371] width 1072 height 743
paste input "Debugging Ruby 101"
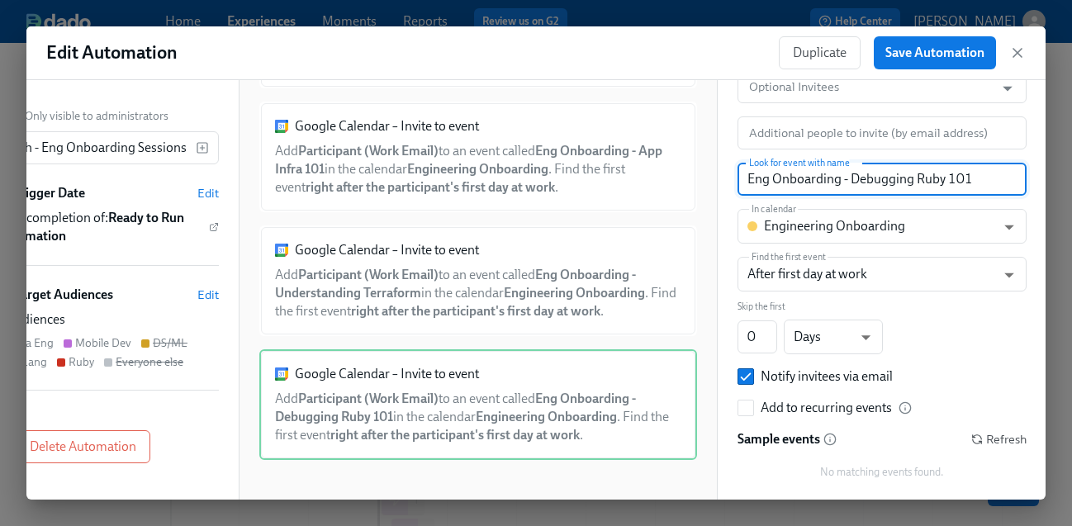
scroll to position [0, 0]
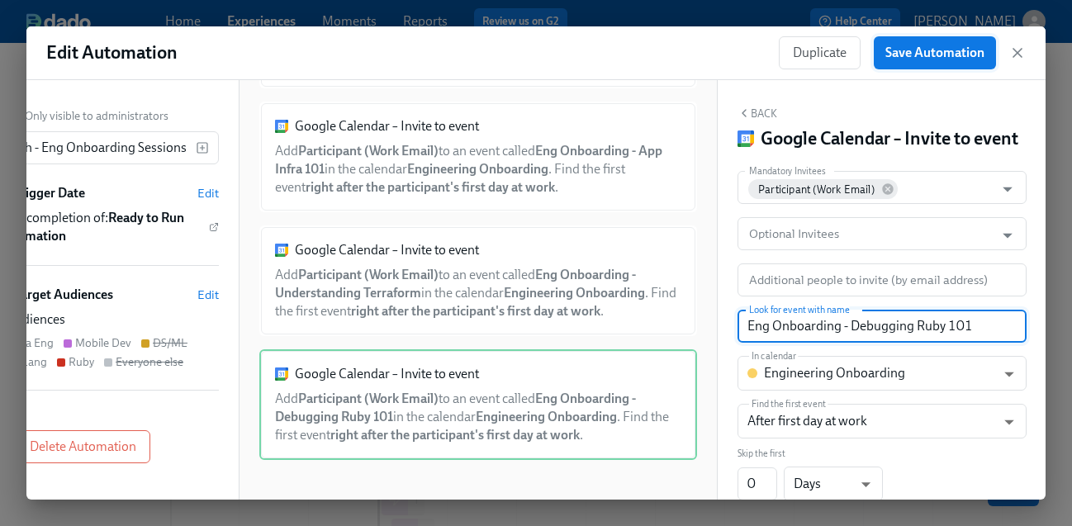
type input "Eng Onboarding - Debugging Ruby 101"
click at [943, 55] on span "Save Automation" at bounding box center [935, 53] width 99 height 17
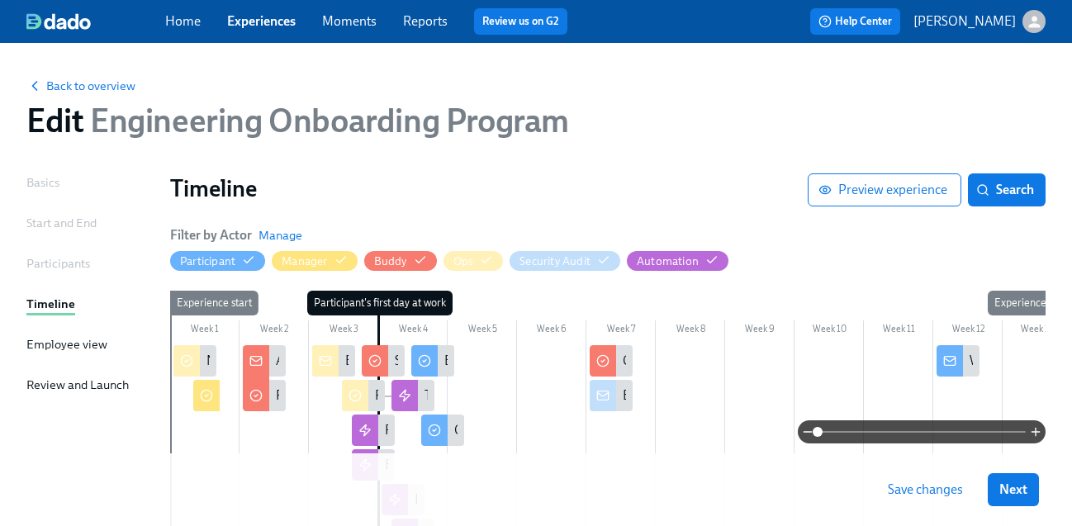
click at [368, 430] on div at bounding box center [608, 431] width 876 height 23
click at [410, 398] on icon at bounding box center [404, 395] width 13 height 13
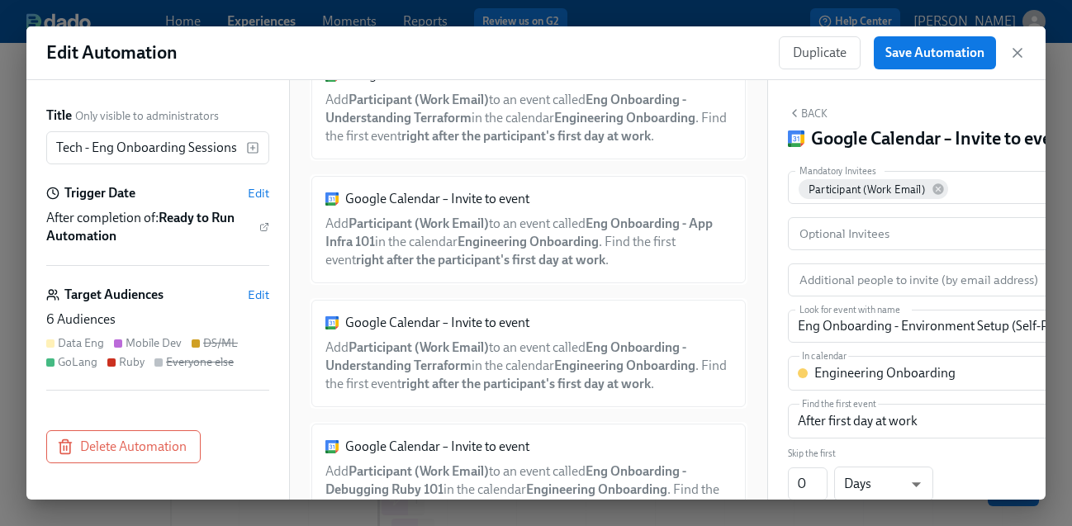
scroll to position [1348, 0]
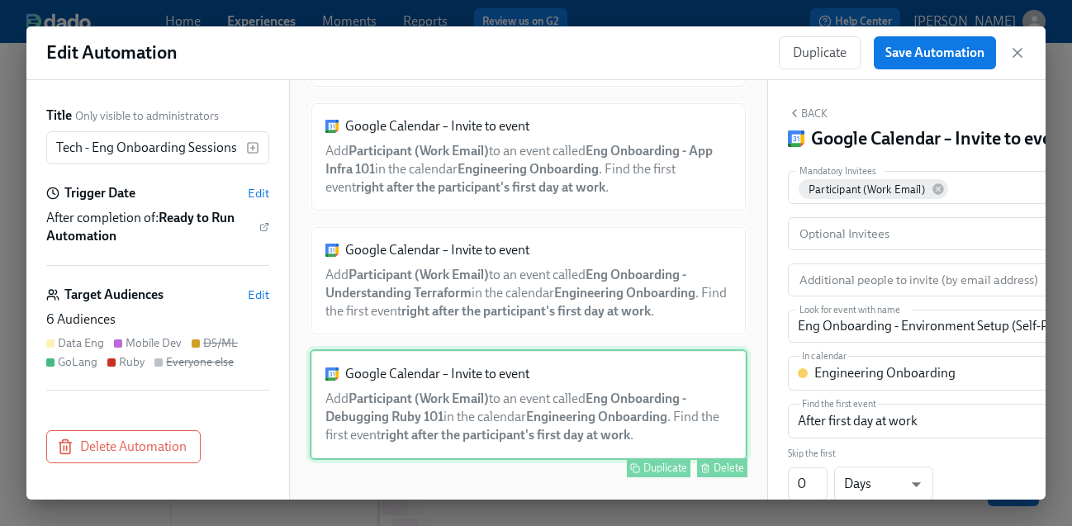
click at [567, 419] on div "Google Calendar – Invite to event Add Participant (Work Email) to an event call…" at bounding box center [529, 404] width 438 height 111
type input "Eng Onboarding - Debugging Ruby 101"
checkbox input "true"
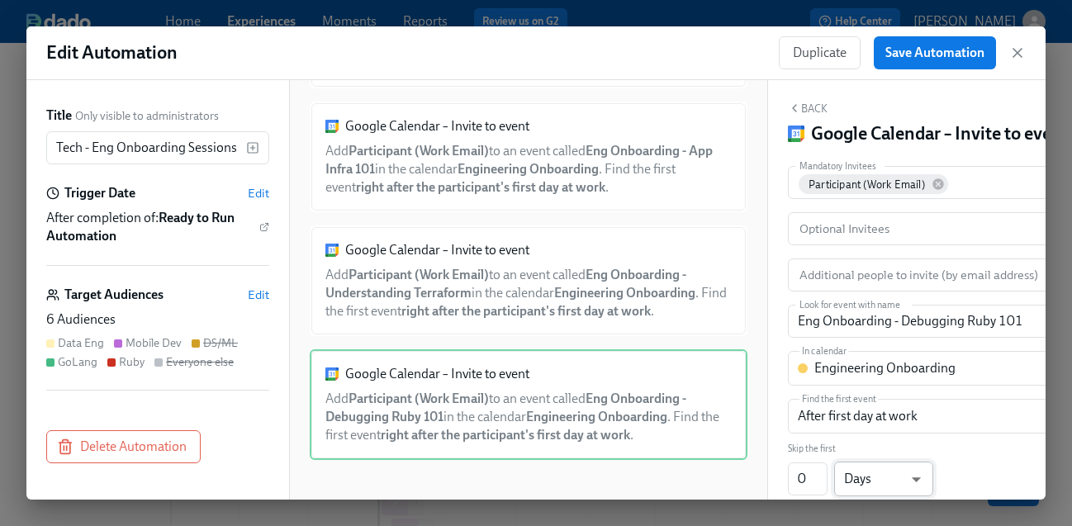
scroll to position [0, 0]
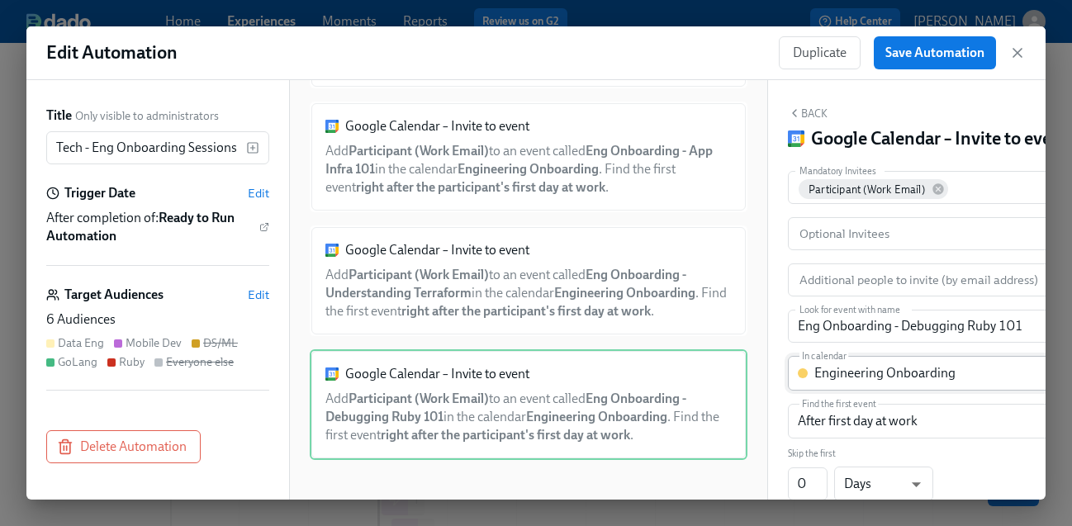
click at [940, 372] on body "Home Experiences Moments Reports Review us on G2 Help Center [PERSON_NAME] Back…" at bounding box center [536, 371] width 1072 height 743
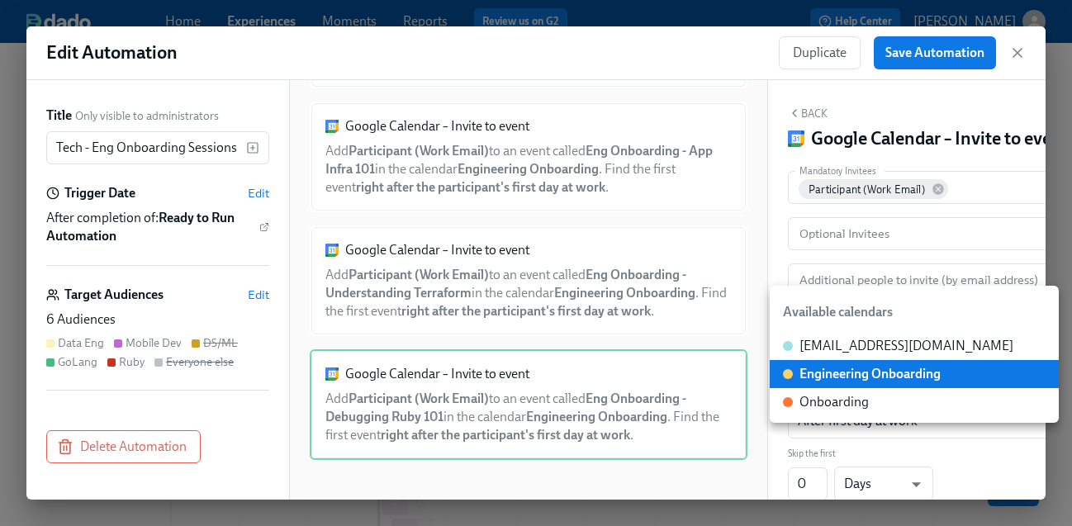
click at [940, 372] on div "Engineering Onboarding" at bounding box center [870, 374] width 141 height 18
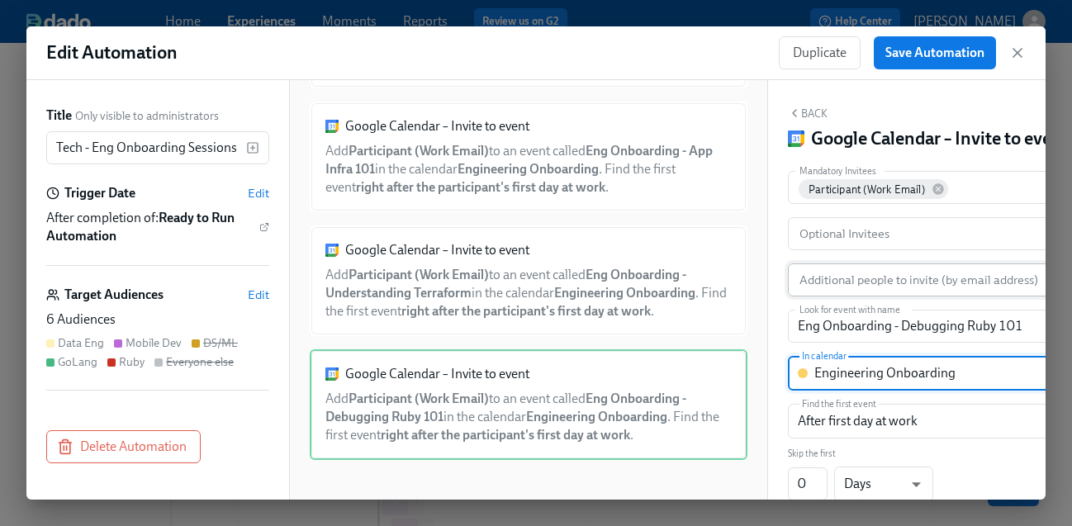
click at [859, 286] on input "Additional people to invite (by email address)" at bounding box center [920, 280] width 249 height 33
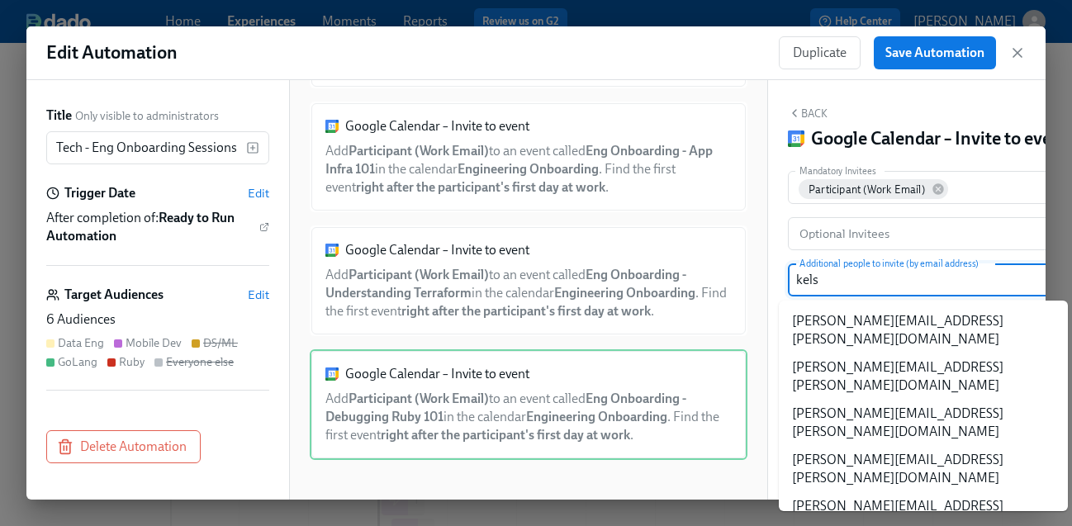
type input "kelse"
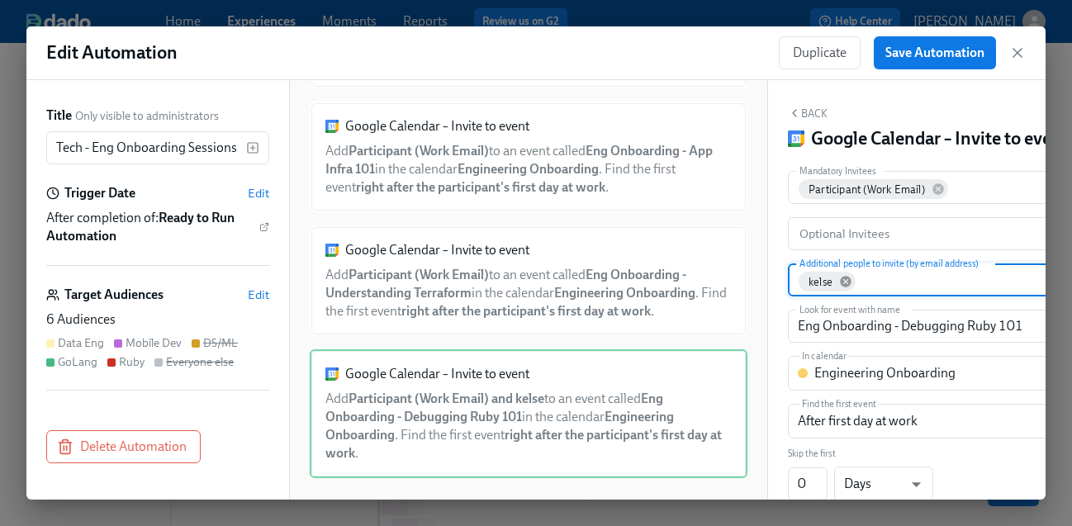
click at [843, 279] on icon at bounding box center [845, 281] width 13 height 13
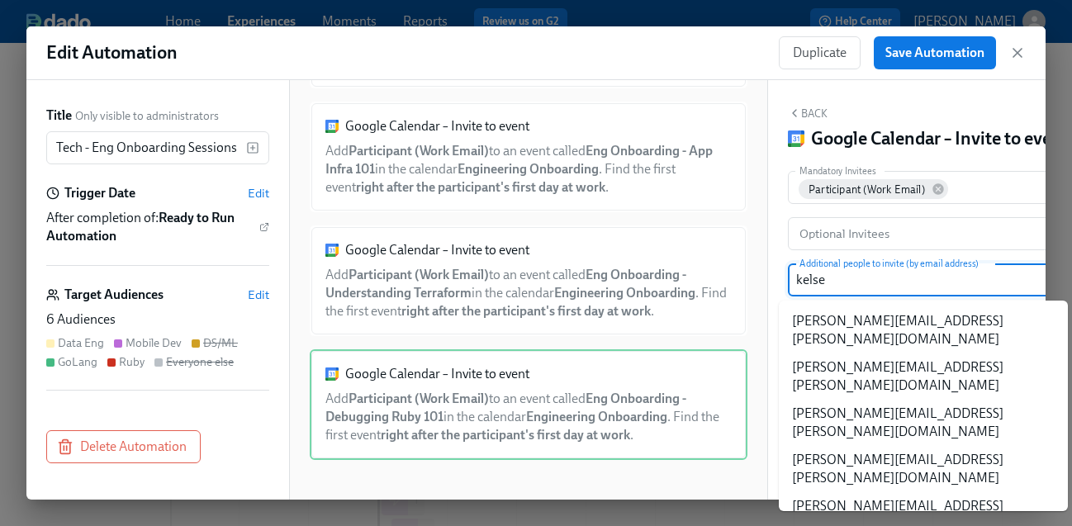
type input "kelsey"
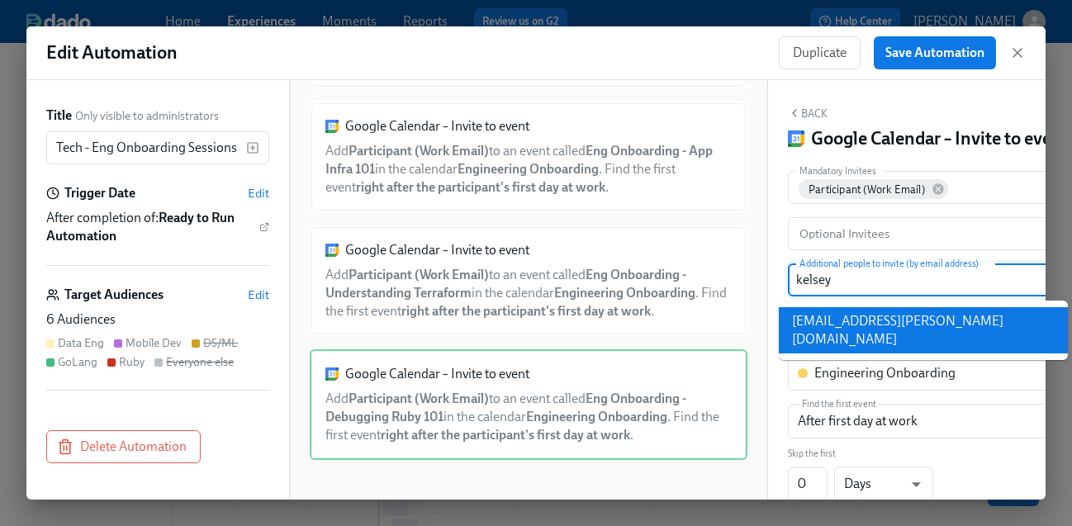
click at [832, 320] on li "[EMAIL_ADDRESS][PERSON_NAME][DOMAIN_NAME]" at bounding box center [923, 330] width 289 height 46
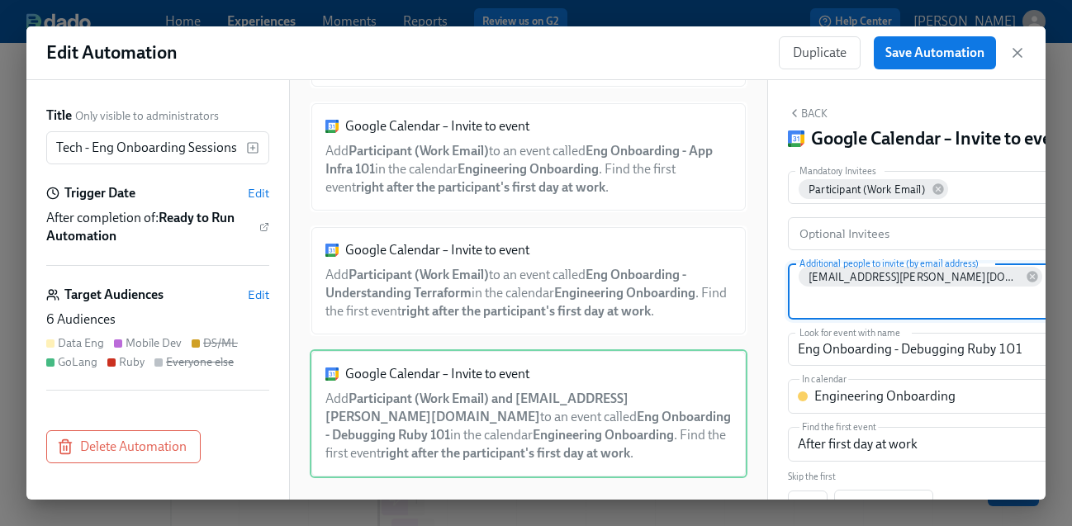
scroll to position [185, 0]
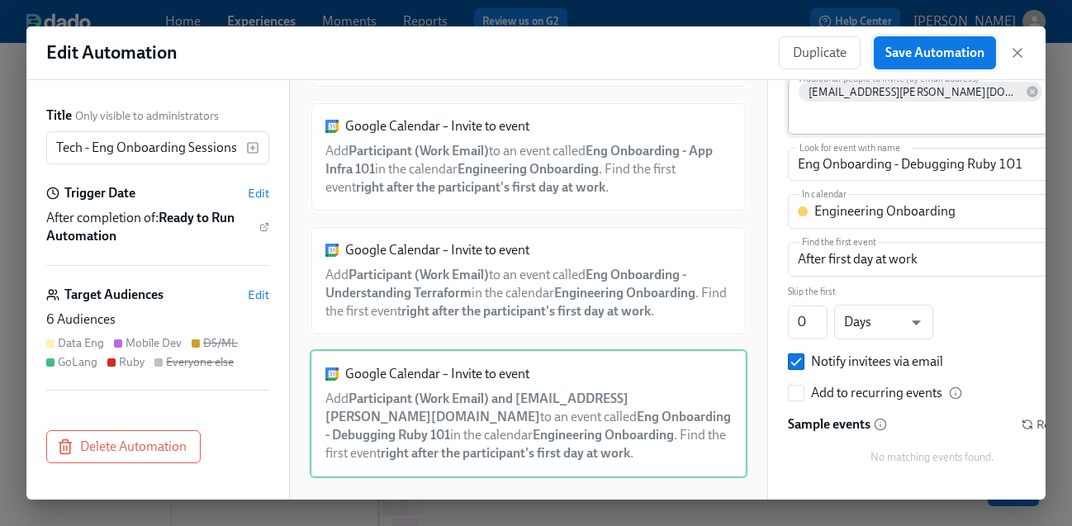
click at [926, 45] on span "Save Automation" at bounding box center [935, 53] width 99 height 17
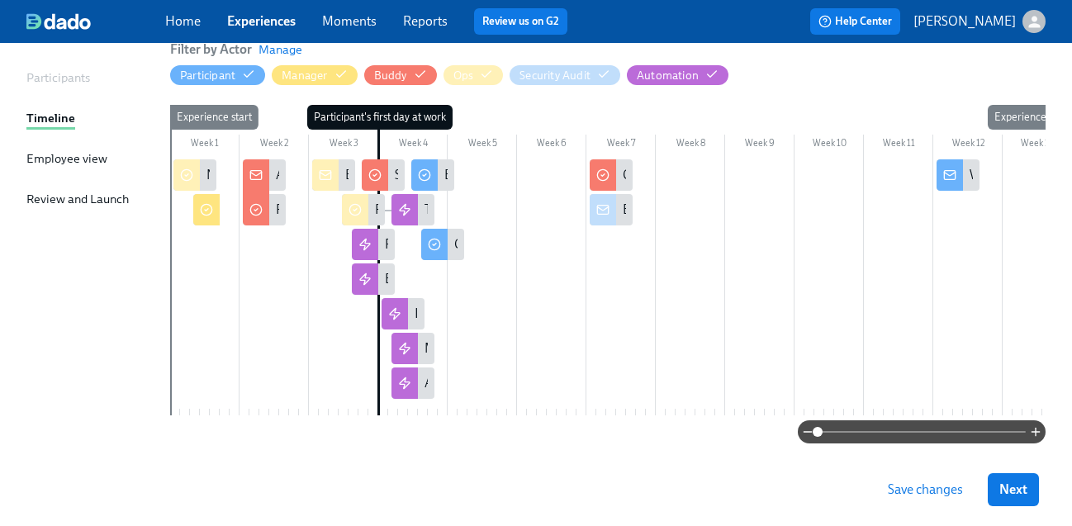
scroll to position [187, 0]
click at [378, 245] on div "Role - Eng Onboarding Sessions" at bounding box center [373, 243] width 43 height 31
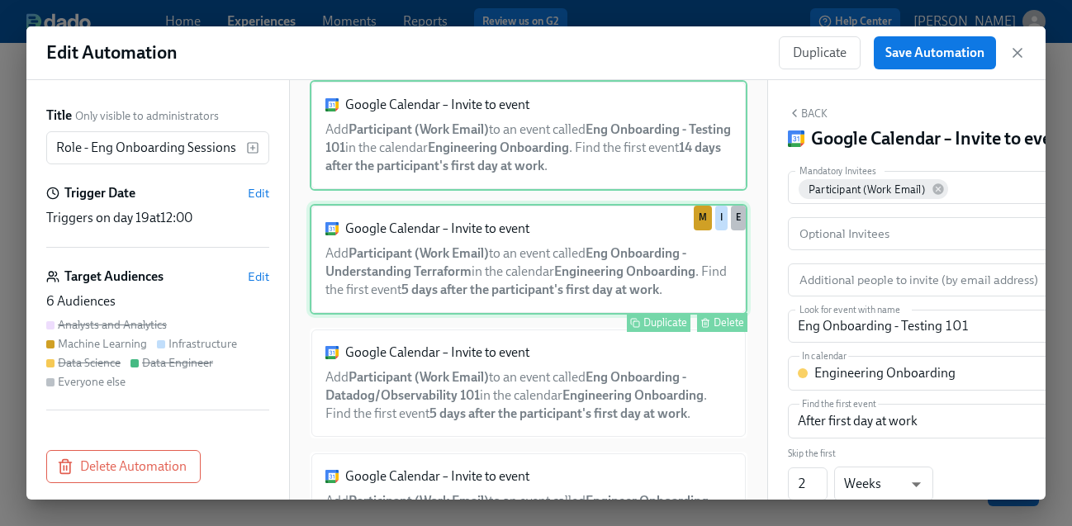
scroll to position [45, 0]
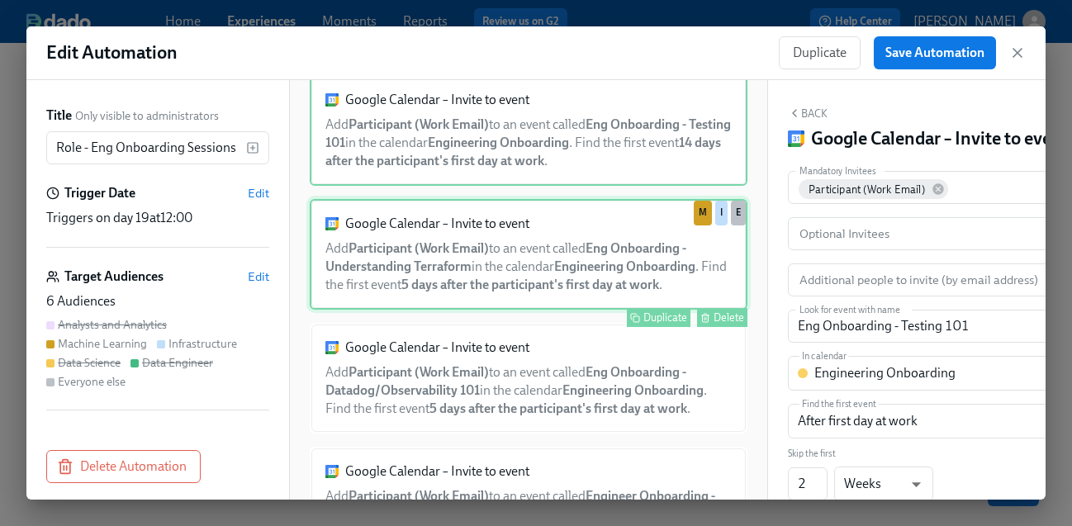
click at [567, 278] on div "Google Calendar – Invite to event Add Participant (Work Email) to an event call…" at bounding box center [529, 254] width 438 height 111
type input "Eng Onboarding - Understanding Terraform"
type input "1"
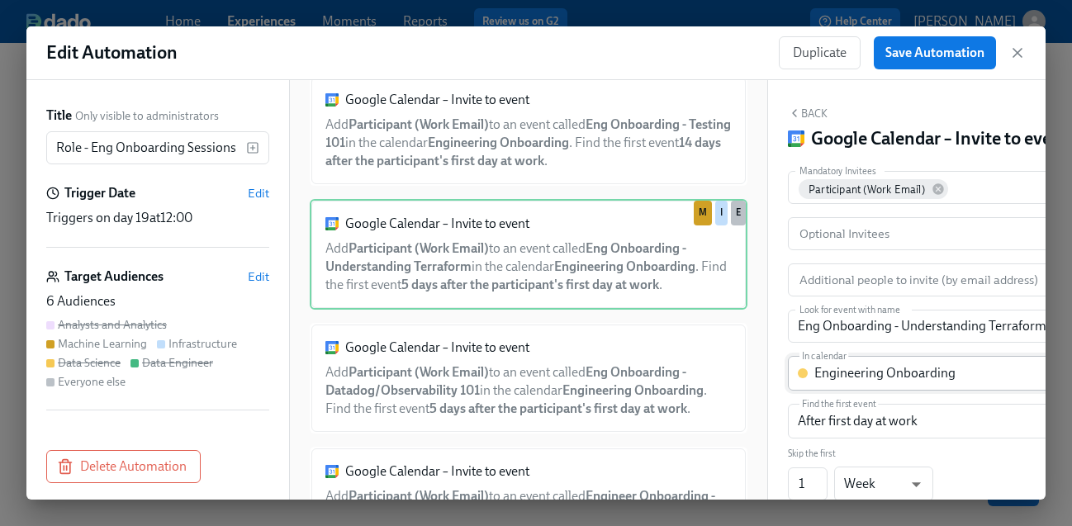
scroll to position [268, 0]
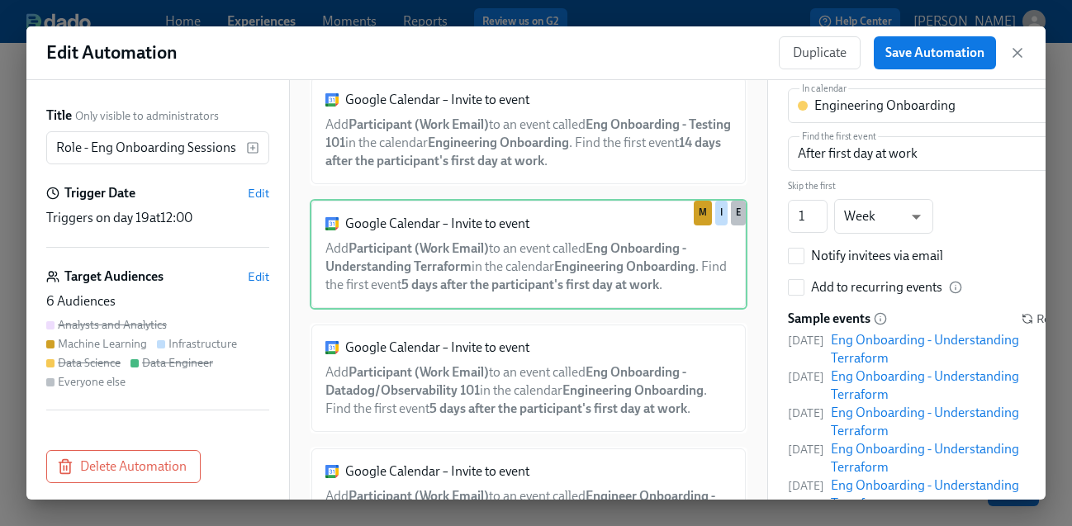
click at [884, 267] on div "Mandatory Invitees Participant (Work Email) Mandatory Invitees Optional Invitee…" at bounding box center [932, 208] width 289 height 610
click at [868, 259] on div "Notify invitees via email" at bounding box center [877, 256] width 132 height 18
click at [804, 259] on input "Notify invitees via email" at bounding box center [796, 256] width 15 height 15
checkbox input "true"
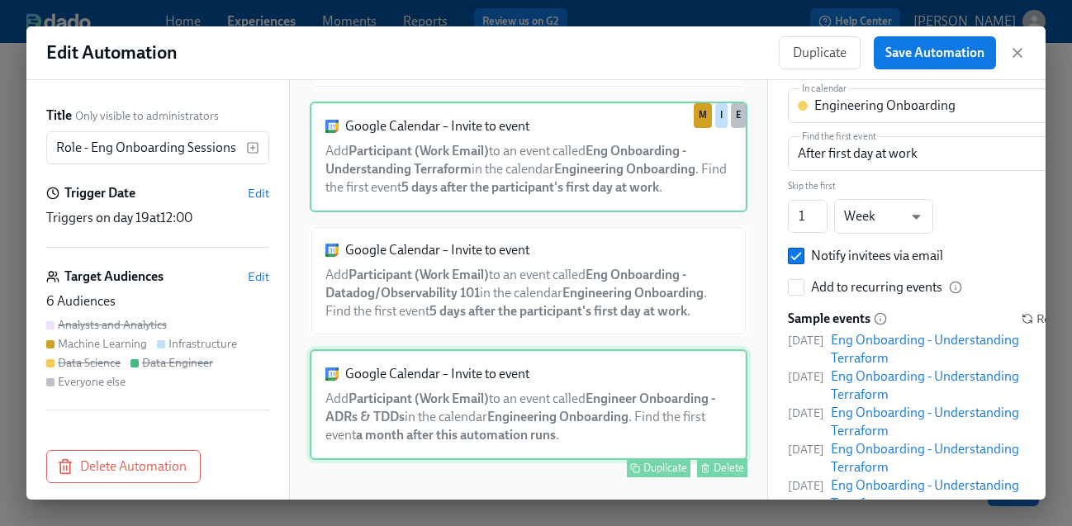
scroll to position [140, 0]
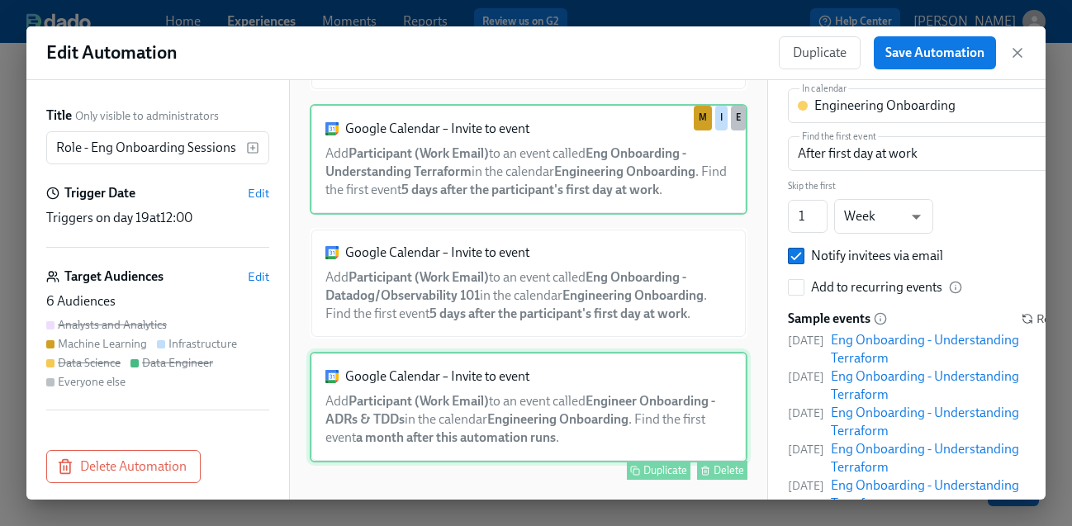
click at [720, 471] on div "Delete" at bounding box center [729, 470] width 31 height 12
type input "Engineer Onboarding - ADRs & TDDs"
type input "AFTER_AUTOMATION"
type input "4"
checkbox input "false"
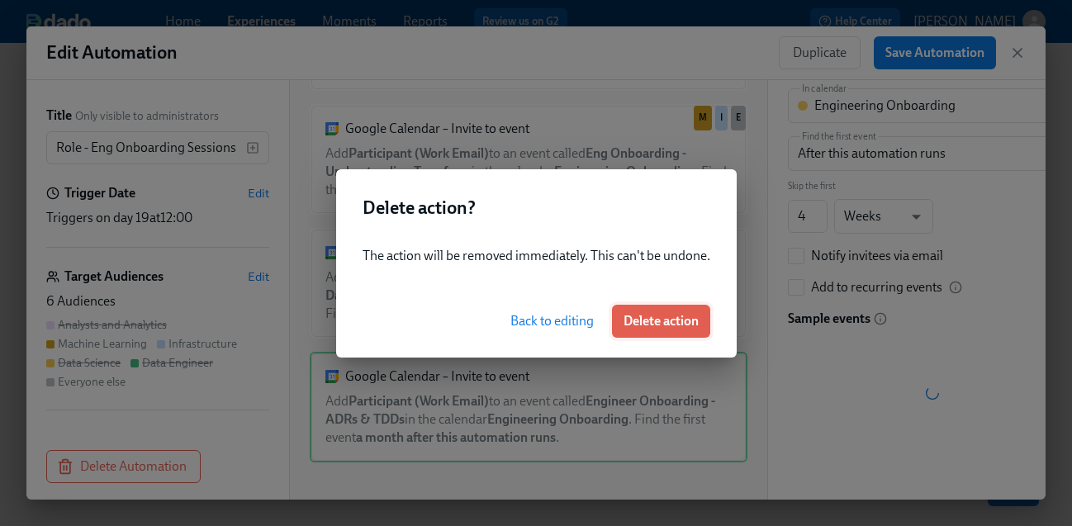
click at [658, 322] on span "Delete action" at bounding box center [661, 321] width 75 height 17
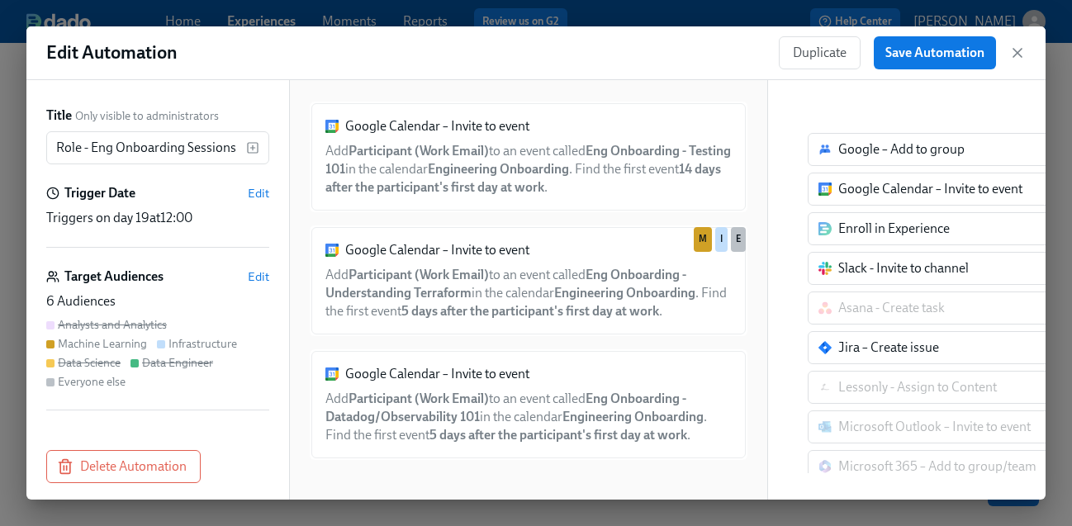
scroll to position [0, 0]
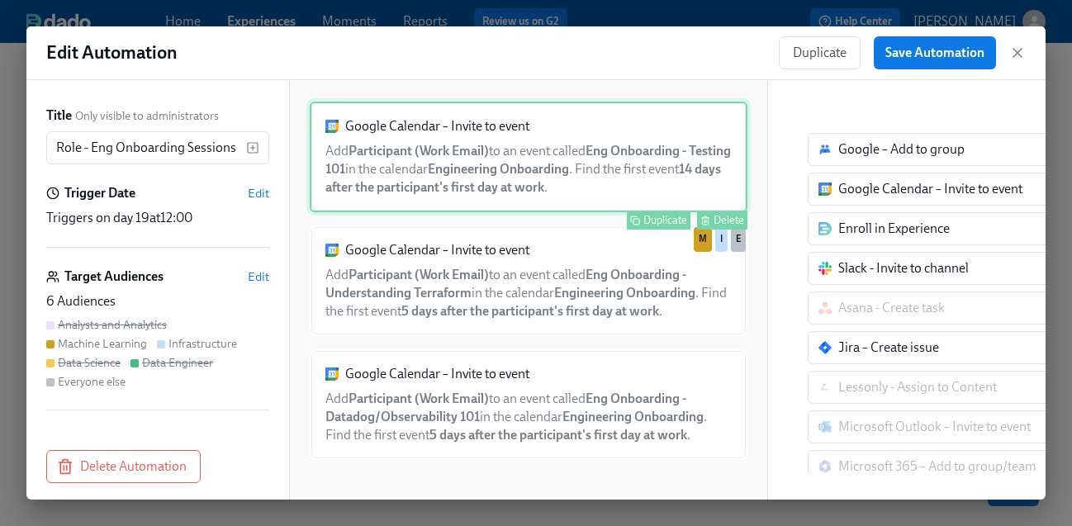
click at [539, 145] on div "Google Calendar – Invite to event Add Participant (Work Email) to an event call…" at bounding box center [529, 157] width 438 height 111
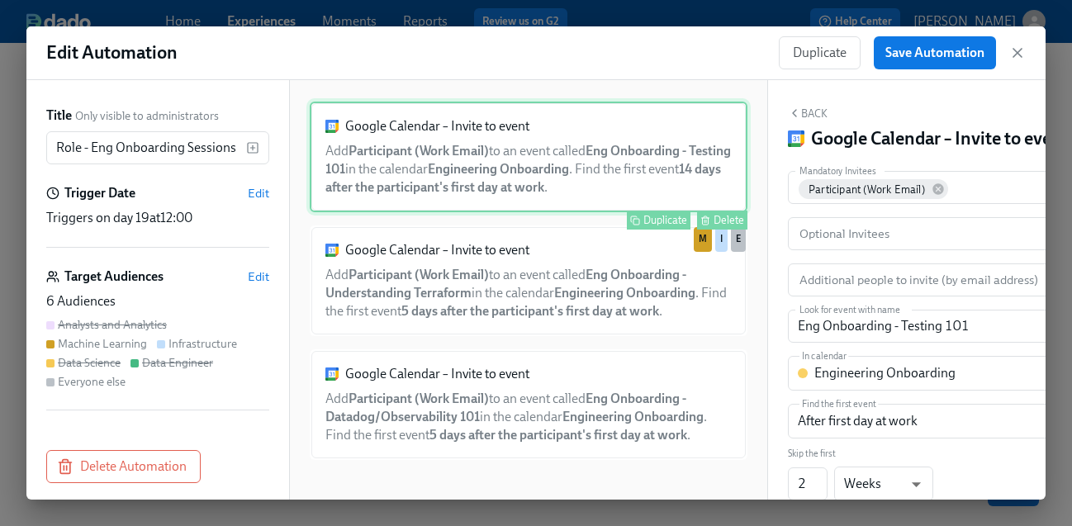
click at [724, 220] on div "Delete" at bounding box center [729, 220] width 31 height 12
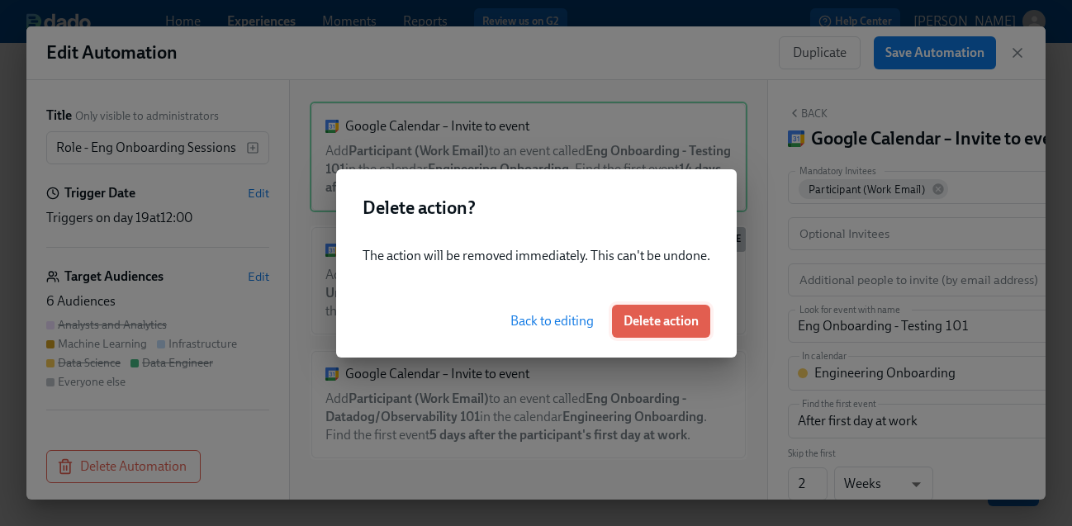
click at [657, 324] on span "Delete action" at bounding box center [661, 321] width 75 height 17
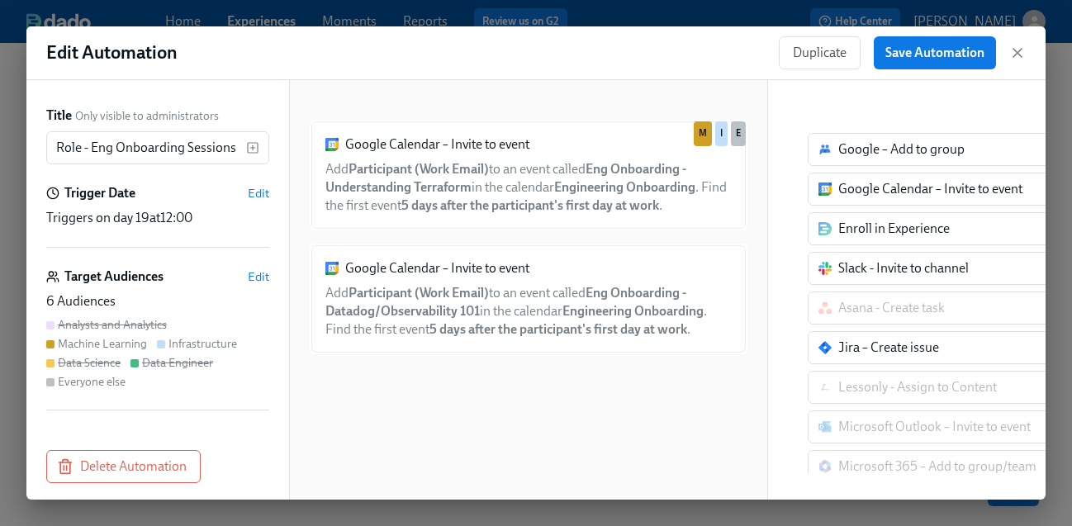
click at [720, 360] on div "Google Calendar – Invite to event Add Participant (Work Email) to an event call…" at bounding box center [529, 303] width 438 height 367
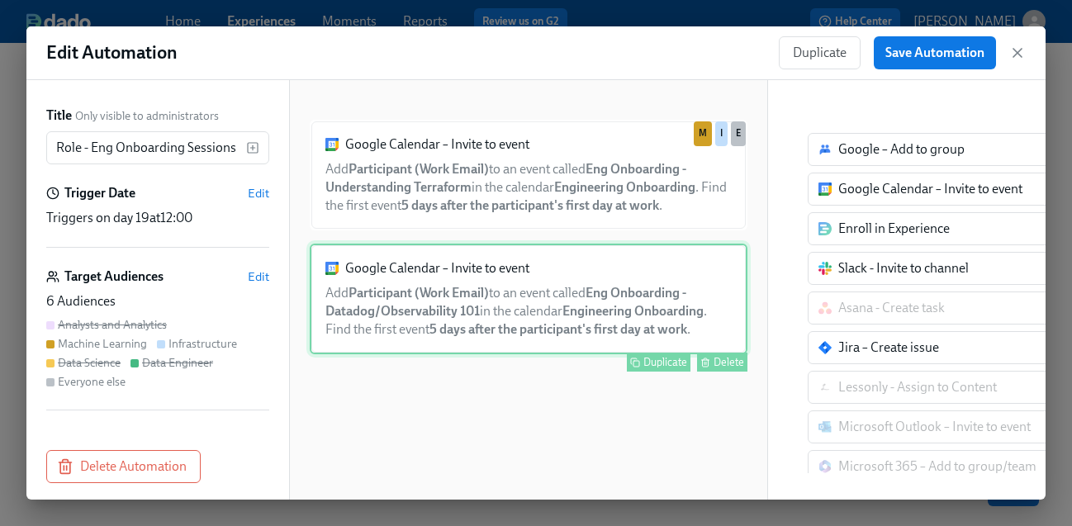
click at [721, 365] on div "Delete" at bounding box center [729, 362] width 31 height 12
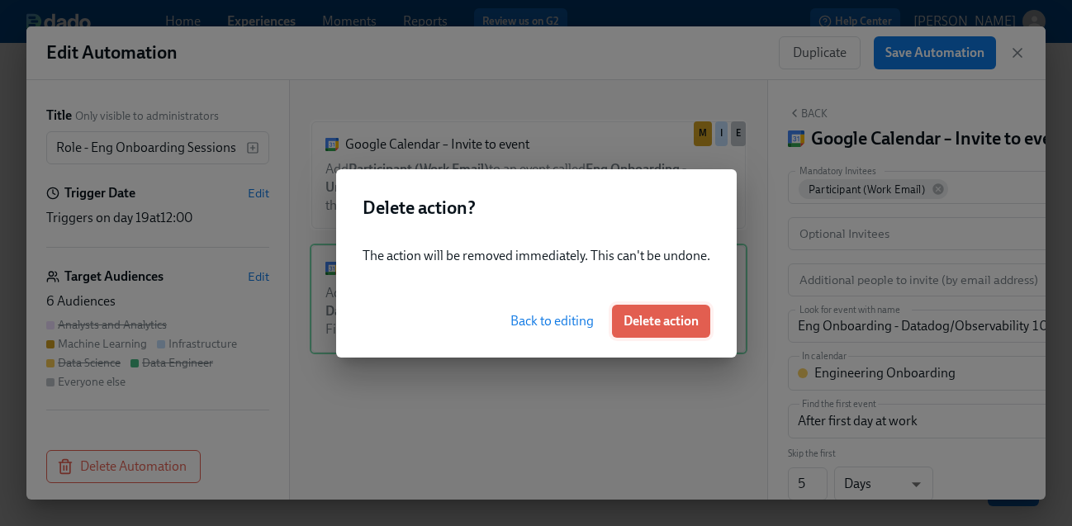
click at [674, 316] on span "Delete action" at bounding box center [661, 321] width 75 height 17
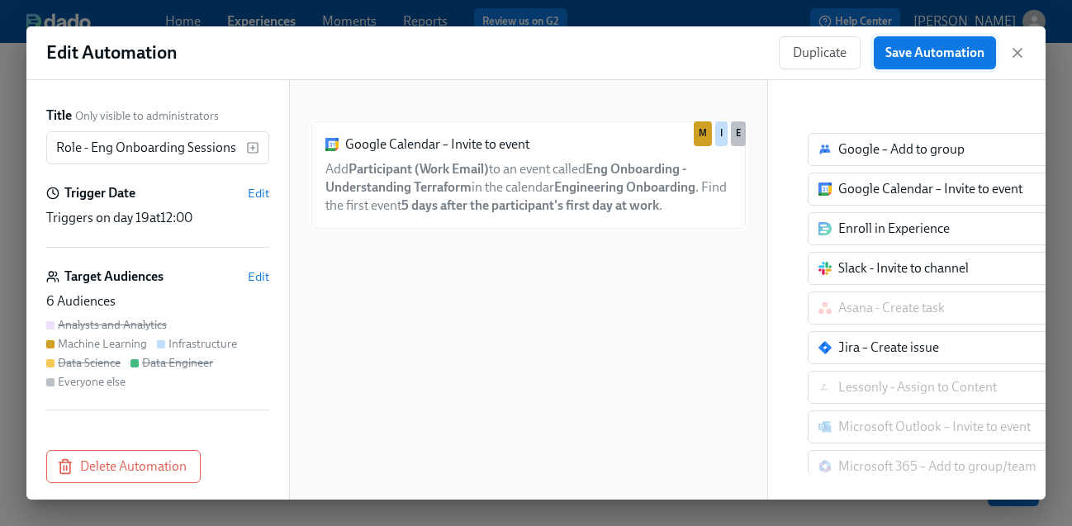
click at [944, 49] on span "Save Automation" at bounding box center [935, 53] width 99 height 17
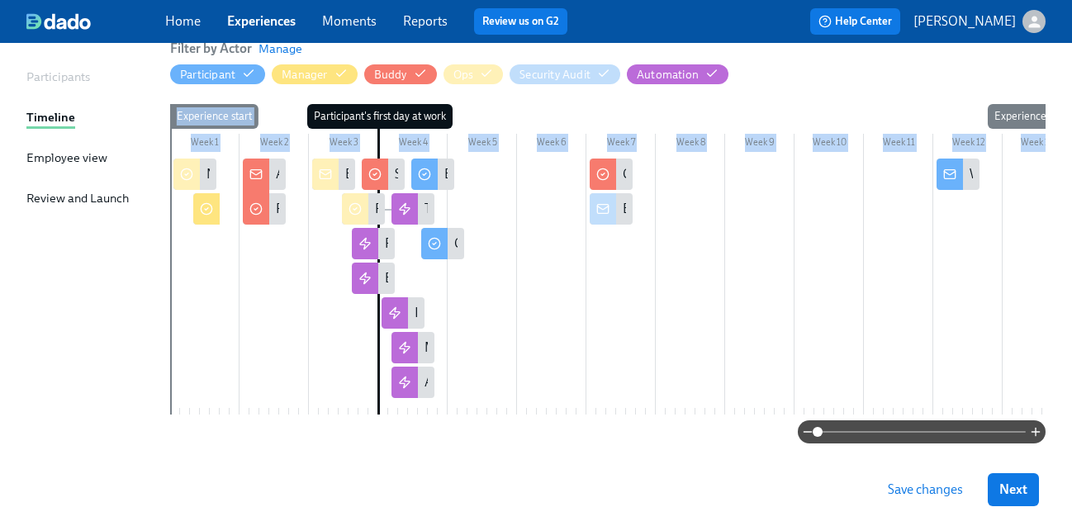
drag, startPoint x: 377, startPoint y: 137, endPoint x: 459, endPoint y: 130, distance: 82.1
click at [459, 130] on div "Week 1 Week 2 Week 3 Week 4 Week 5 Week 6 Week 7 Week 8 Week 9 Week 10 Week 11 …" at bounding box center [608, 262] width 876 height 317
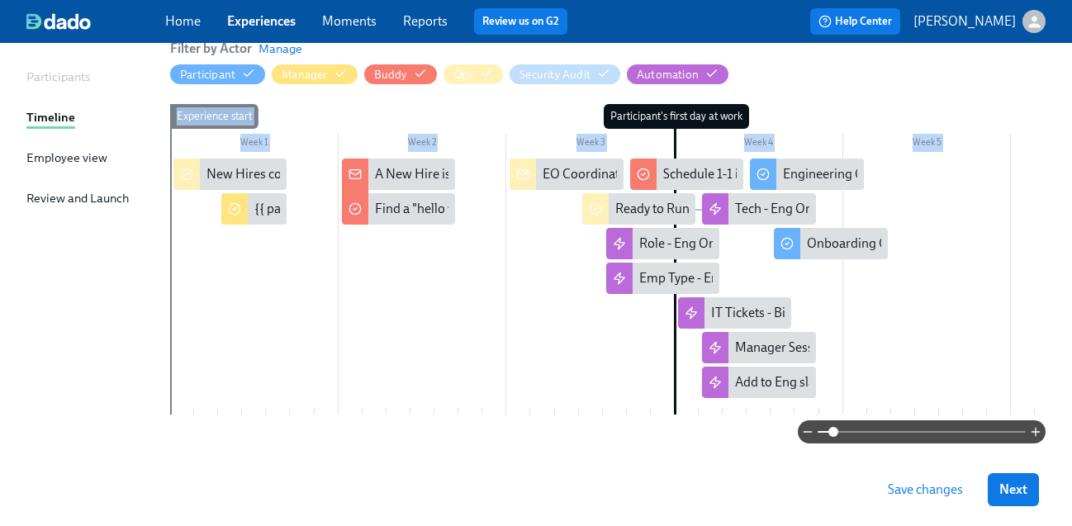
drag, startPoint x: 815, startPoint y: 430, endPoint x: 830, endPoint y: 425, distance: 15.7
click at [830, 427] on span at bounding box center [834, 432] width 10 height 10
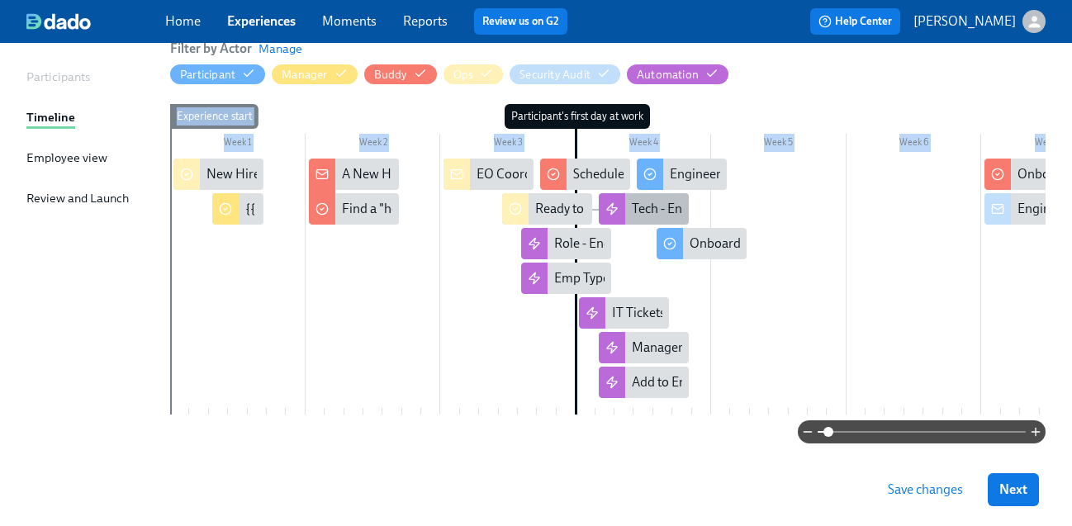
click at [646, 201] on div "Tech - Eng Onboarding Sessions" at bounding box center [722, 209] width 181 height 18
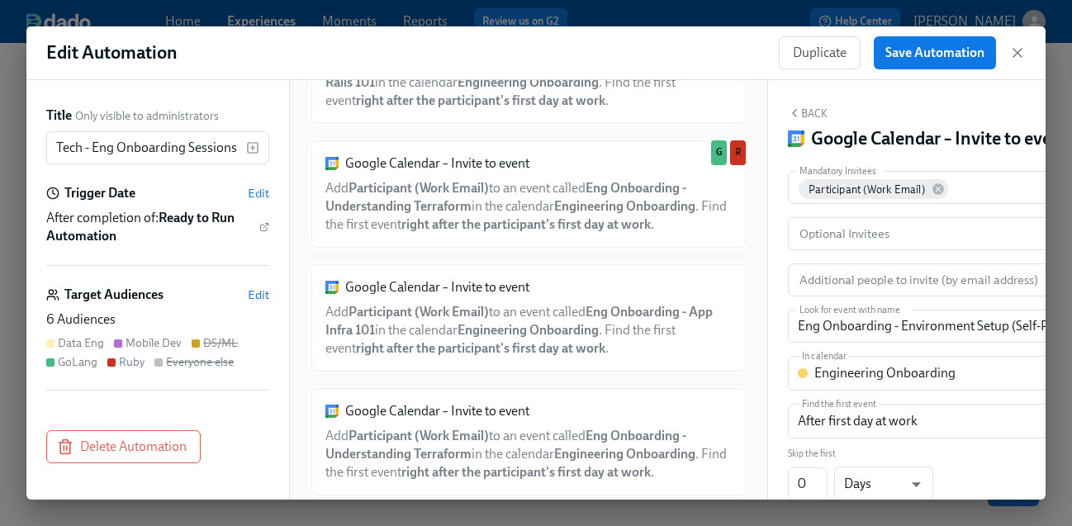
scroll to position [1366, 0]
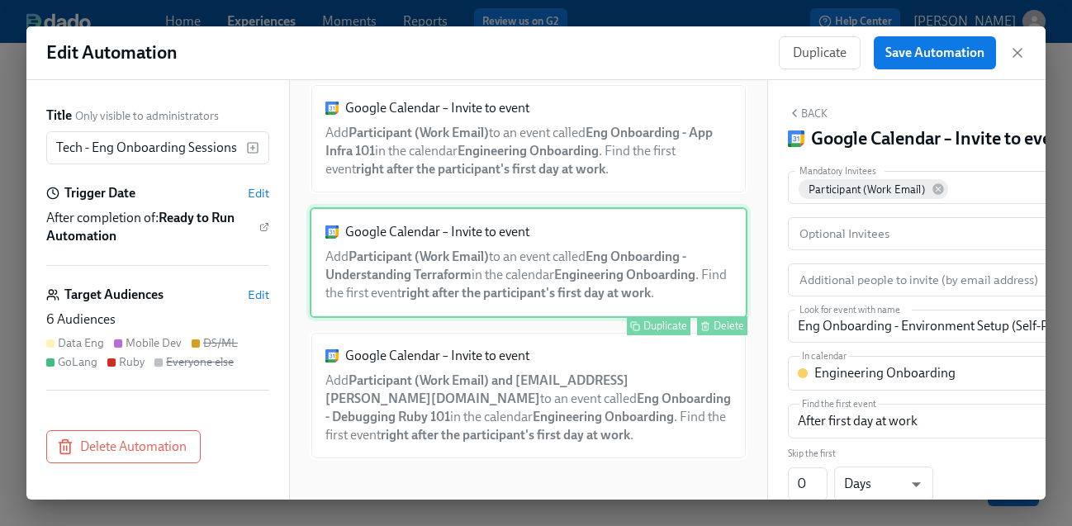
click at [731, 326] on div "Delete" at bounding box center [729, 326] width 31 height 12
type input "Eng Onboarding - Understanding Terraform"
checkbox input "true"
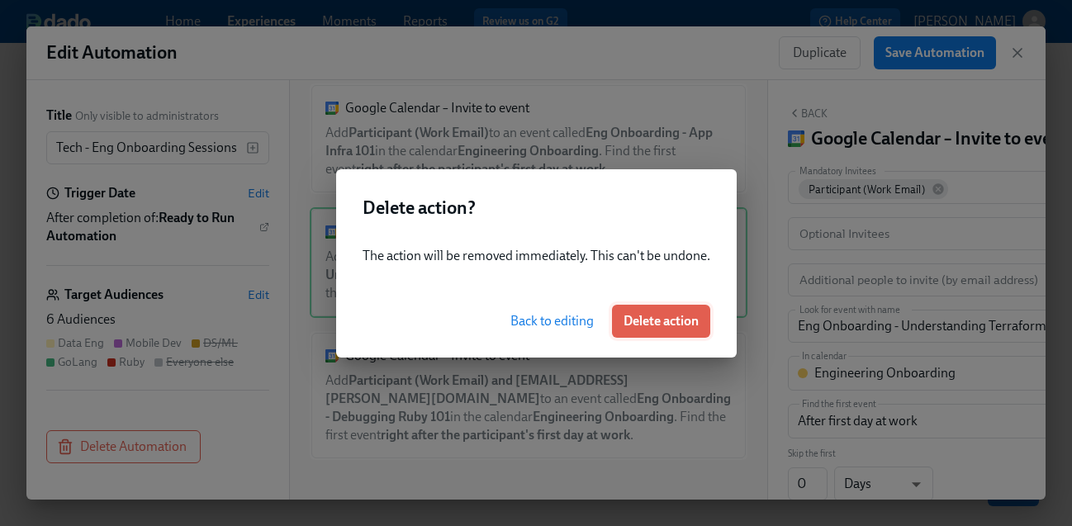
click at [642, 316] on span "Delete action" at bounding box center [661, 321] width 75 height 17
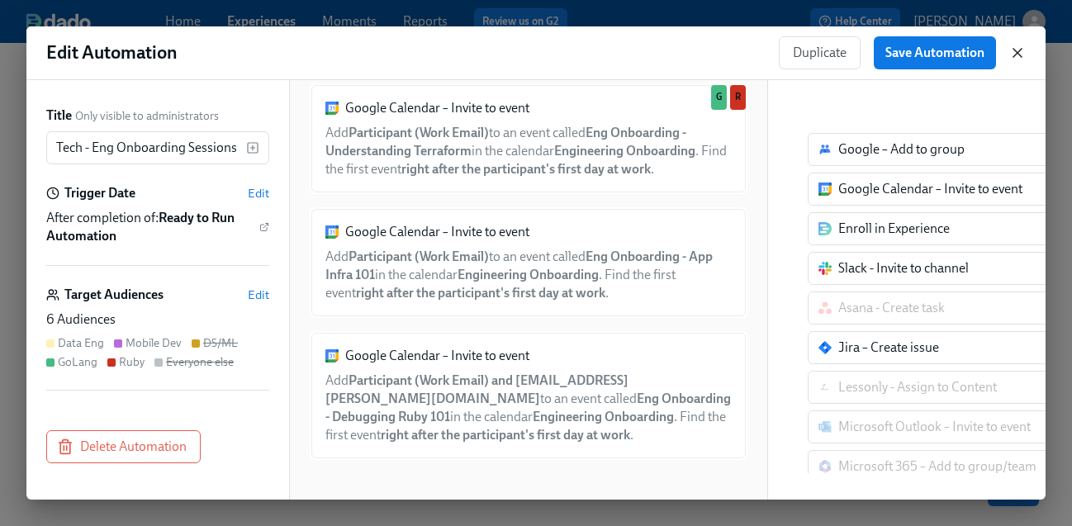
click at [1020, 51] on icon "button" at bounding box center [1017, 53] width 17 height 17
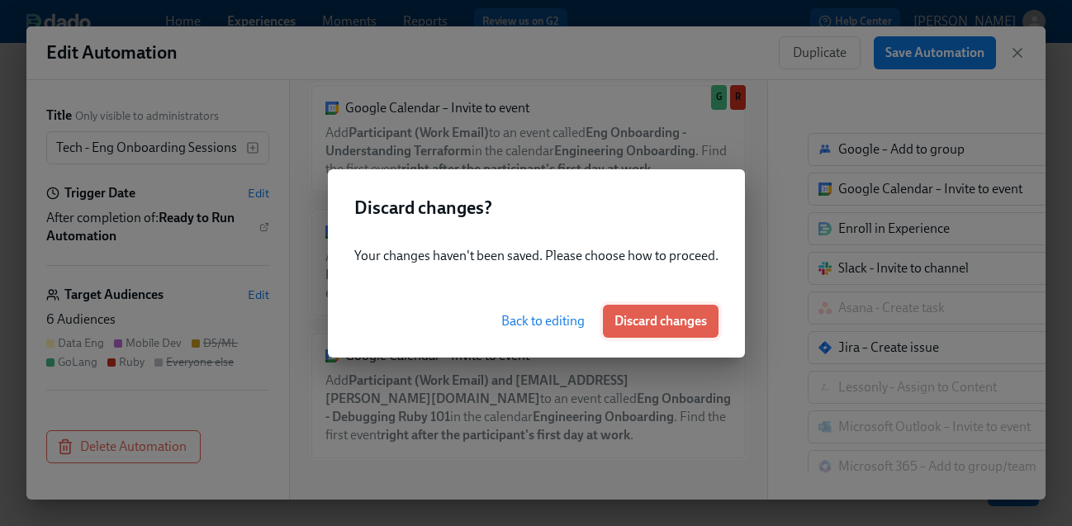
click at [691, 313] on span "Discard changes" at bounding box center [661, 321] width 93 height 17
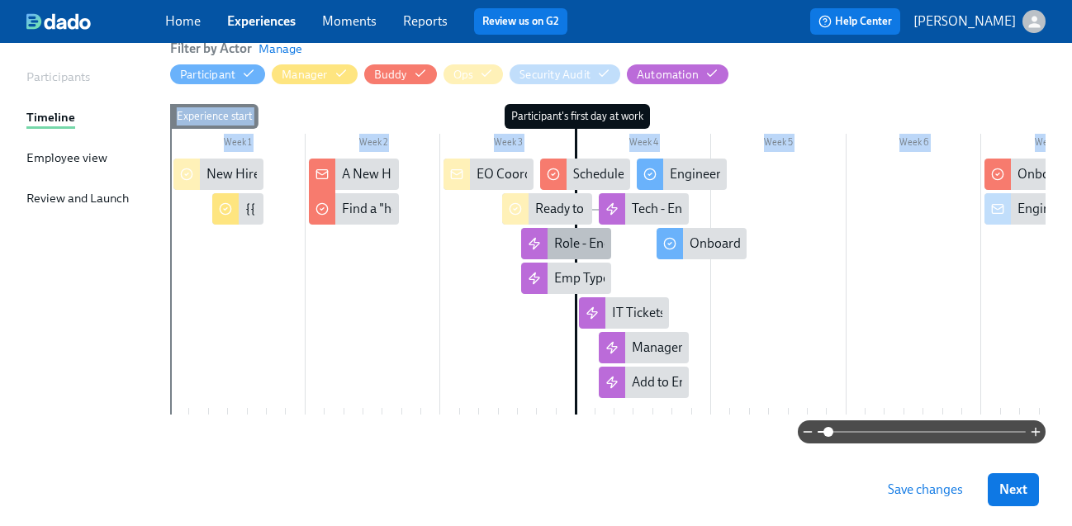
click at [578, 249] on div "Role - Eng Onboarding Sessions" at bounding box center [644, 244] width 180 height 18
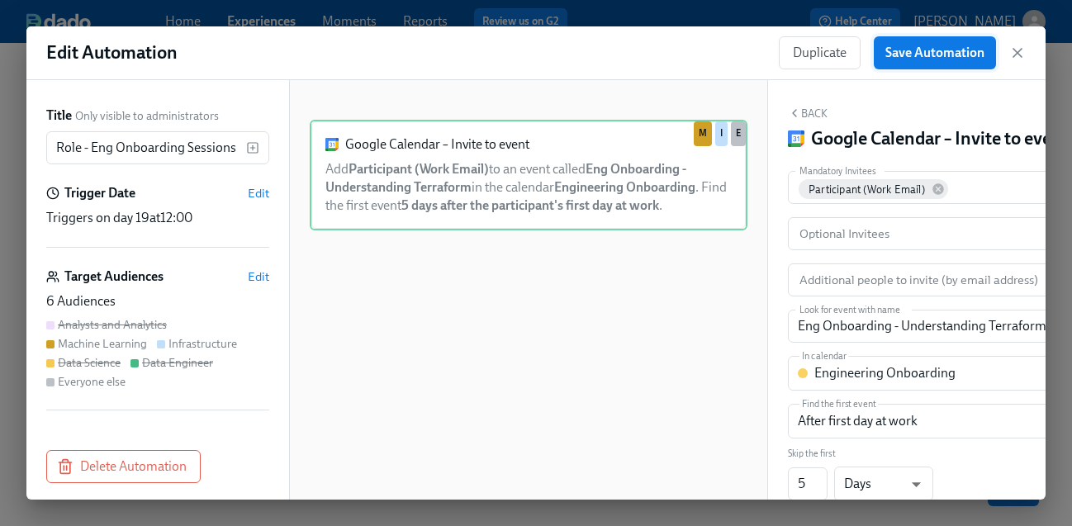
click at [908, 53] on span "Save Automation" at bounding box center [935, 53] width 99 height 17
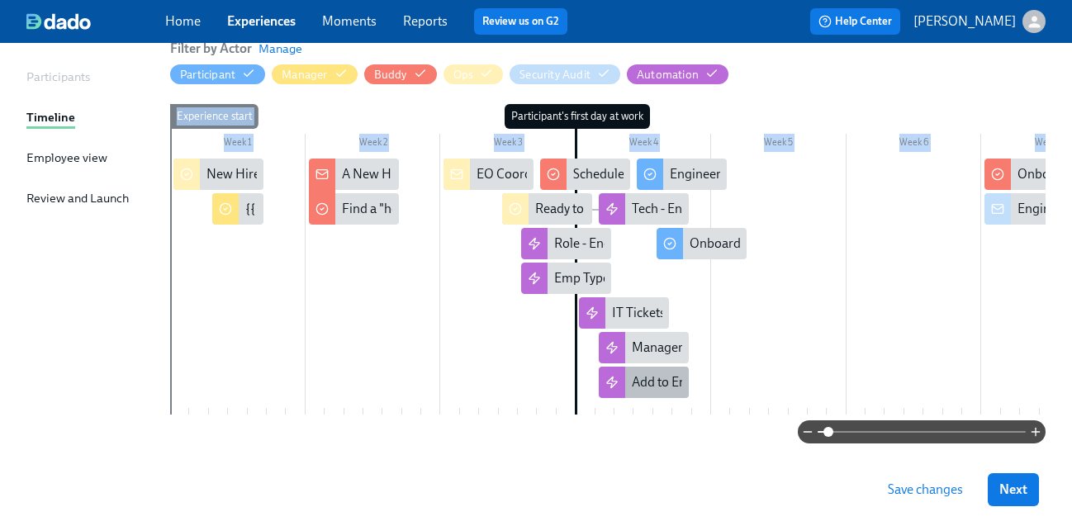
click at [674, 379] on div "Add to Eng slack channels" at bounding box center [704, 382] width 145 height 18
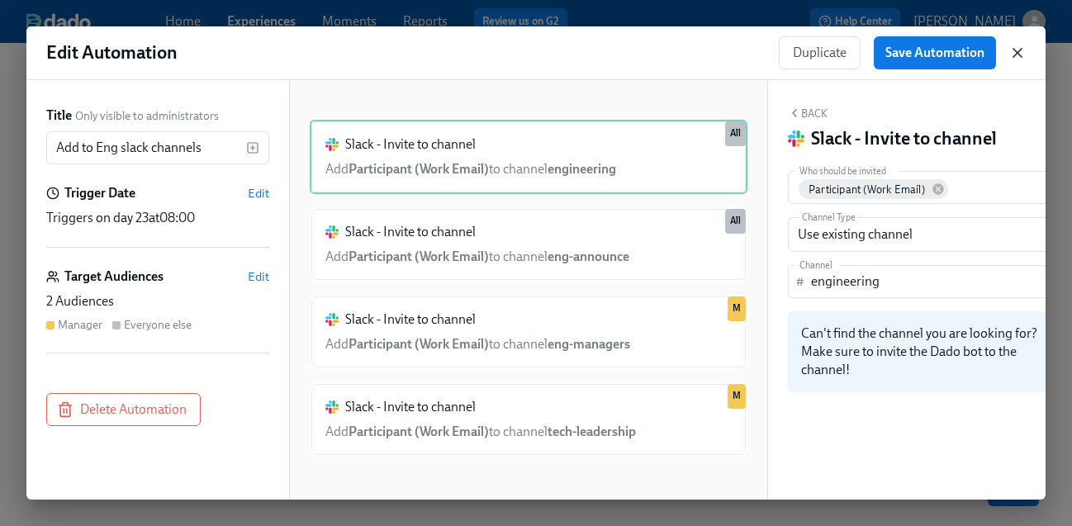
click at [1018, 53] on icon "button" at bounding box center [1018, 53] width 8 height 8
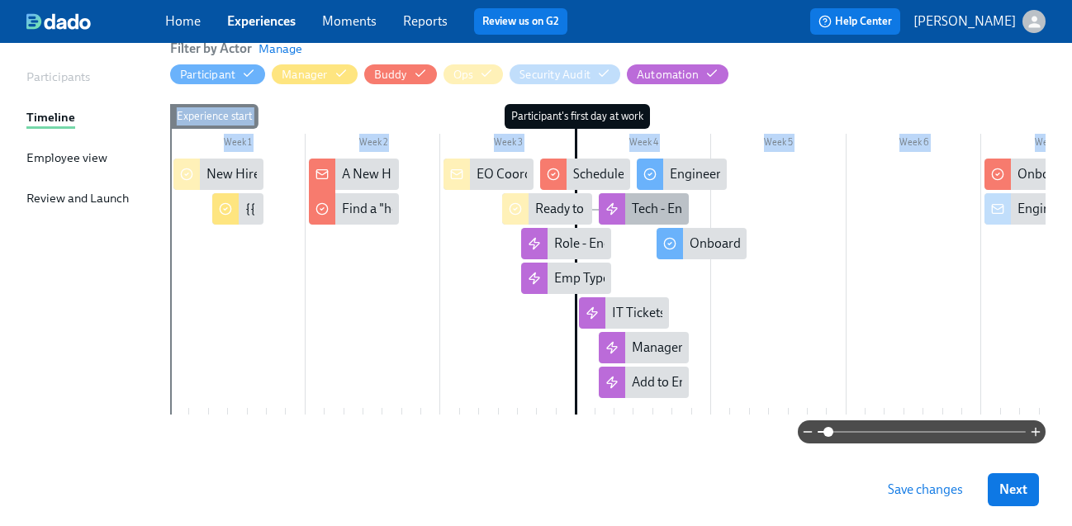
click at [659, 207] on div "Tech - Eng Onboarding Sessions" at bounding box center [722, 209] width 181 height 18
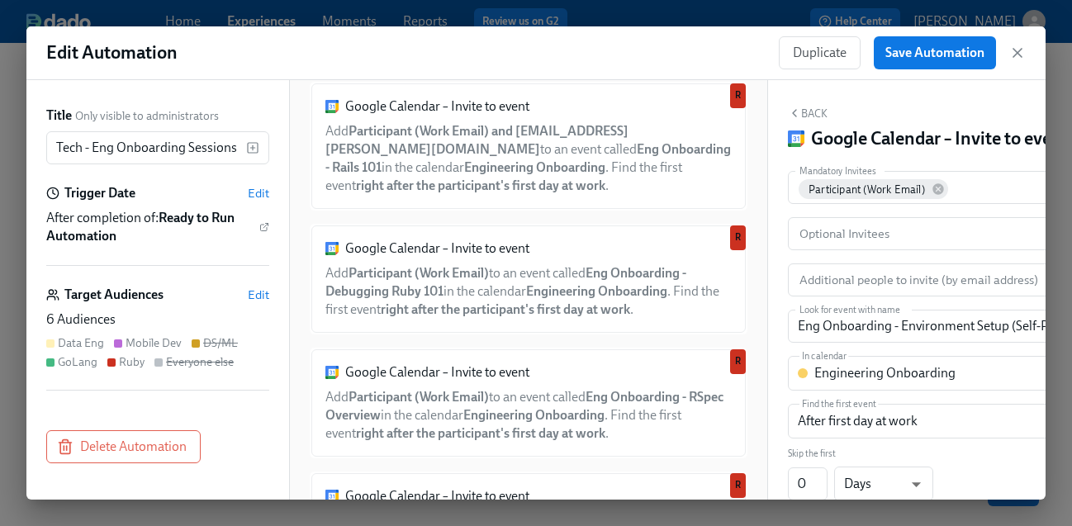
scroll to position [1366, 0]
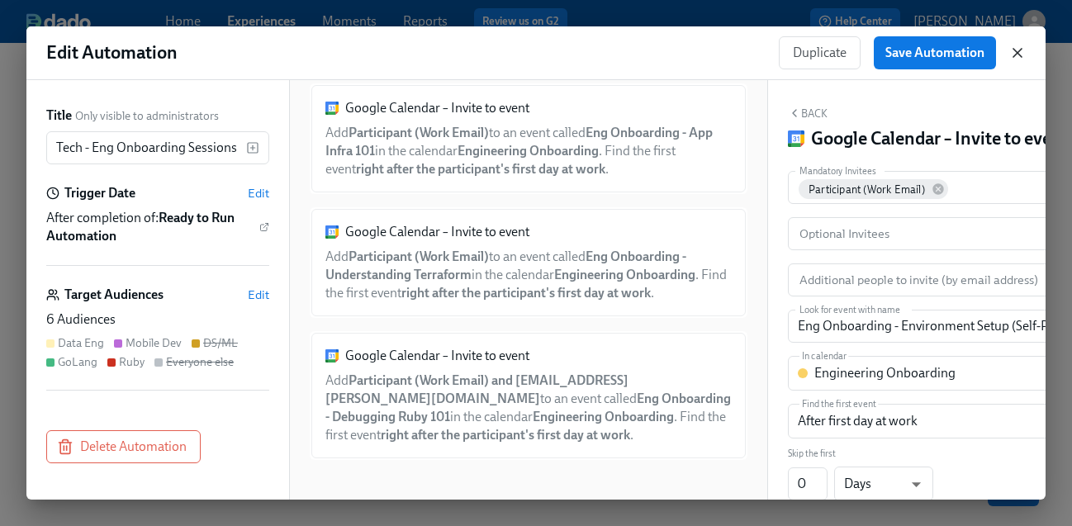
click at [1024, 47] on icon "button" at bounding box center [1017, 53] width 17 height 17
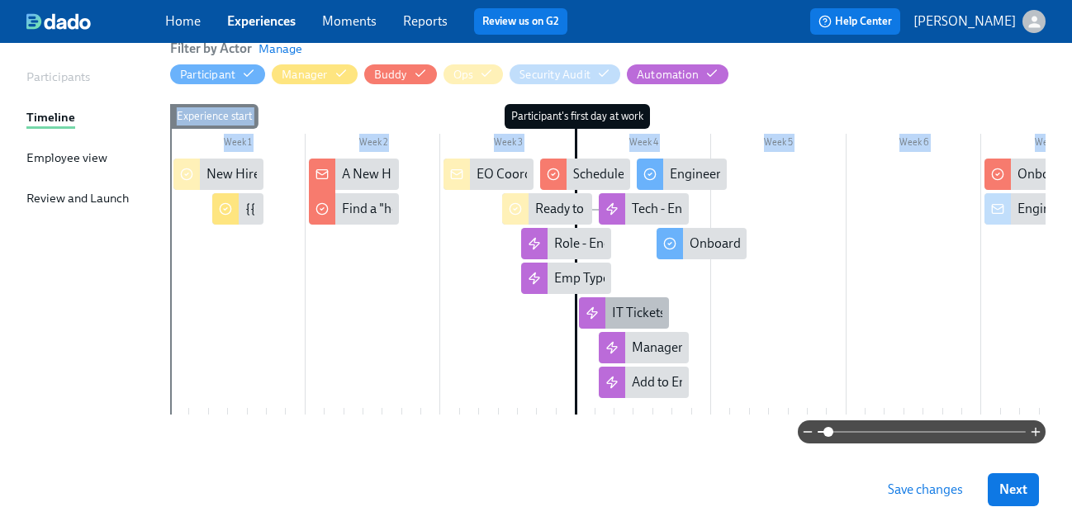
click at [637, 311] on div "IT Tickets - Birthright" at bounding box center [671, 313] width 118 height 18
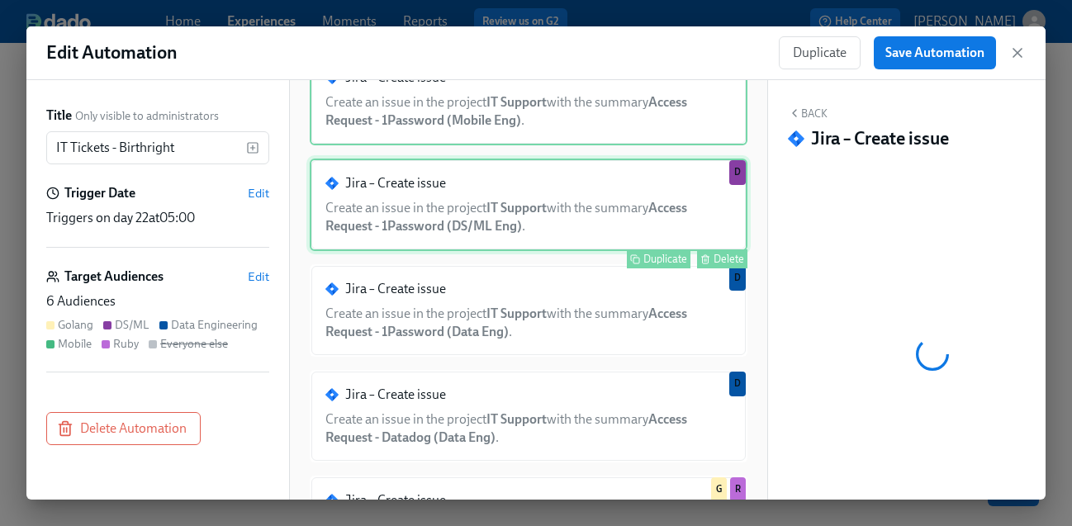
scroll to position [175, 0]
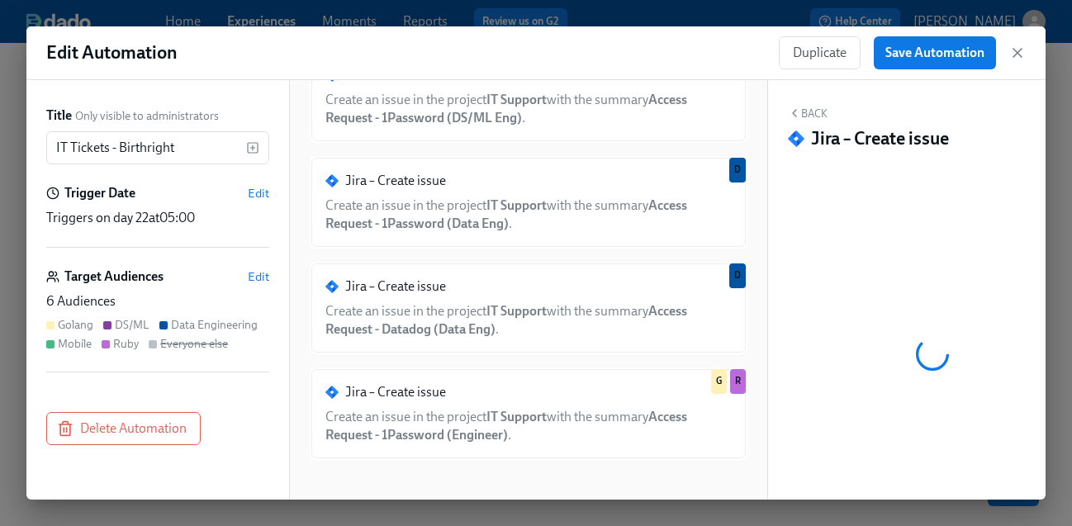
click at [1019, 42] on div "Duplicate Save Automation" at bounding box center [902, 52] width 247 height 33
click at [1019, 48] on icon "button" at bounding box center [1017, 53] width 17 height 17
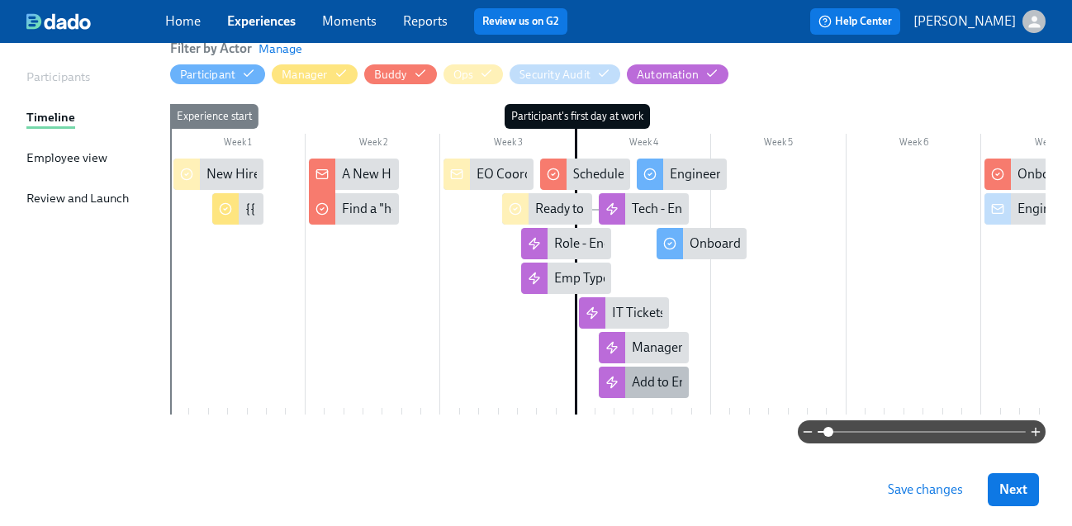
click at [624, 386] on div "Add to Eng slack channels" at bounding box center [644, 382] width 90 height 31
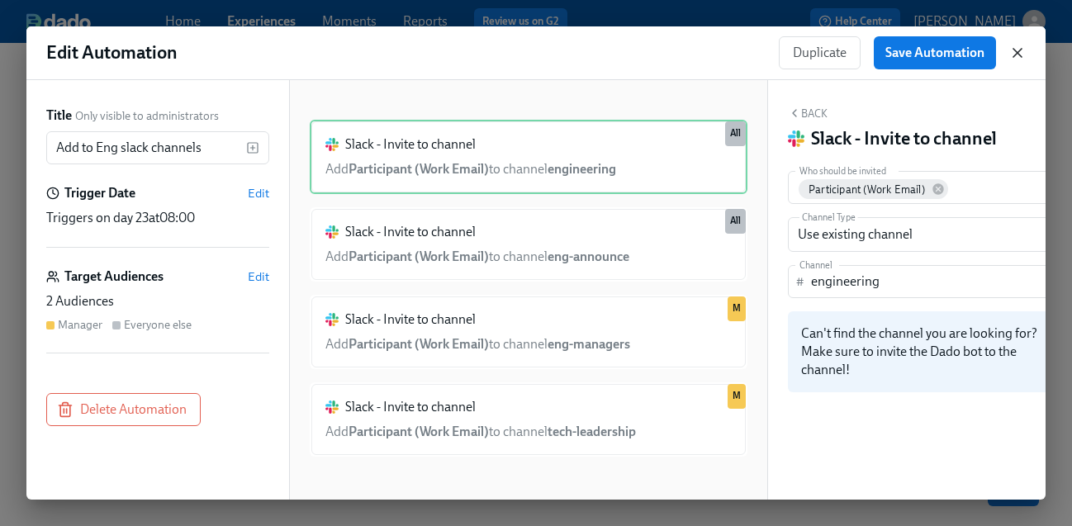
click at [1020, 49] on icon "button" at bounding box center [1018, 53] width 8 height 8
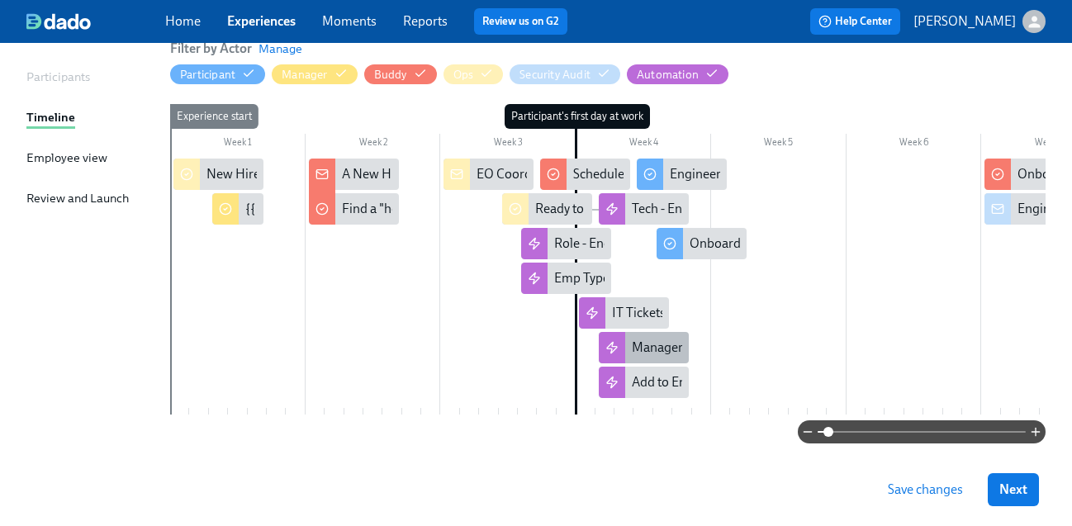
click at [632, 354] on div "Manager Sessions" at bounding box center [683, 348] width 102 height 18
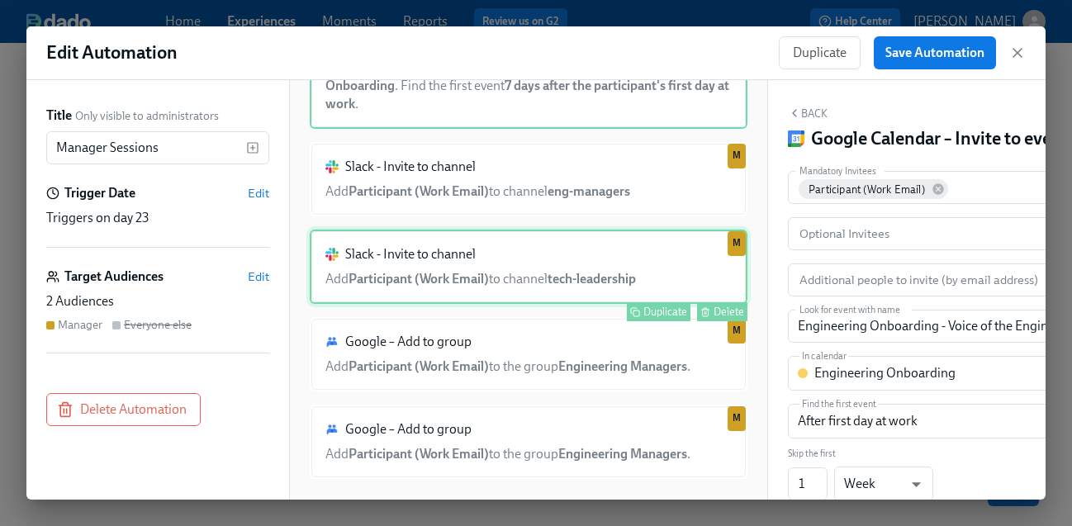
scroll to position [139, 0]
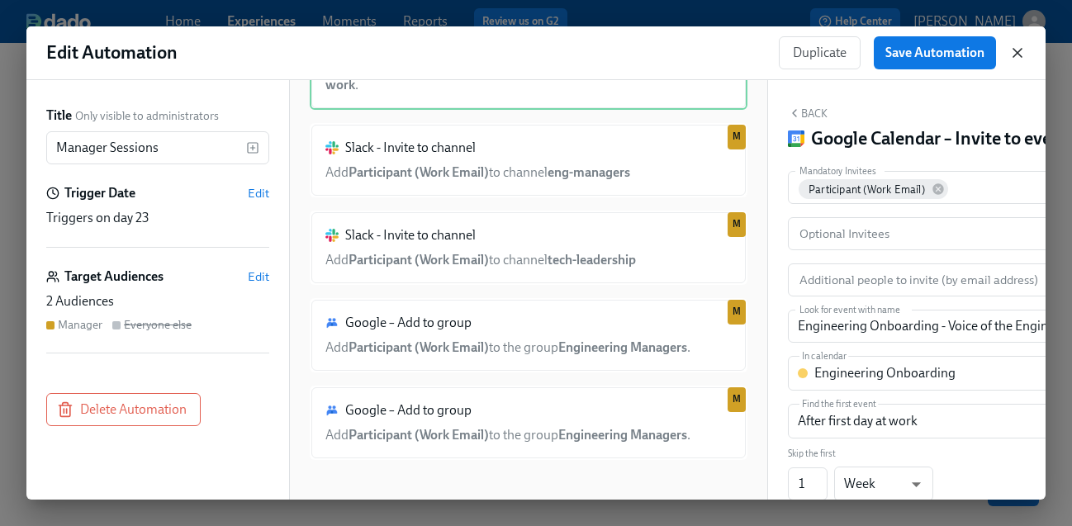
click at [1014, 45] on icon "button" at bounding box center [1017, 53] width 17 height 17
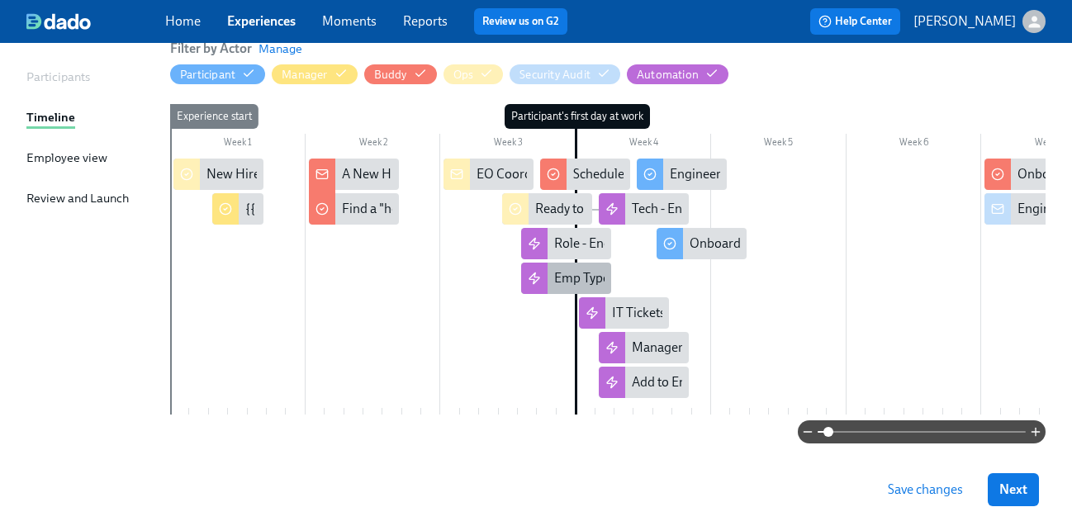
click at [547, 273] on div at bounding box center [534, 278] width 26 height 31
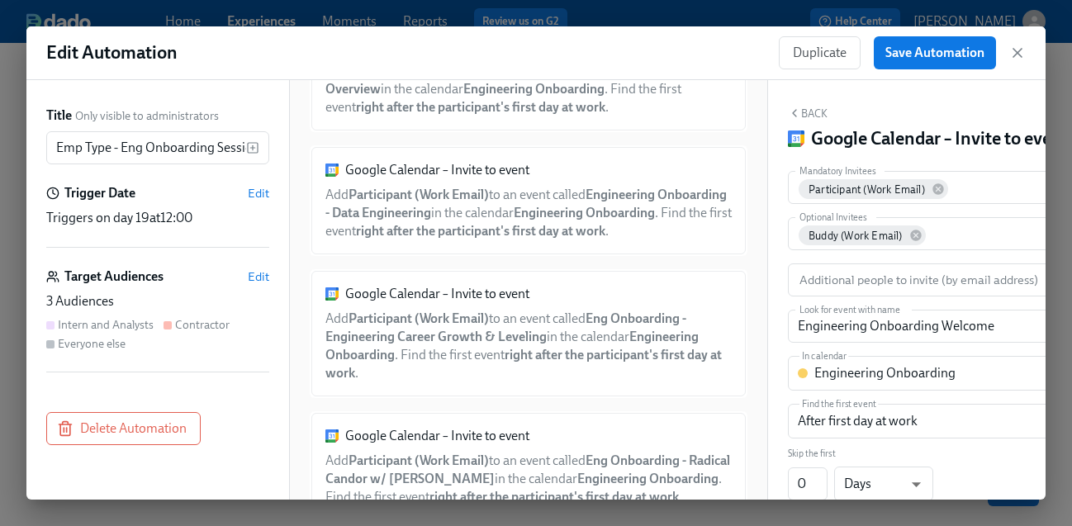
scroll to position [958, 0]
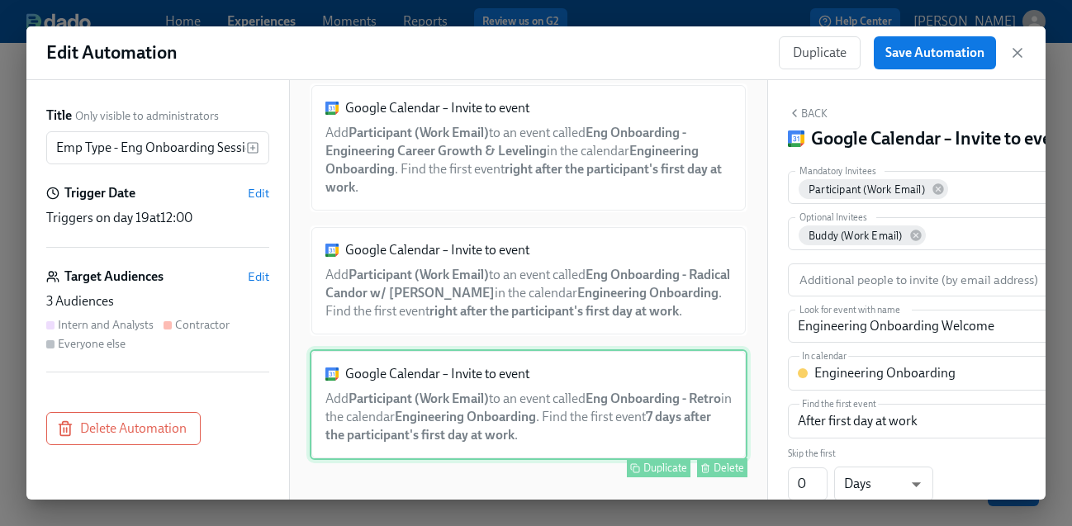
click at [710, 472] on icon "button" at bounding box center [705, 468] width 10 height 10
type input "Eng Onboarding - Retro"
type input "7"
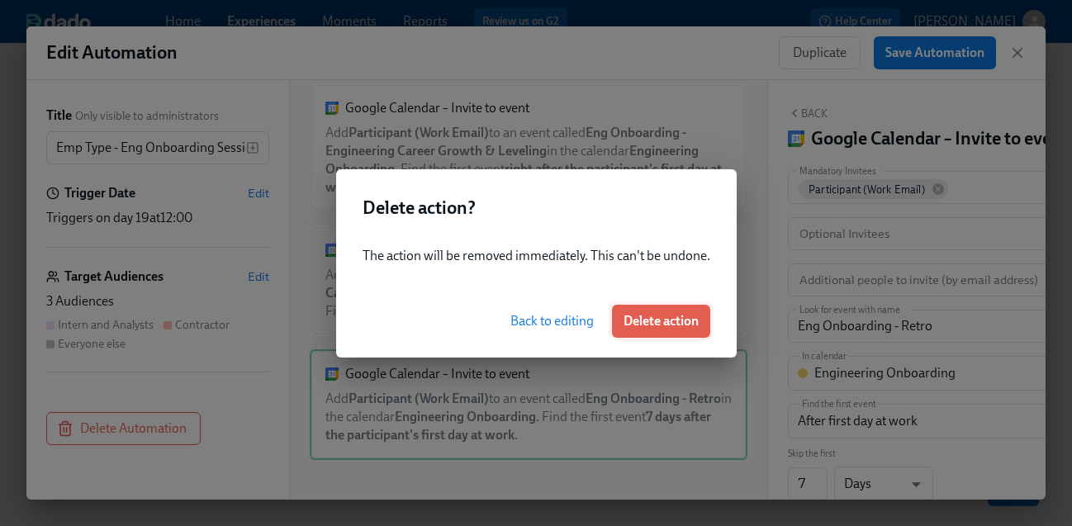
click at [658, 325] on span "Delete action" at bounding box center [661, 321] width 75 height 17
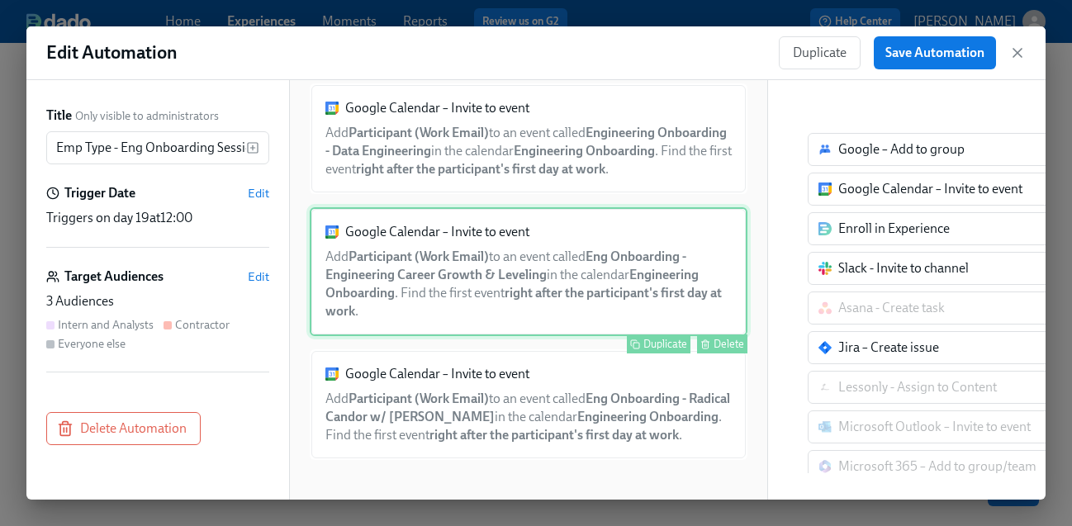
click at [632, 285] on div "Google Calendar – Invite to event Add Participant (Work Email) to an event call…" at bounding box center [529, 271] width 438 height 129
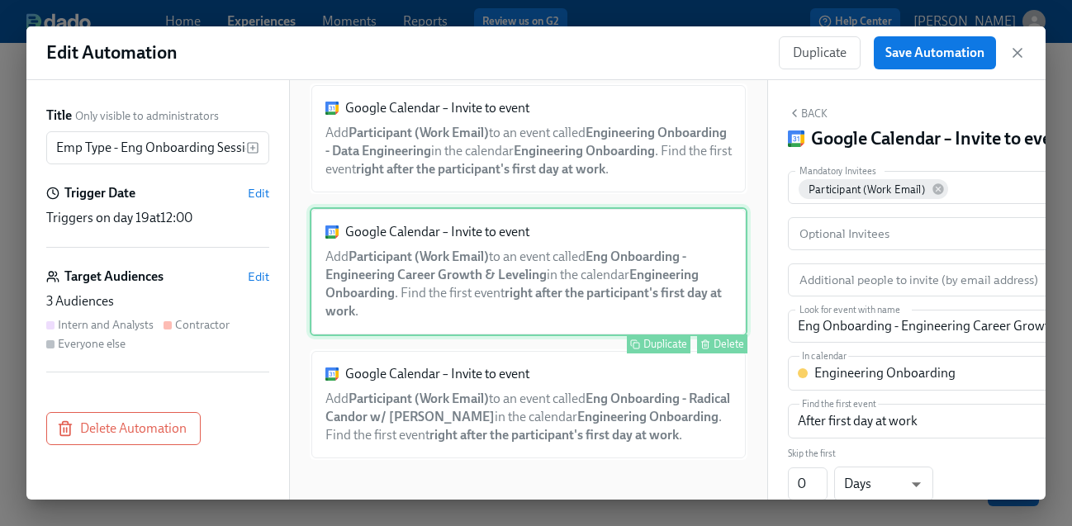
click at [725, 344] on div "Delete" at bounding box center [729, 344] width 31 height 12
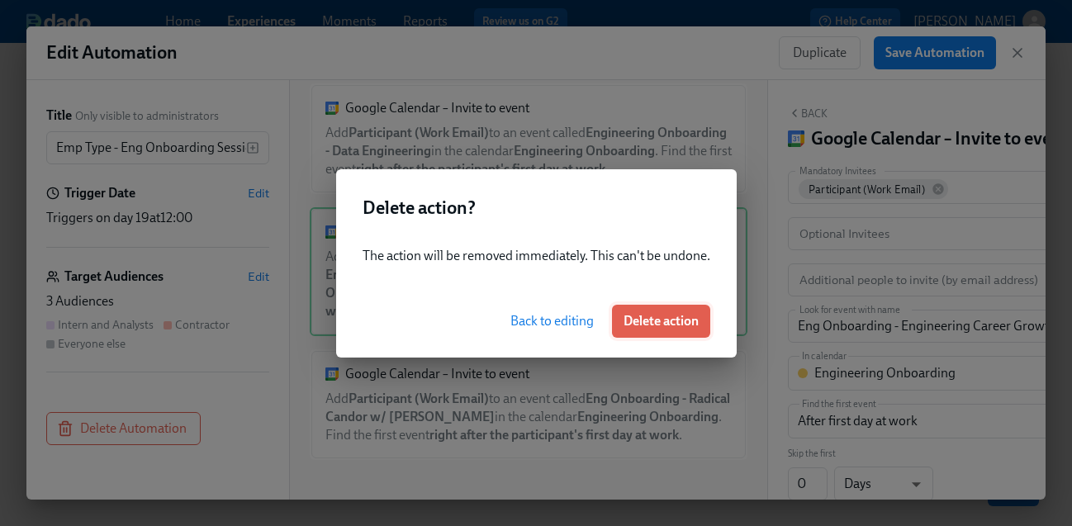
click at [652, 325] on span "Delete action" at bounding box center [661, 321] width 75 height 17
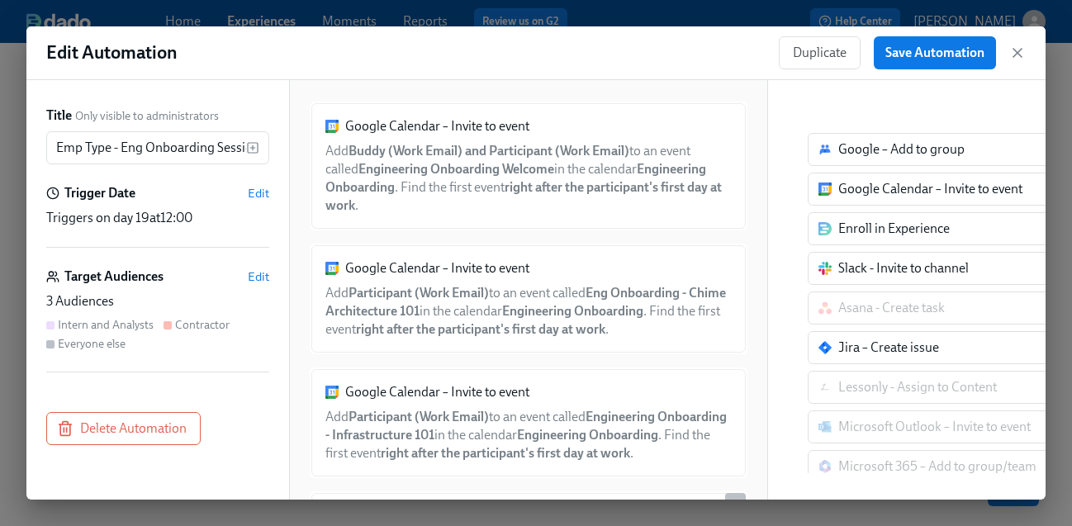
scroll to position [0, 0]
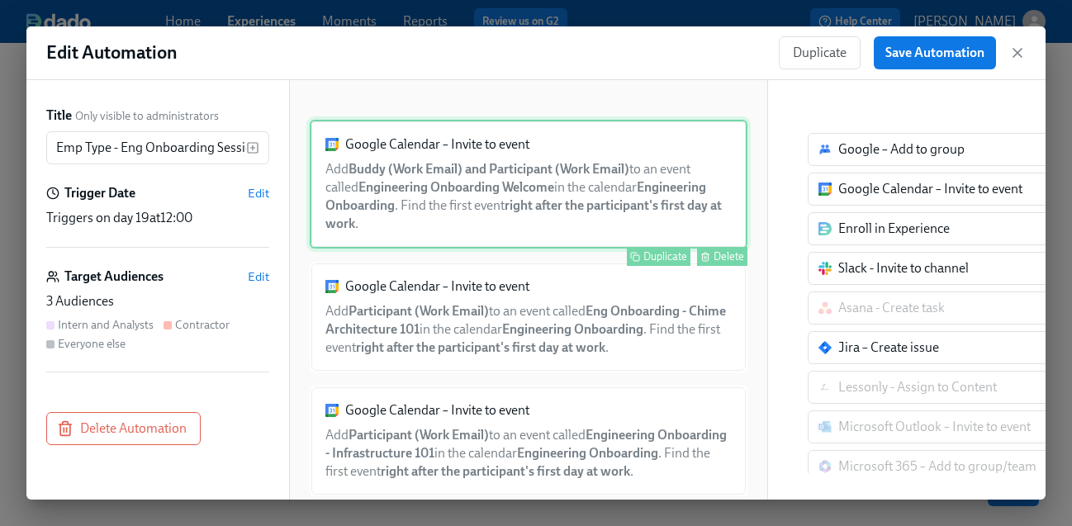
click at [727, 264] on button "Delete" at bounding box center [722, 256] width 50 height 19
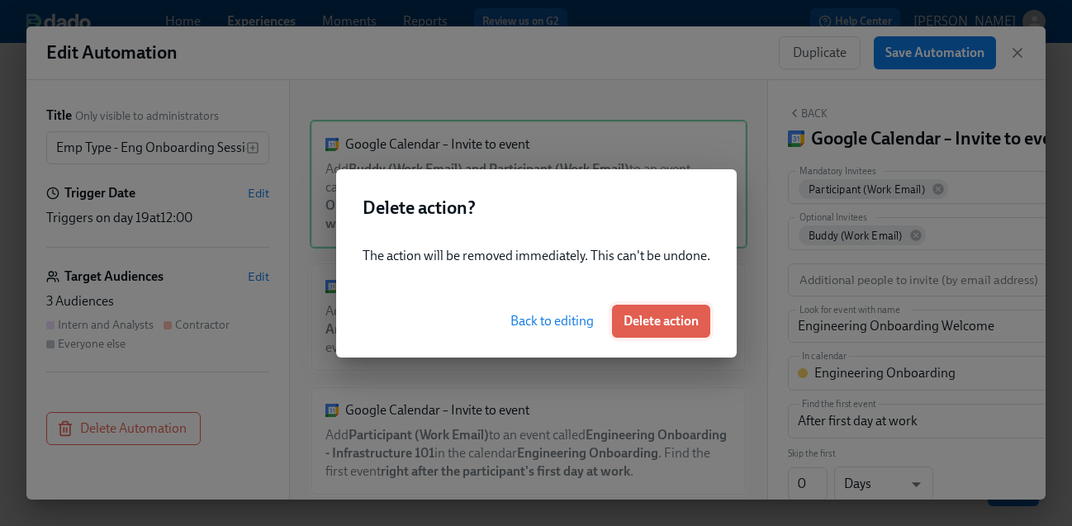
click at [657, 320] on span "Delete action" at bounding box center [661, 321] width 75 height 17
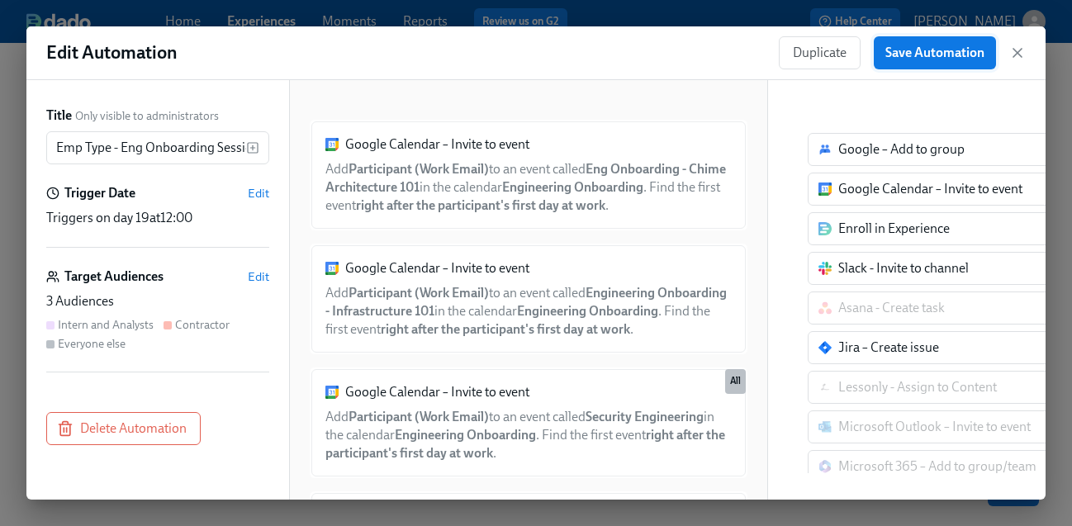
click at [949, 50] on span "Save Automation" at bounding box center [935, 53] width 99 height 17
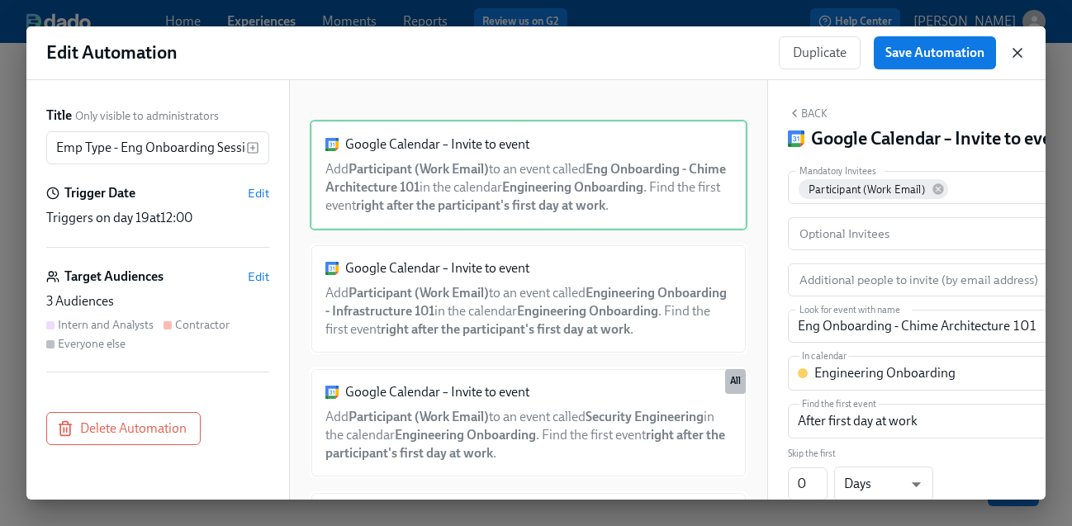
click at [1019, 48] on icon "button" at bounding box center [1017, 53] width 17 height 17
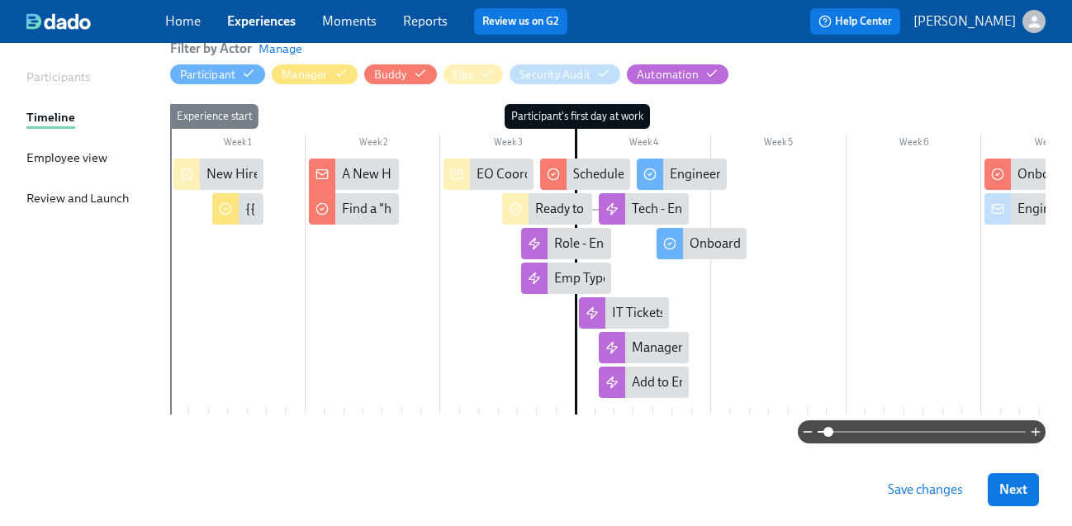
click at [57, 153] on div "Employee view" at bounding box center [66, 158] width 81 height 18
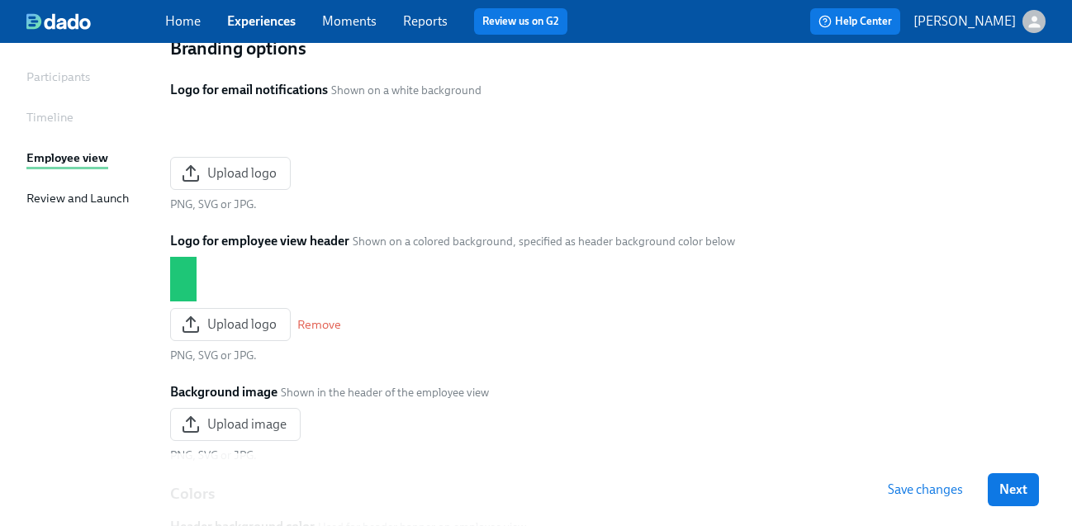
click at [54, 192] on div "Review and Launch" at bounding box center [77, 198] width 102 height 18
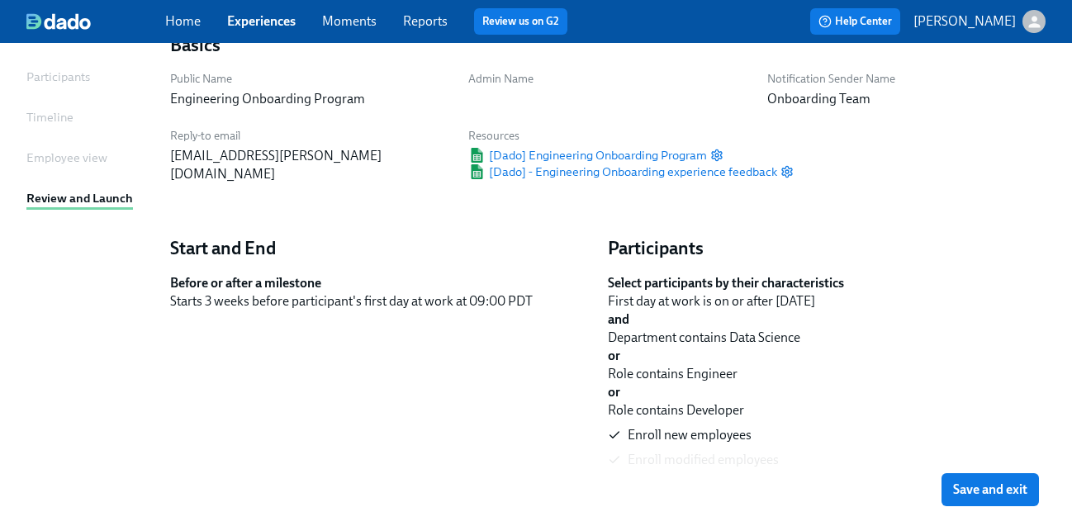
click at [48, 113] on div "Timeline" at bounding box center [49, 117] width 47 height 18
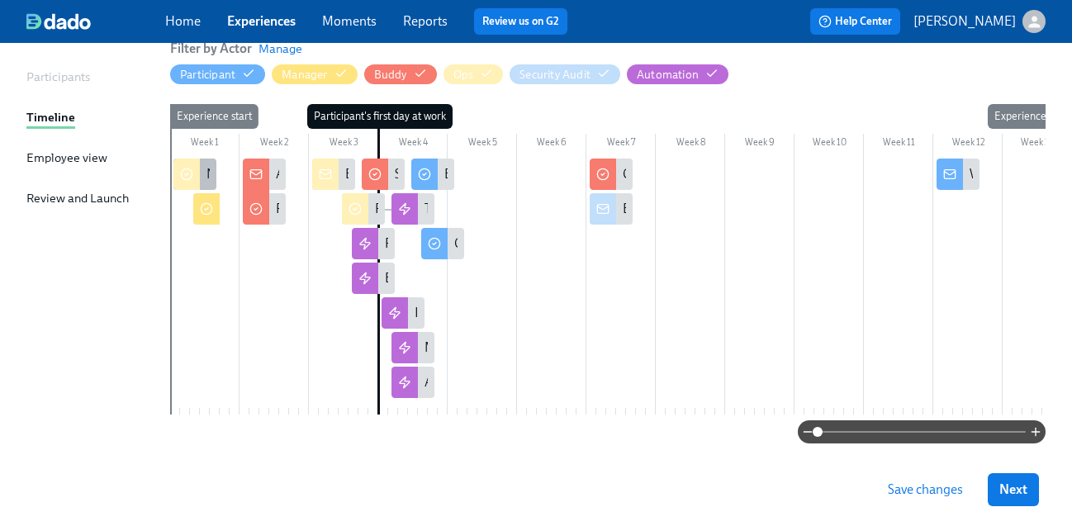
click at [193, 173] on div at bounding box center [186, 174] width 26 height 31
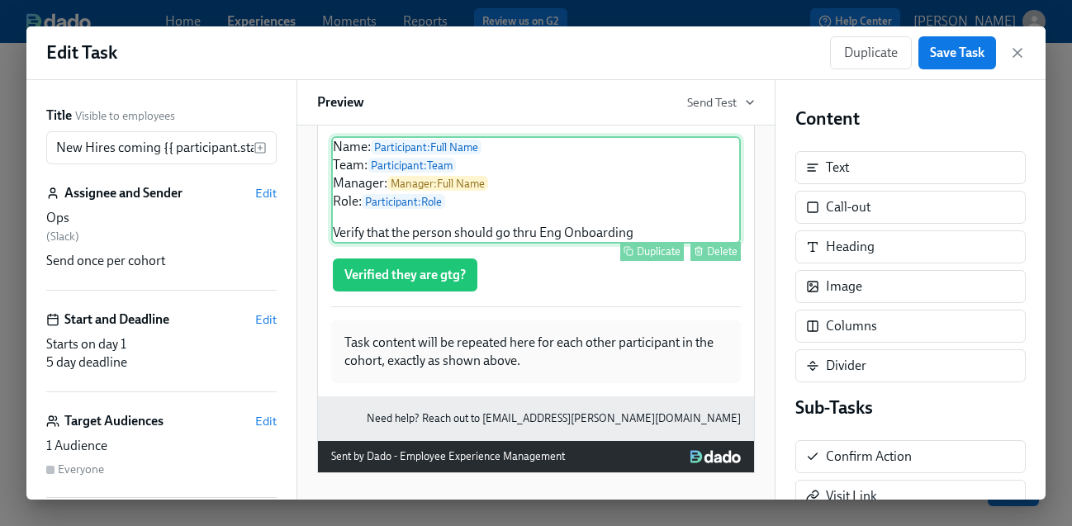
scroll to position [287, 0]
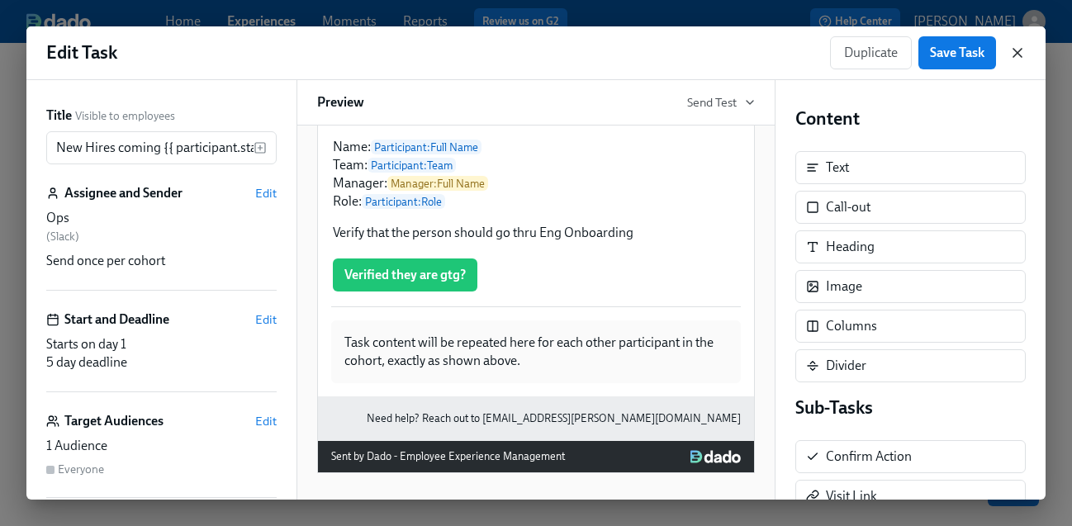
click at [1018, 48] on icon "button" at bounding box center [1017, 53] width 17 height 17
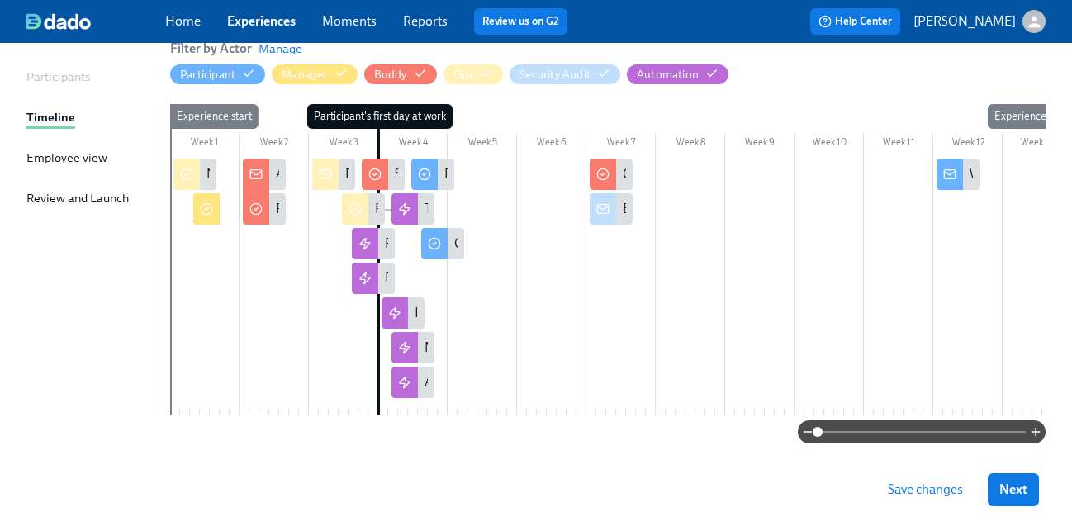
click at [214, 208] on div at bounding box center [214, 208] width 4 height 31
click at [205, 209] on icon at bounding box center [206, 209] width 3 height 2
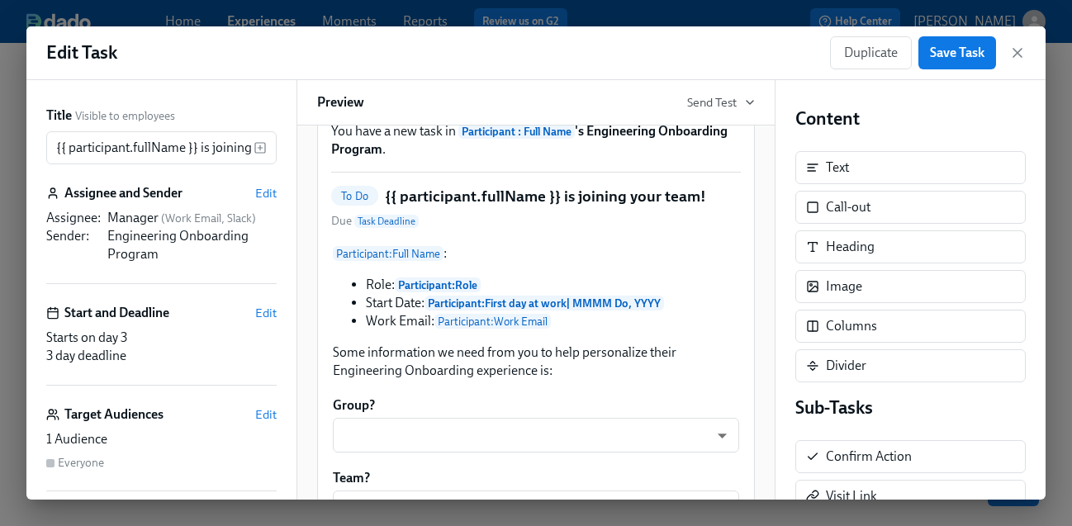
scroll to position [93, 0]
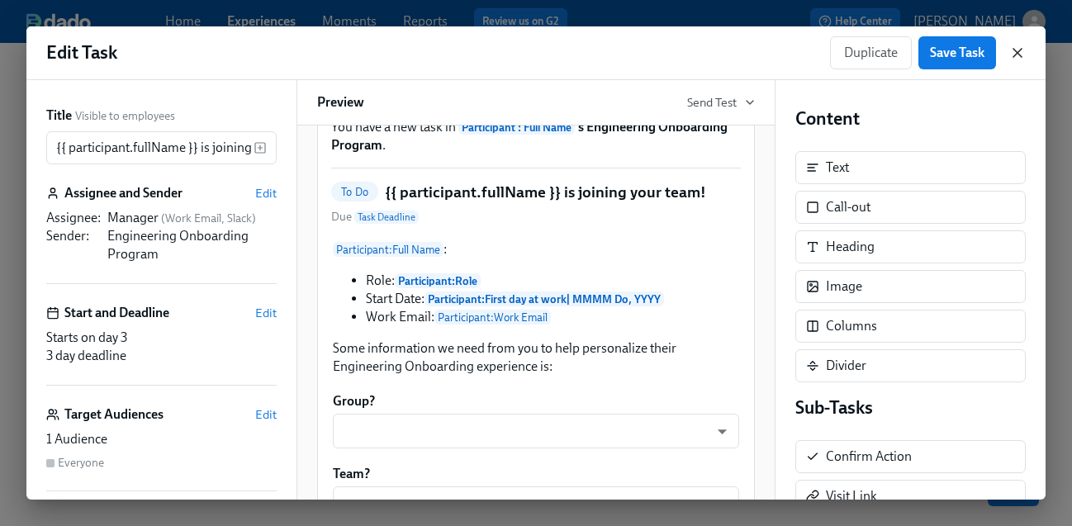
click at [1012, 52] on icon "button" at bounding box center [1017, 53] width 17 height 17
